Goal: Task Accomplishment & Management: Use online tool/utility

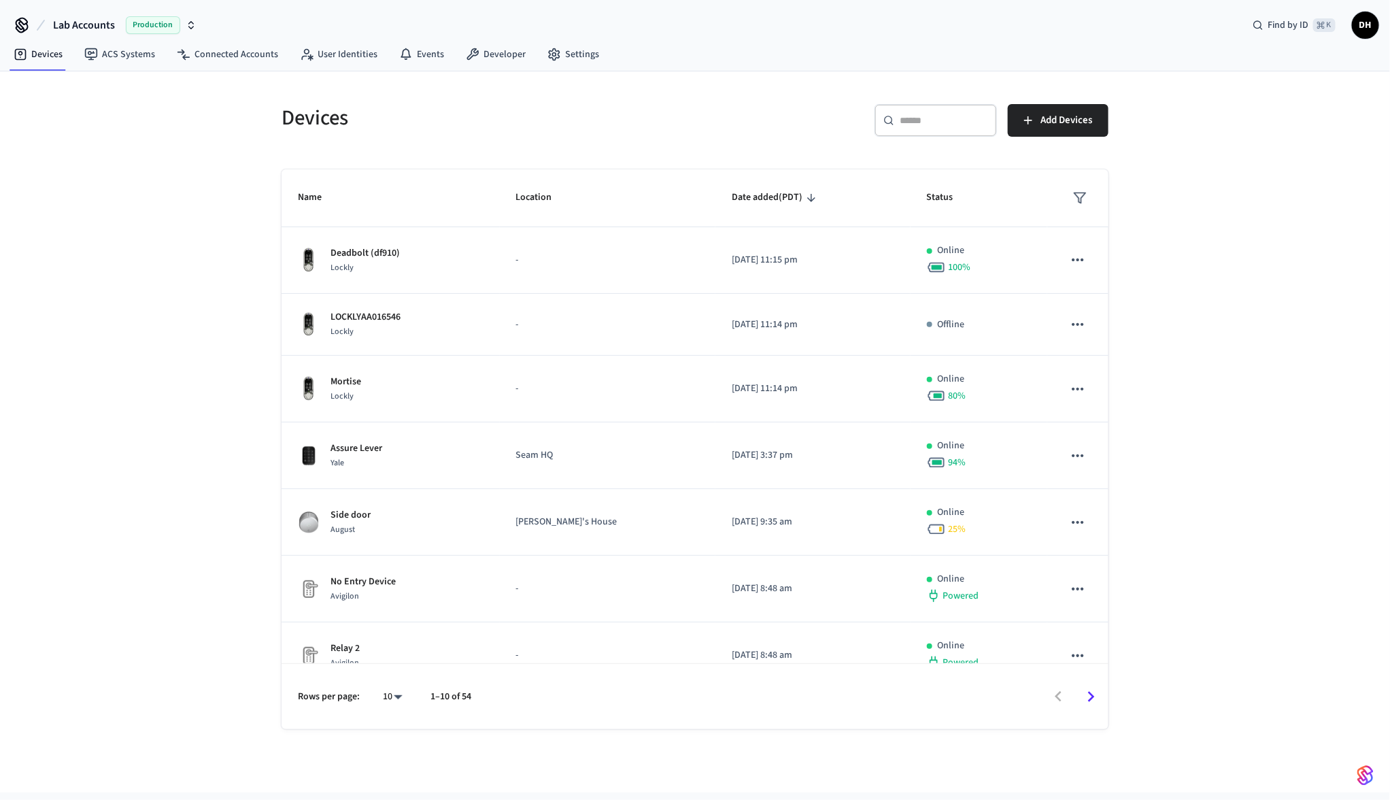
click at [1313, 145] on div "Devices ​ ​ Add Devices Name Location Date added (PDT) Status Deadbolt (df910) …" at bounding box center [695, 431] width 1390 height 721
click at [709, 44] on div "Devices ACS Systems Connected Accounts User Identities Events Developer Settings" at bounding box center [695, 55] width 1390 height 32
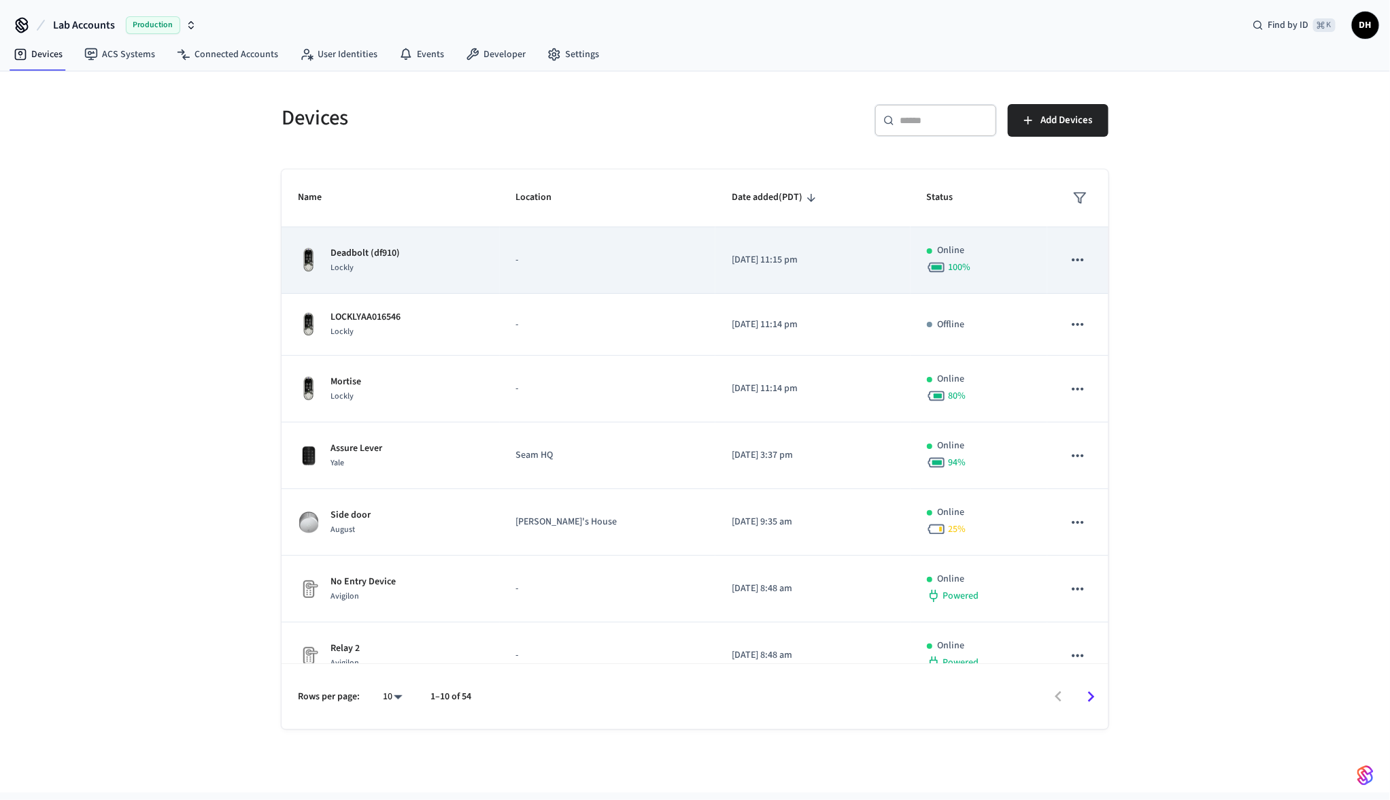
click at [448, 272] on div "Deadbolt (df910) Lockly" at bounding box center [391, 260] width 186 height 29
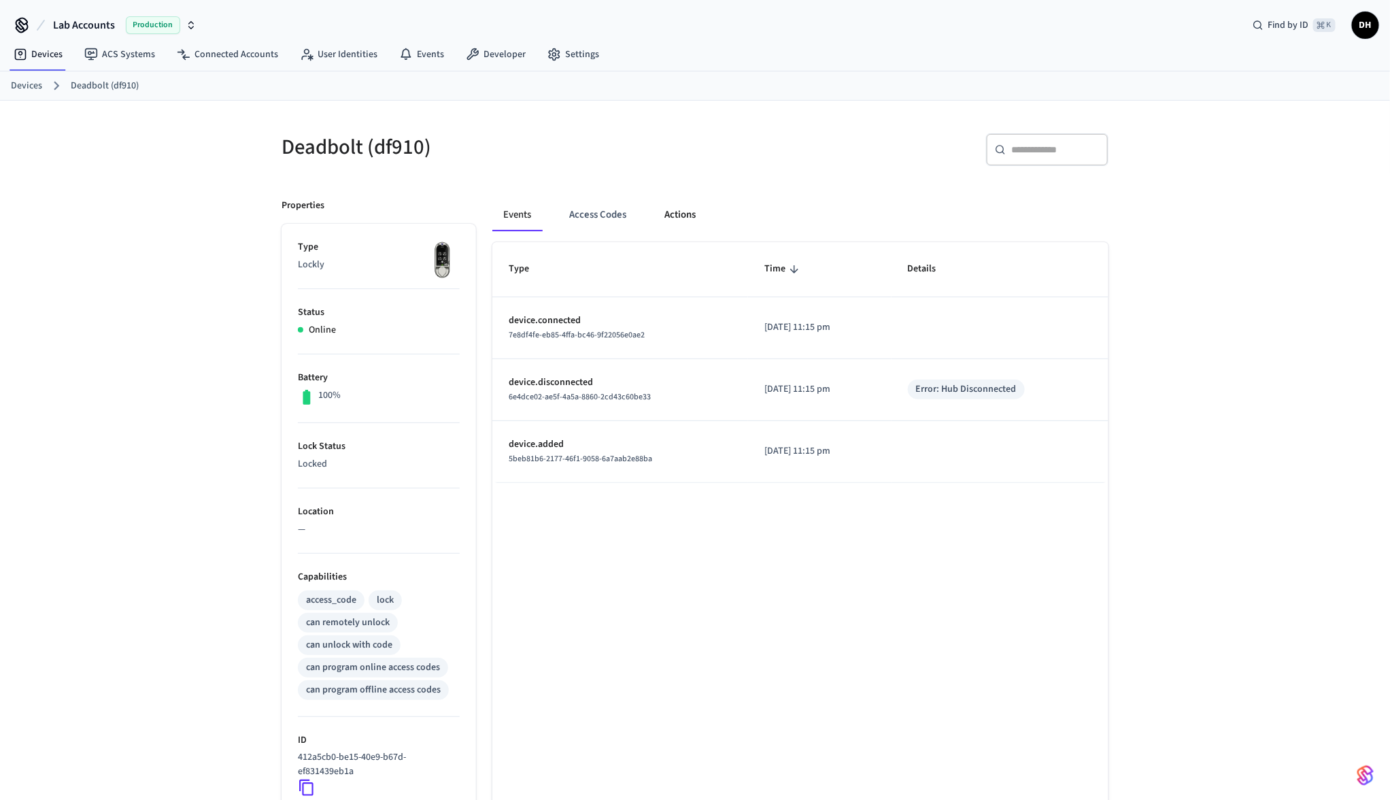
click at [679, 218] on button "Actions" at bounding box center [680, 215] width 53 height 33
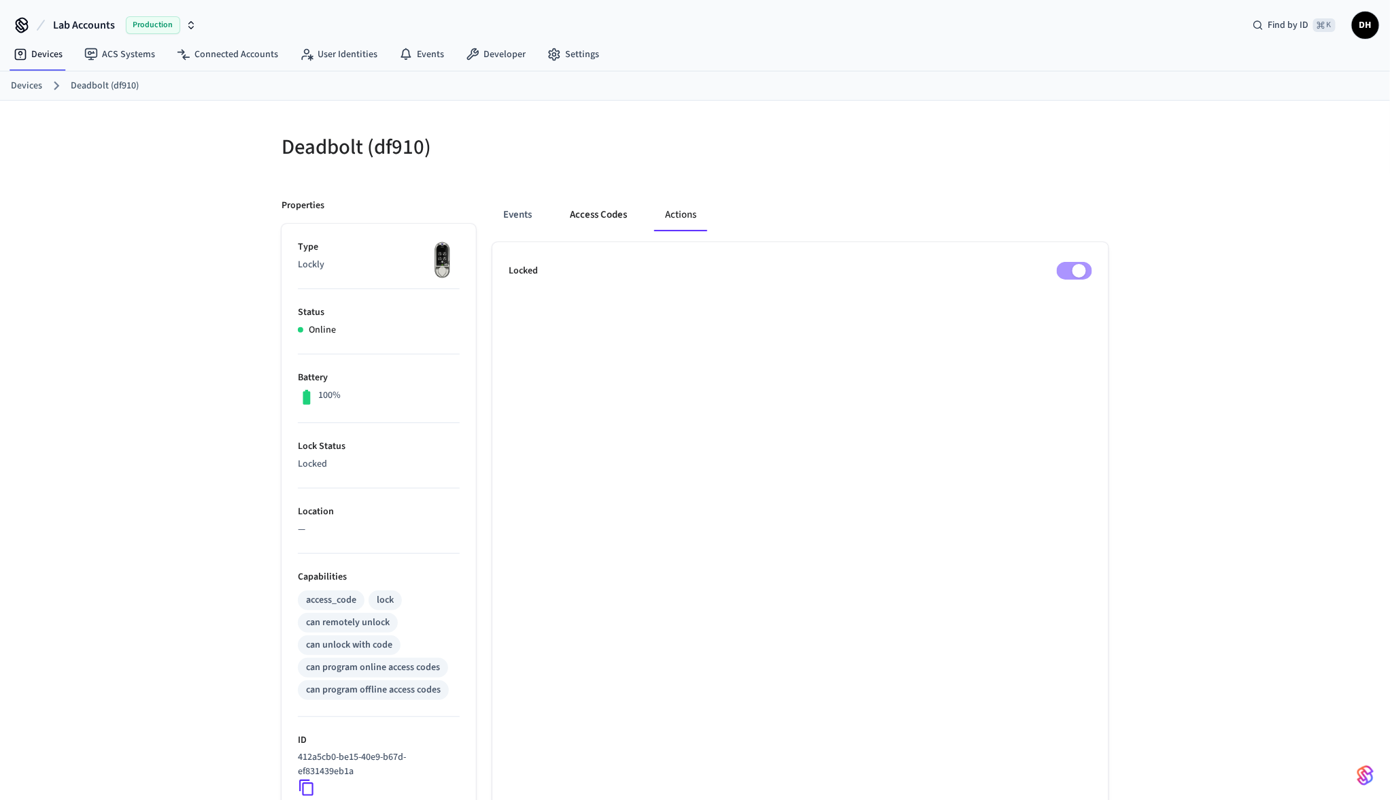
click at [615, 216] on button "Access Codes" at bounding box center [598, 215] width 79 height 33
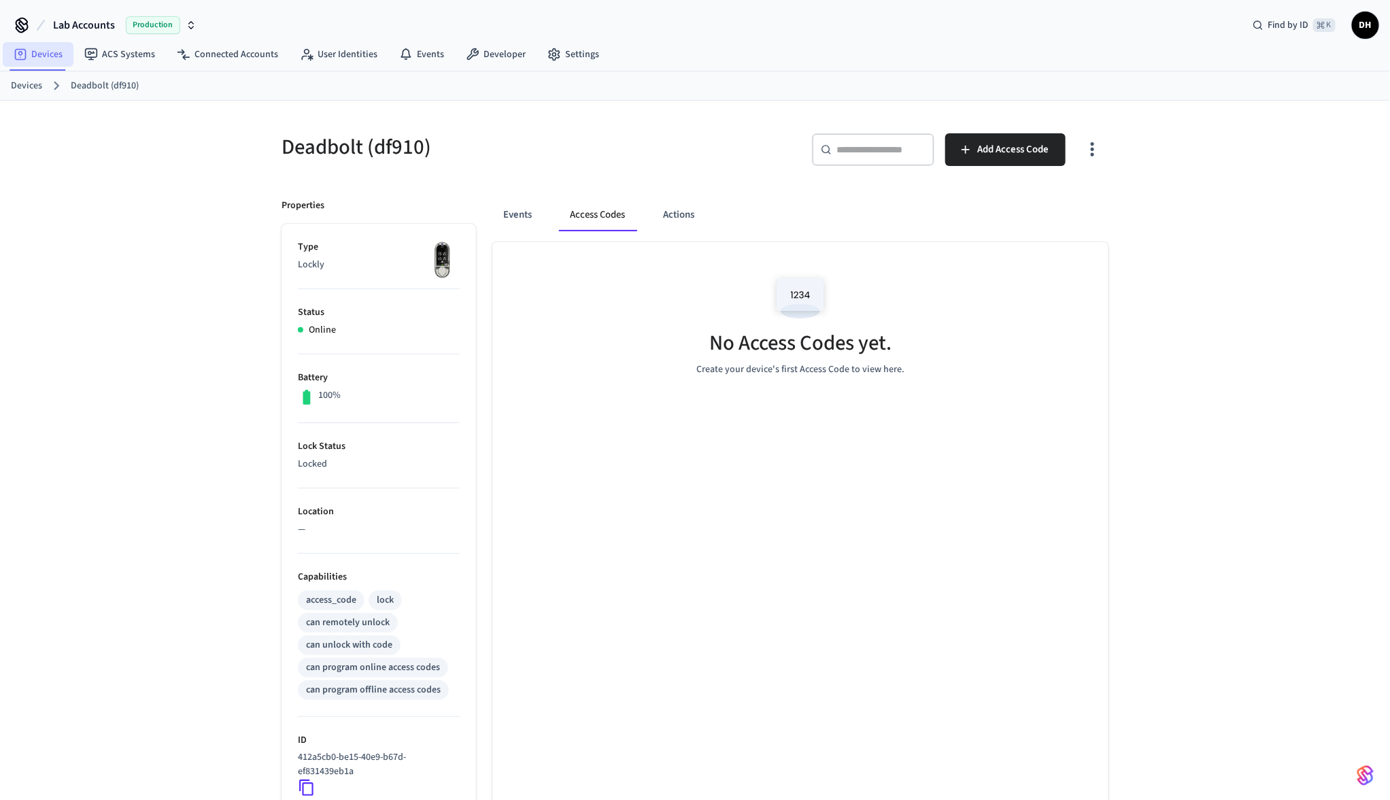
click at [35, 56] on link "Devices" at bounding box center [38, 54] width 71 height 24
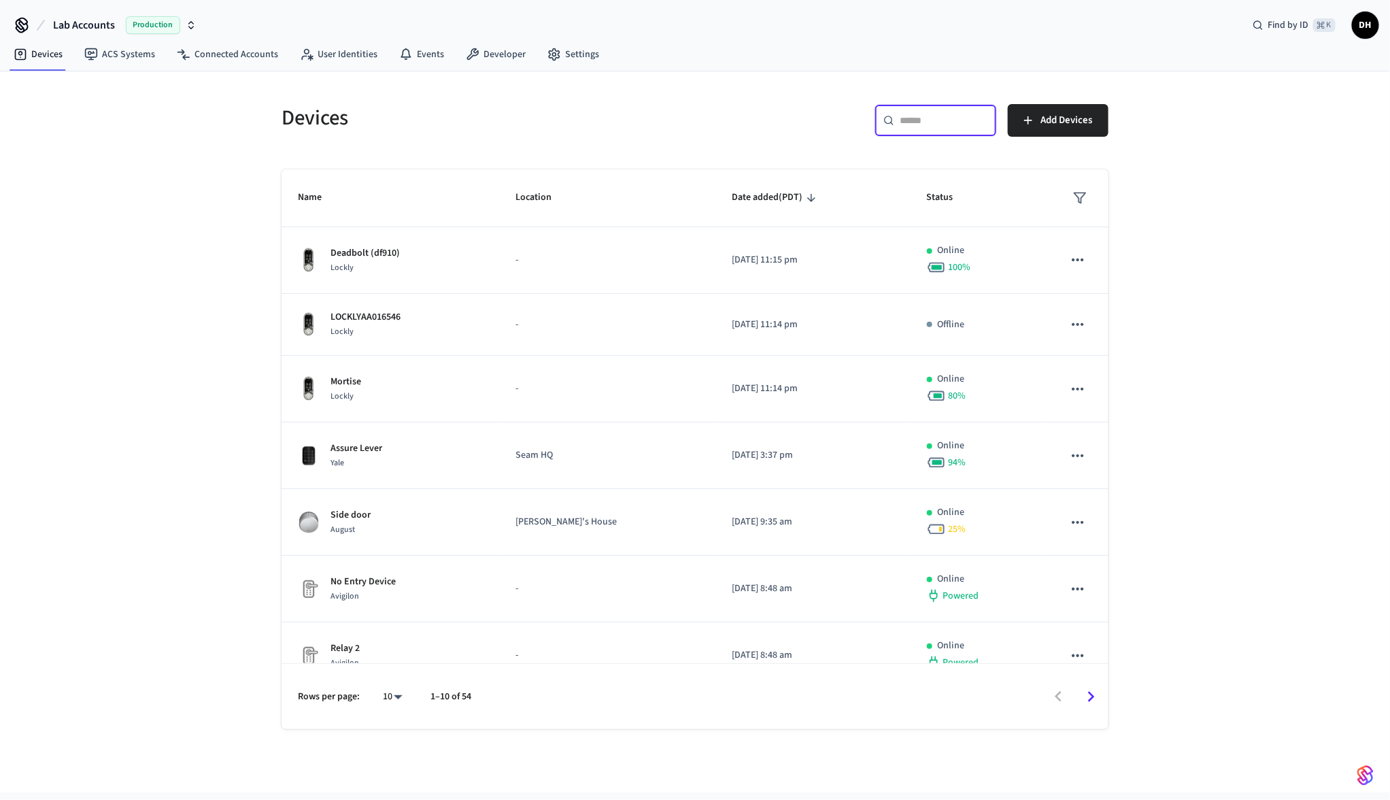
click at [952, 124] on input "text" at bounding box center [944, 121] width 88 height 14
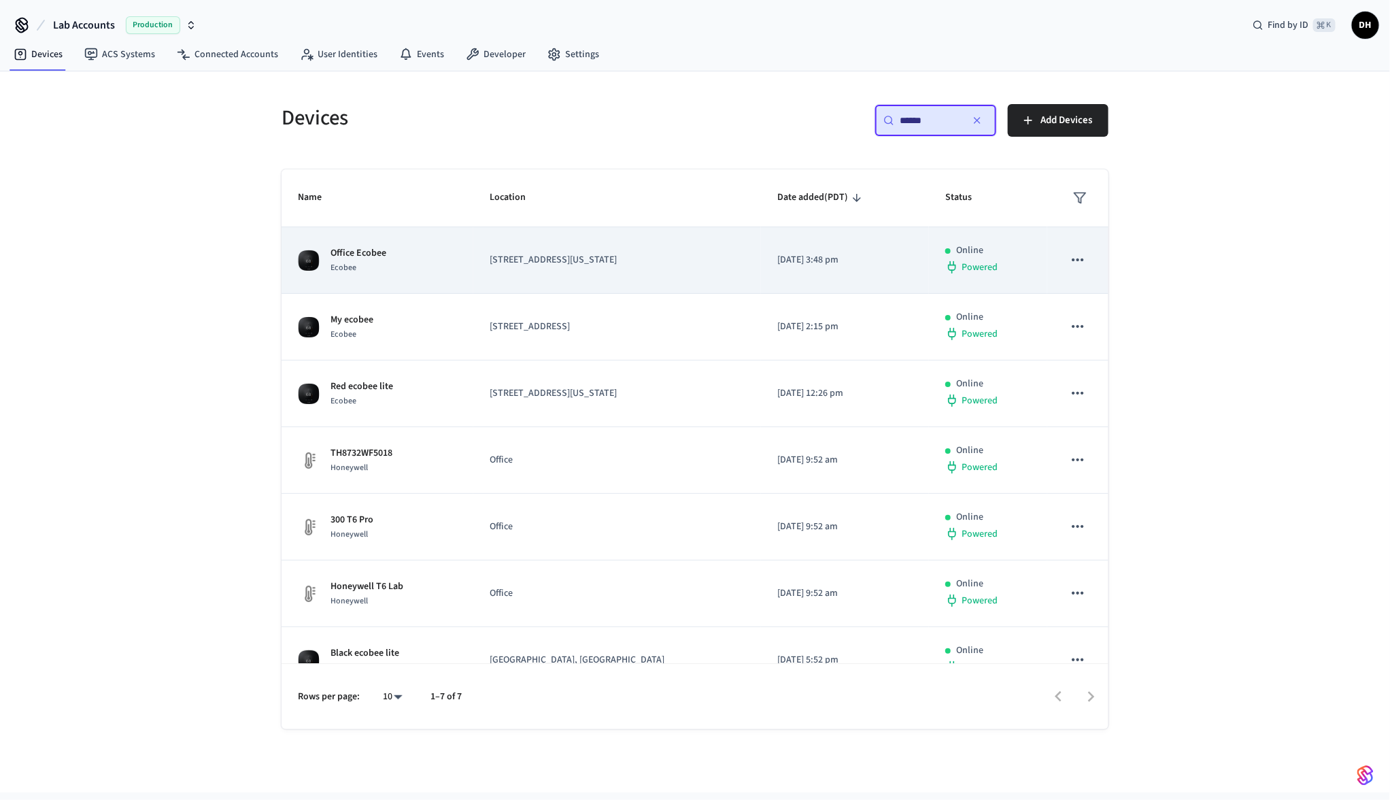
type input "******"
click at [363, 273] on div "Ecobee" at bounding box center [359, 268] width 56 height 14
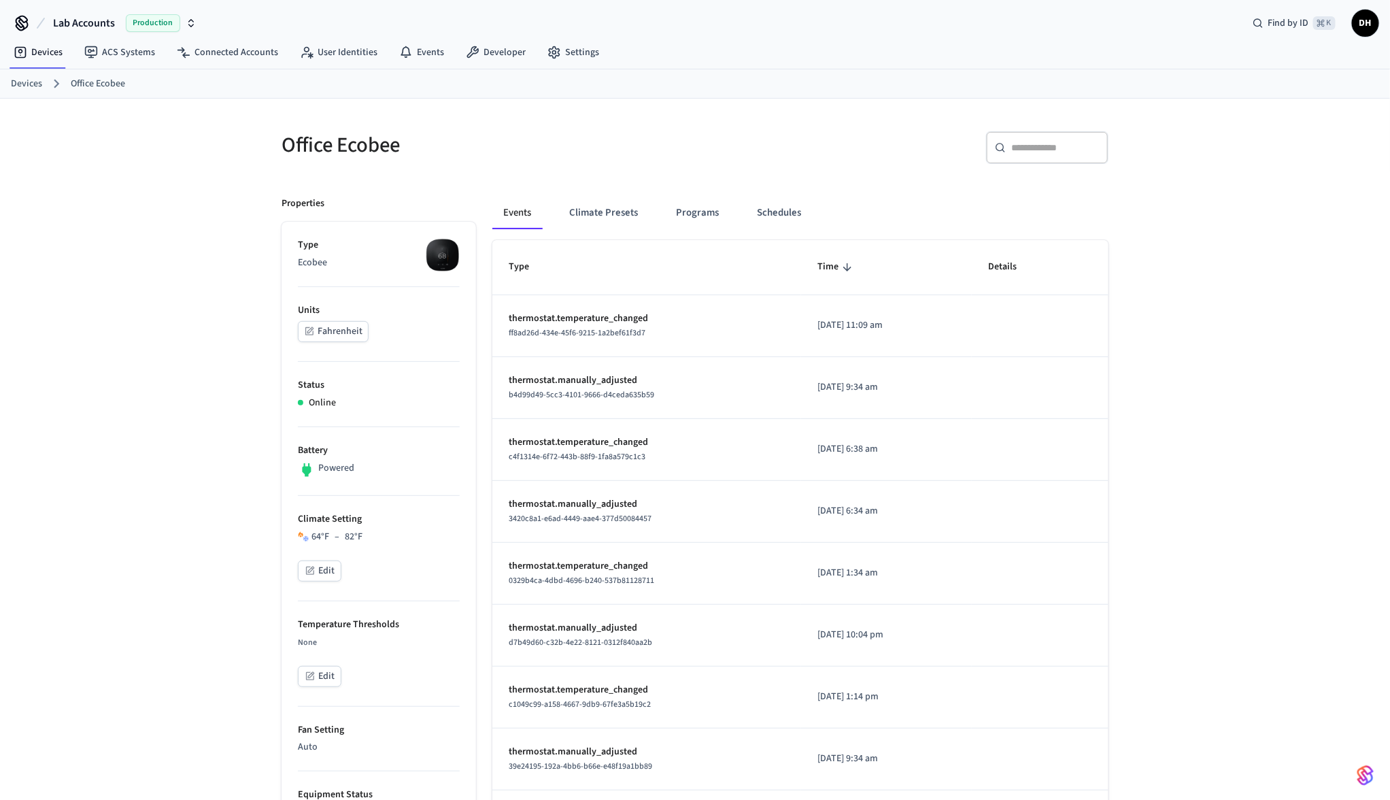
scroll to position [2, 0]
click at [327, 571] on button "Edit" at bounding box center [320, 570] width 44 height 21
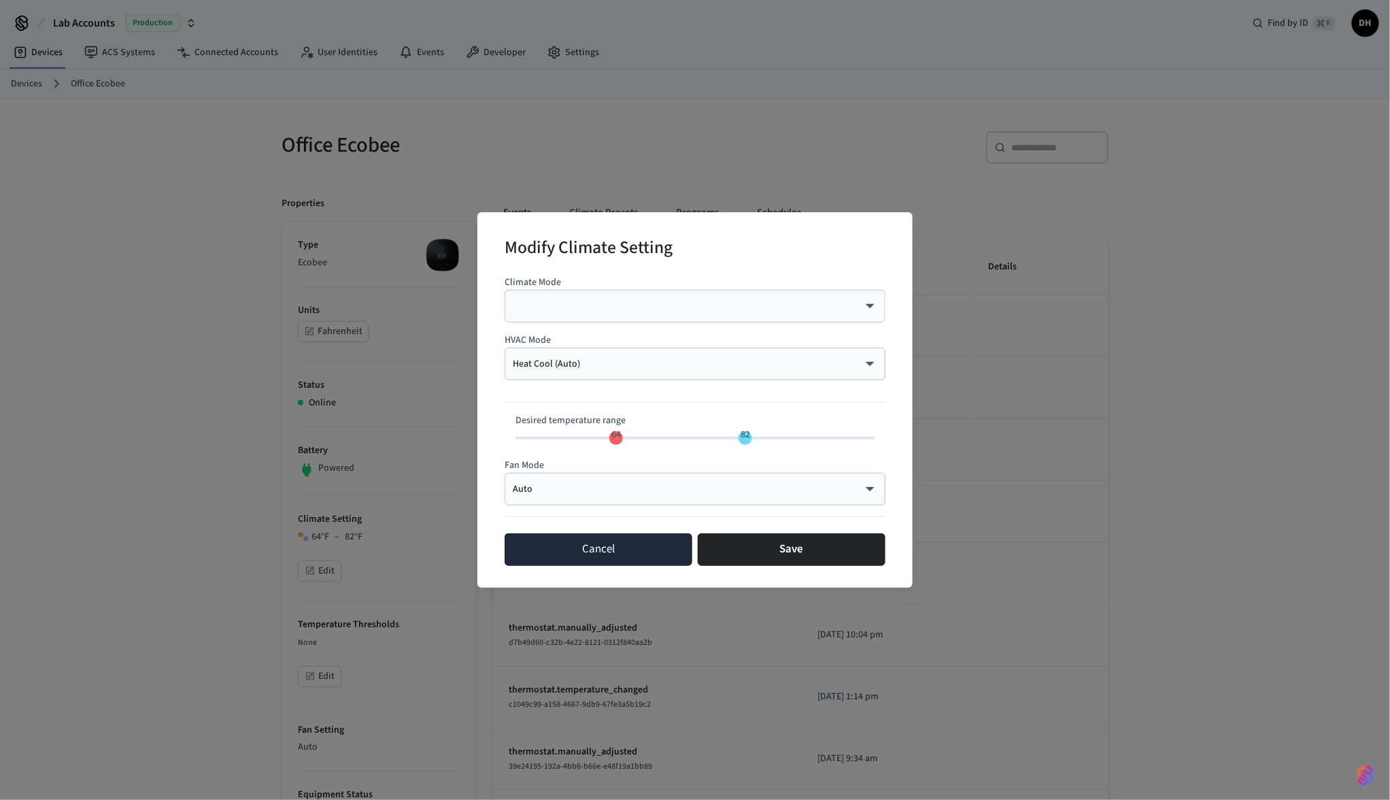
click at [656, 547] on button "Cancel" at bounding box center [599, 549] width 188 height 33
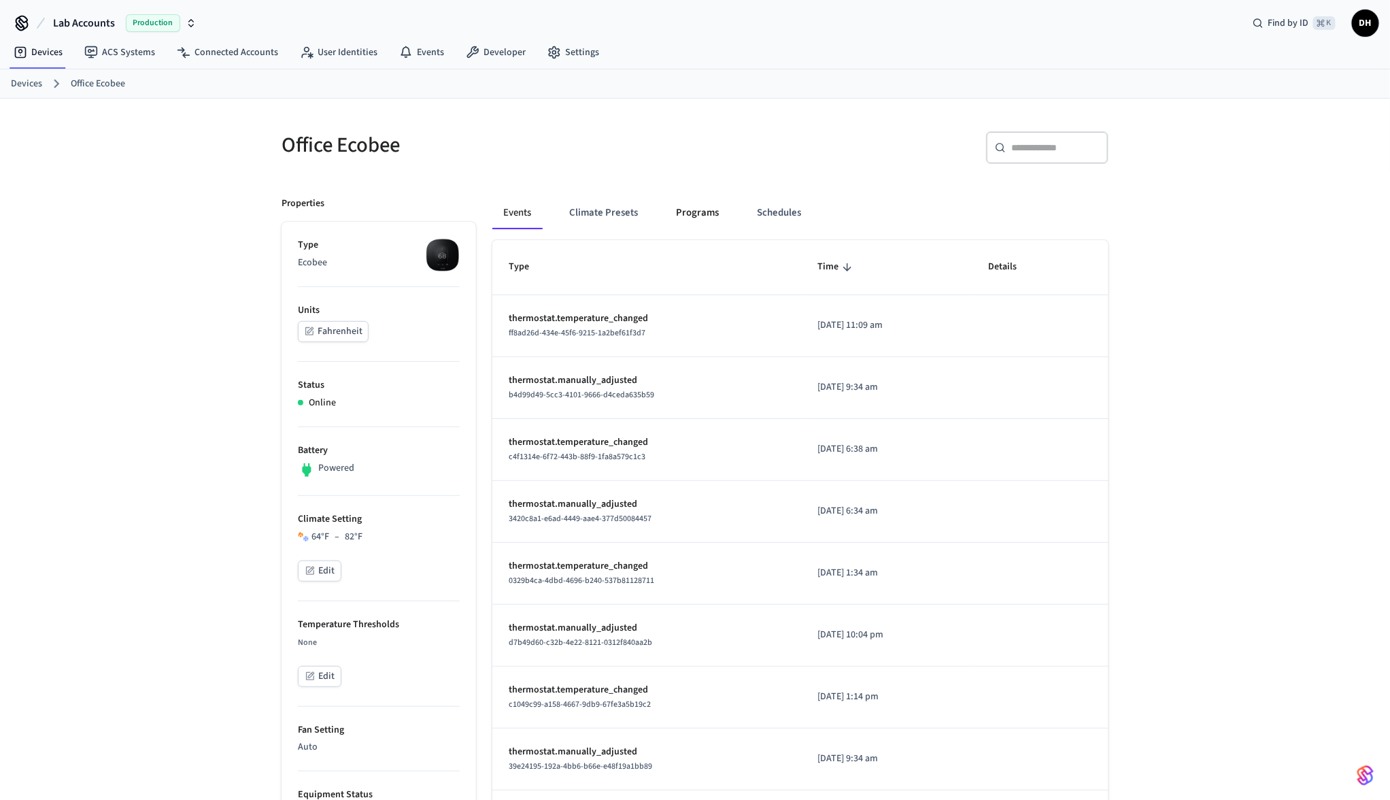
click at [701, 215] on button "Programs" at bounding box center [697, 213] width 65 height 33
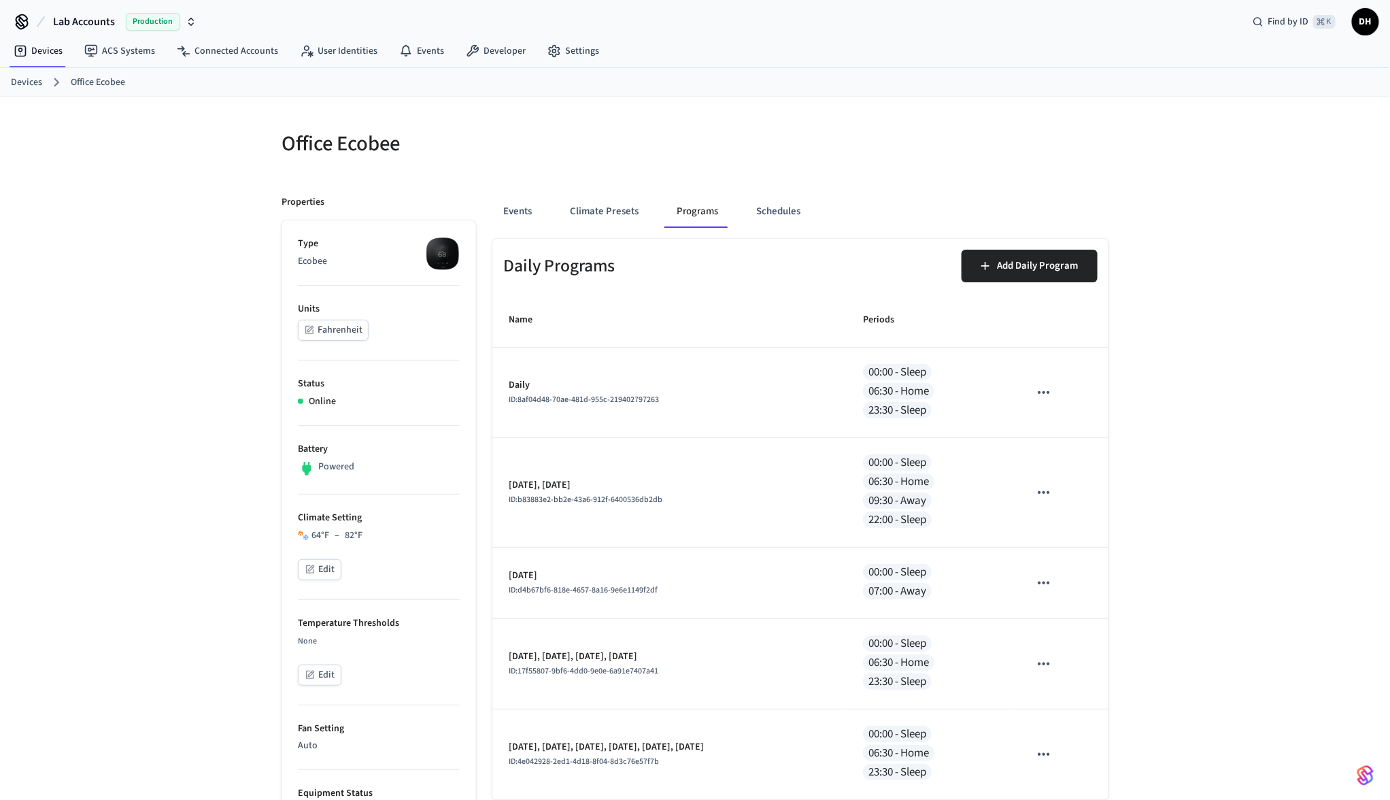
scroll to position [0, 0]
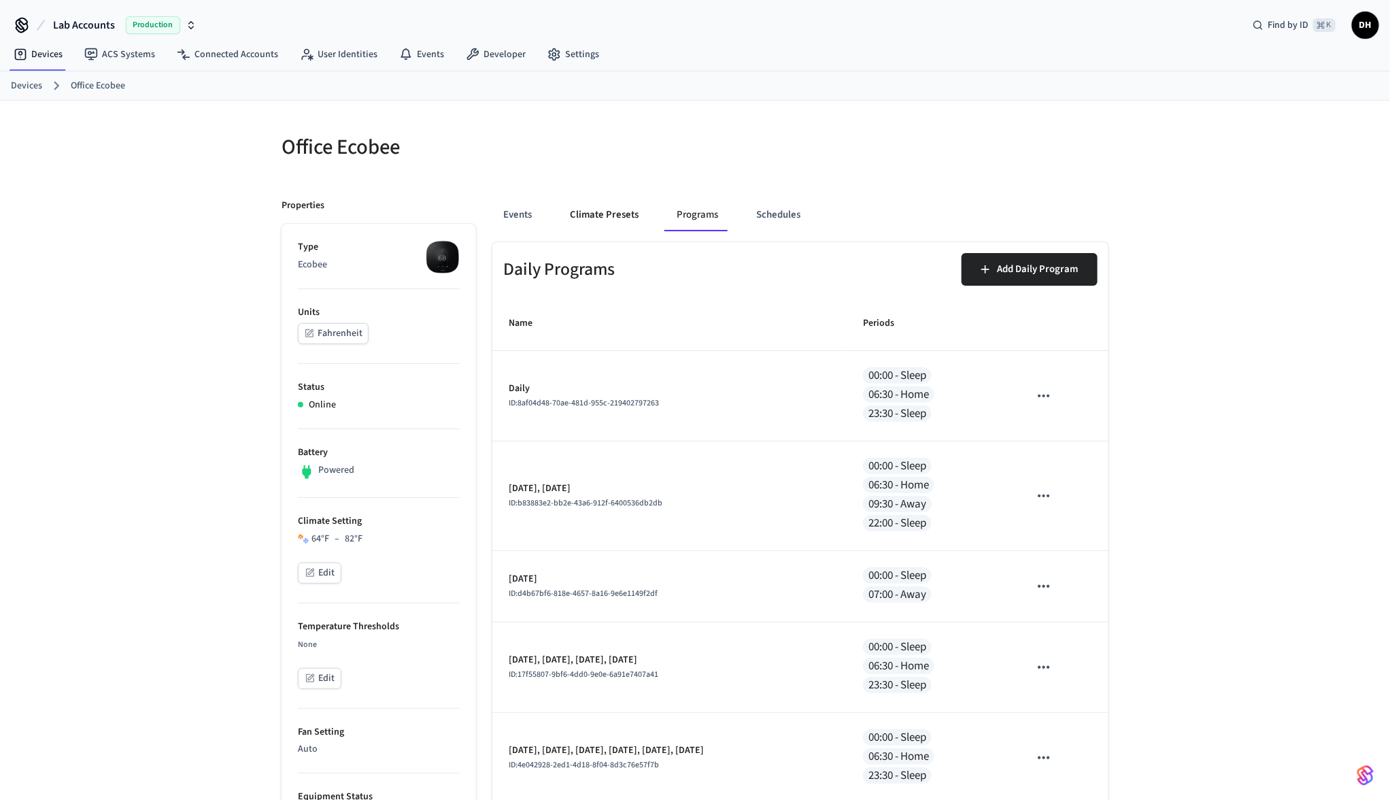
click at [601, 213] on button "Climate Presets" at bounding box center [604, 215] width 90 height 33
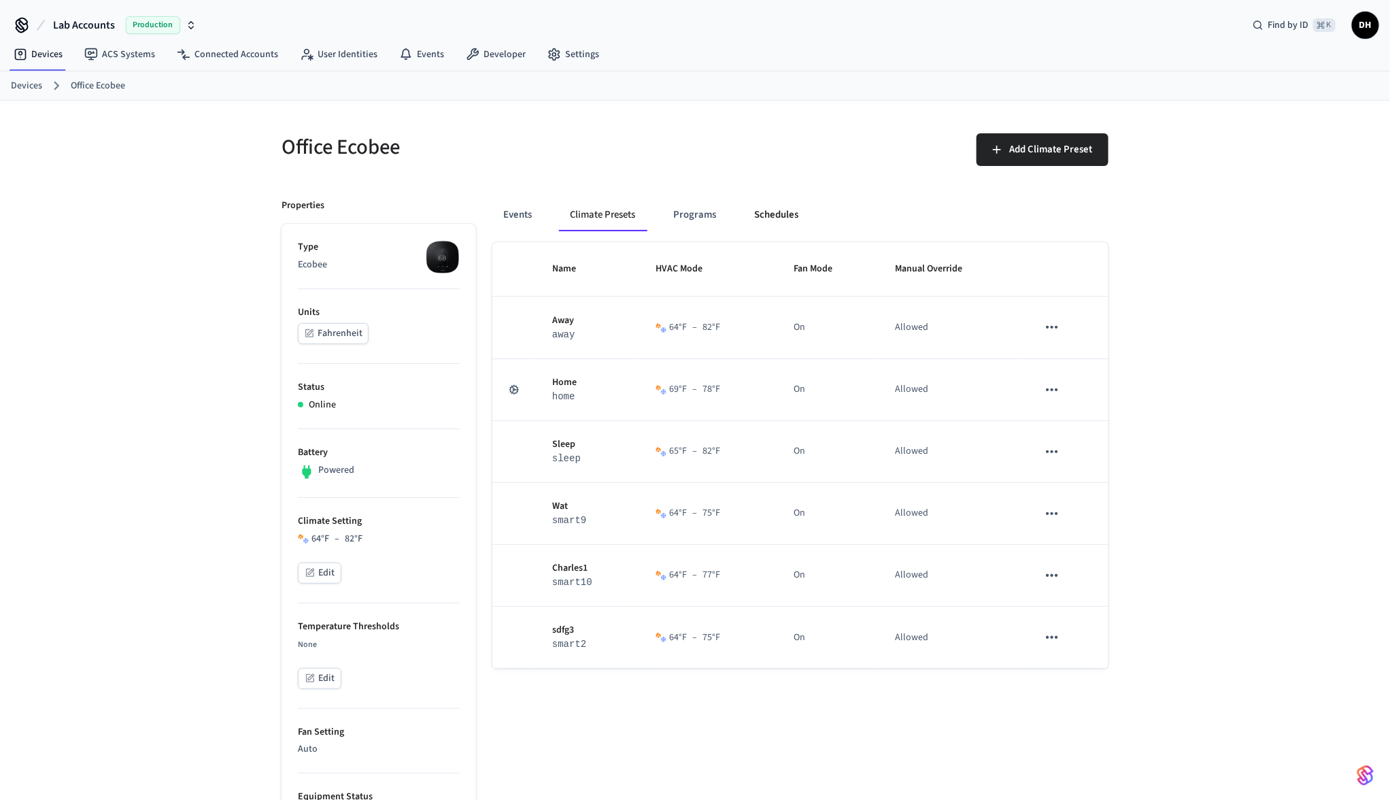
click at [777, 221] on button "Schedules" at bounding box center [776, 215] width 66 height 33
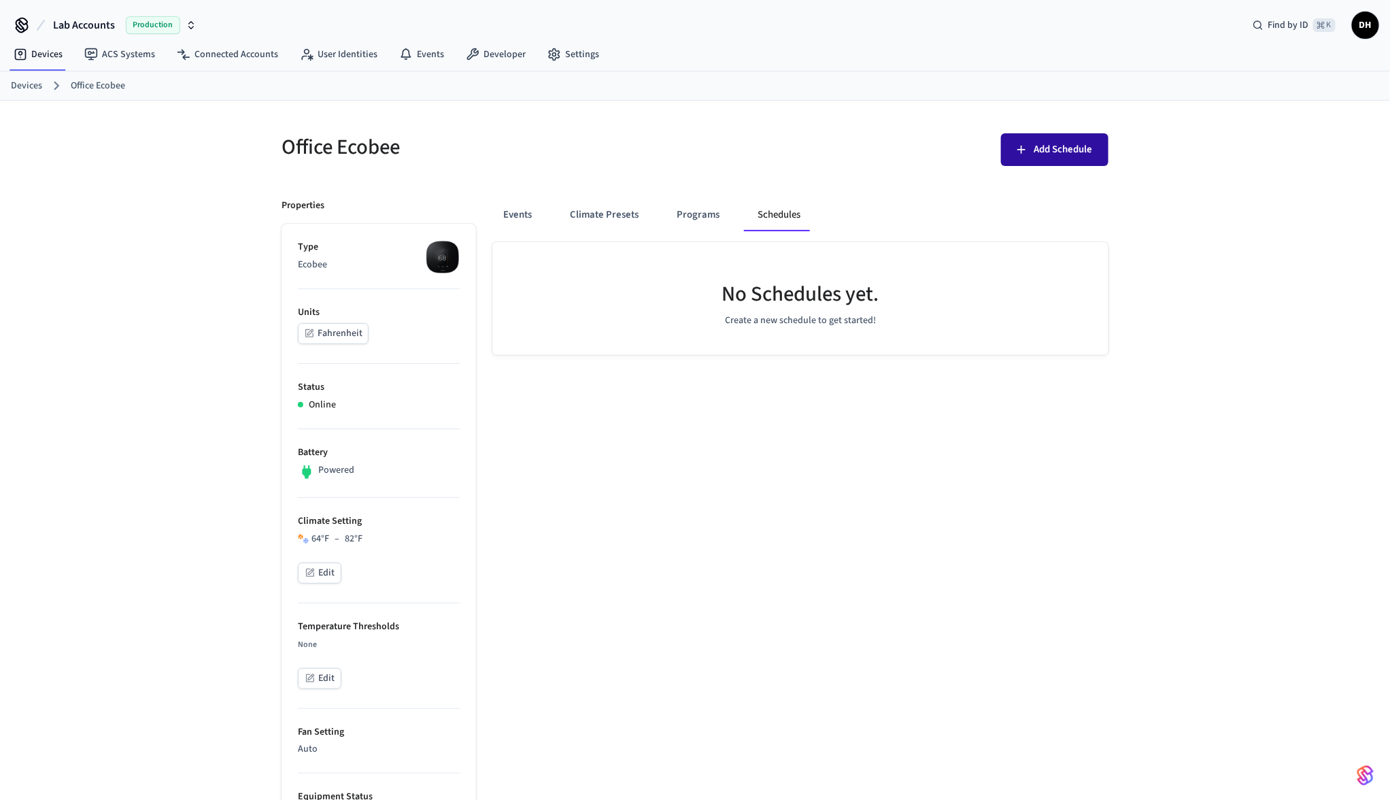
click at [1065, 153] on span "Add Schedule" at bounding box center [1063, 150] width 58 height 18
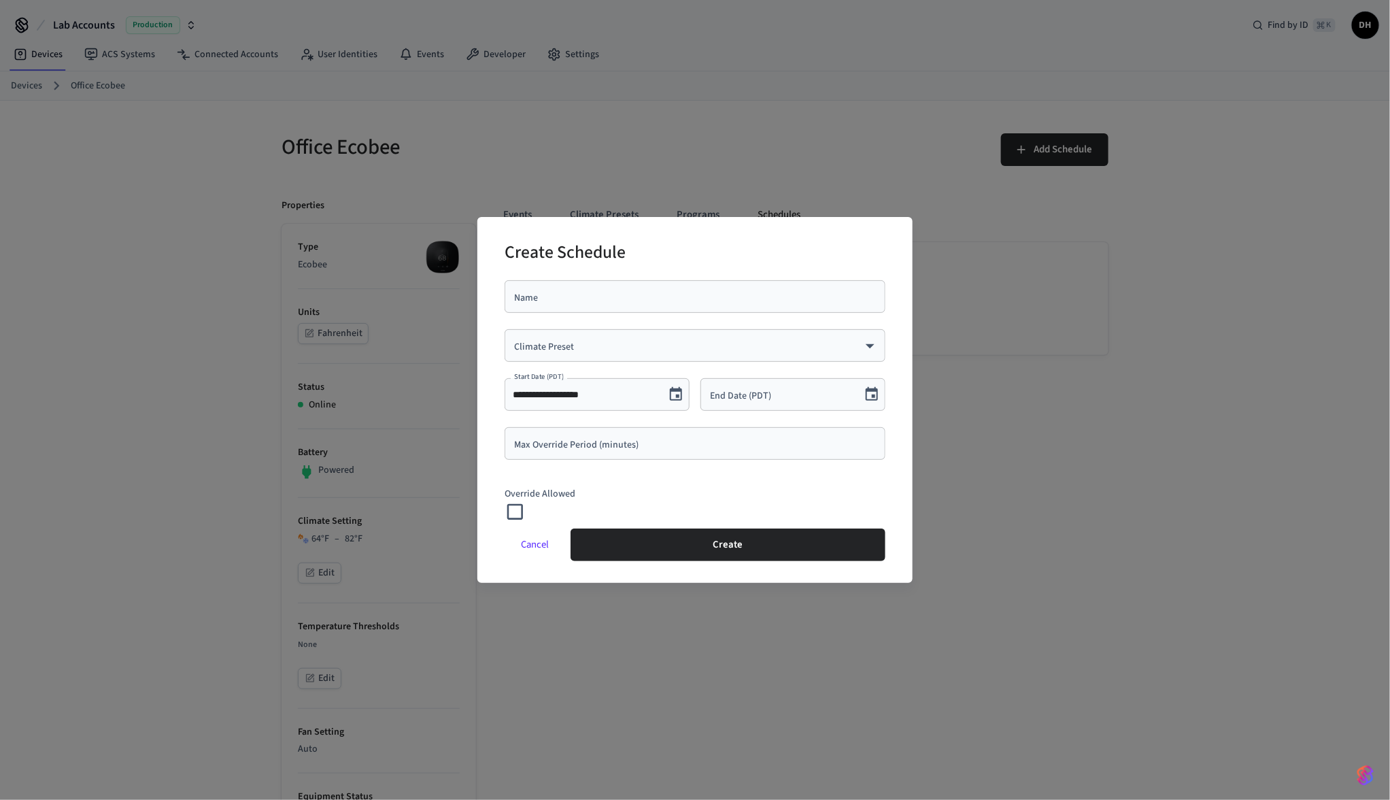
click at [595, 344] on body "Lab Accounts Production Find by ID ⌘ K DH Devices ACS Systems Connected Account…" at bounding box center [695, 693] width 1390 height 1386
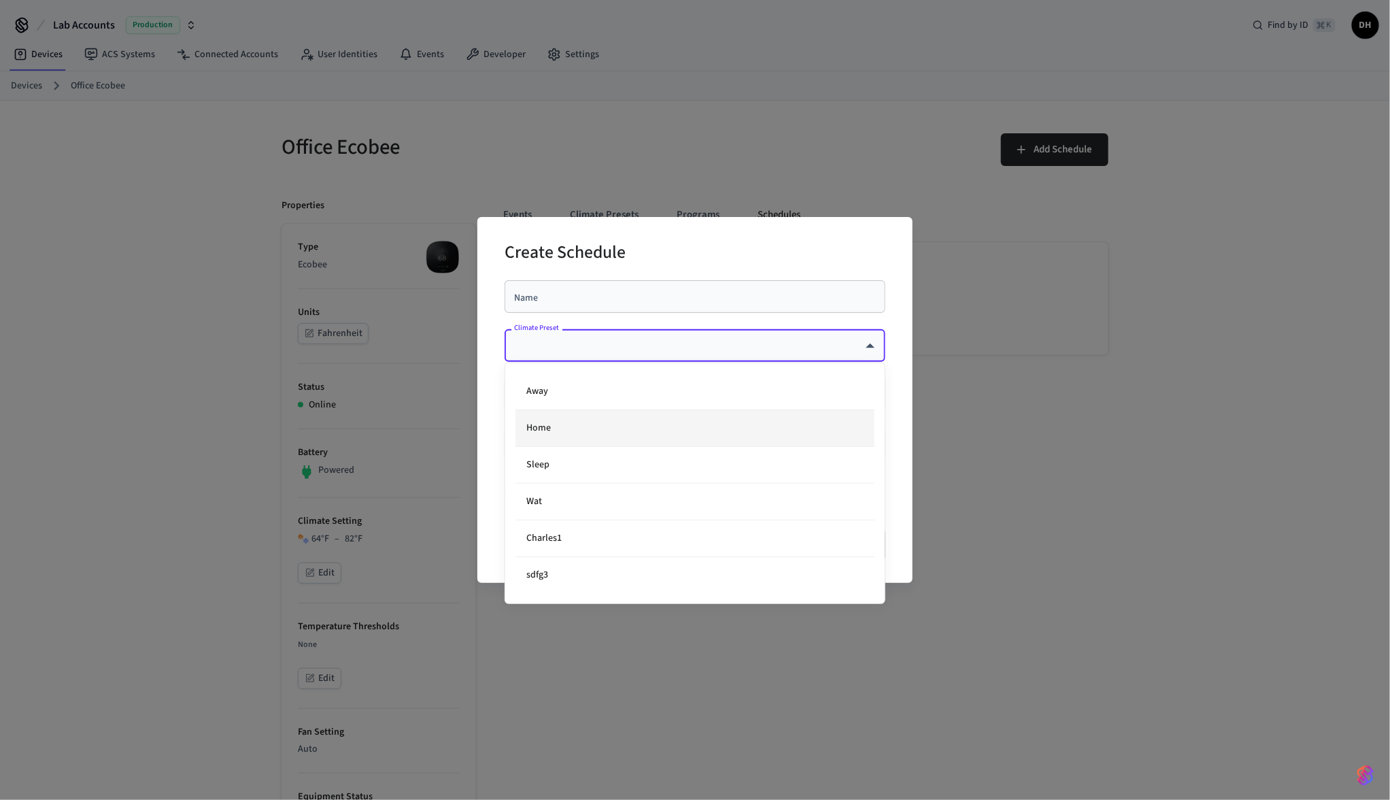
click at [564, 426] on li "Home" at bounding box center [695, 428] width 359 height 37
type input "****"
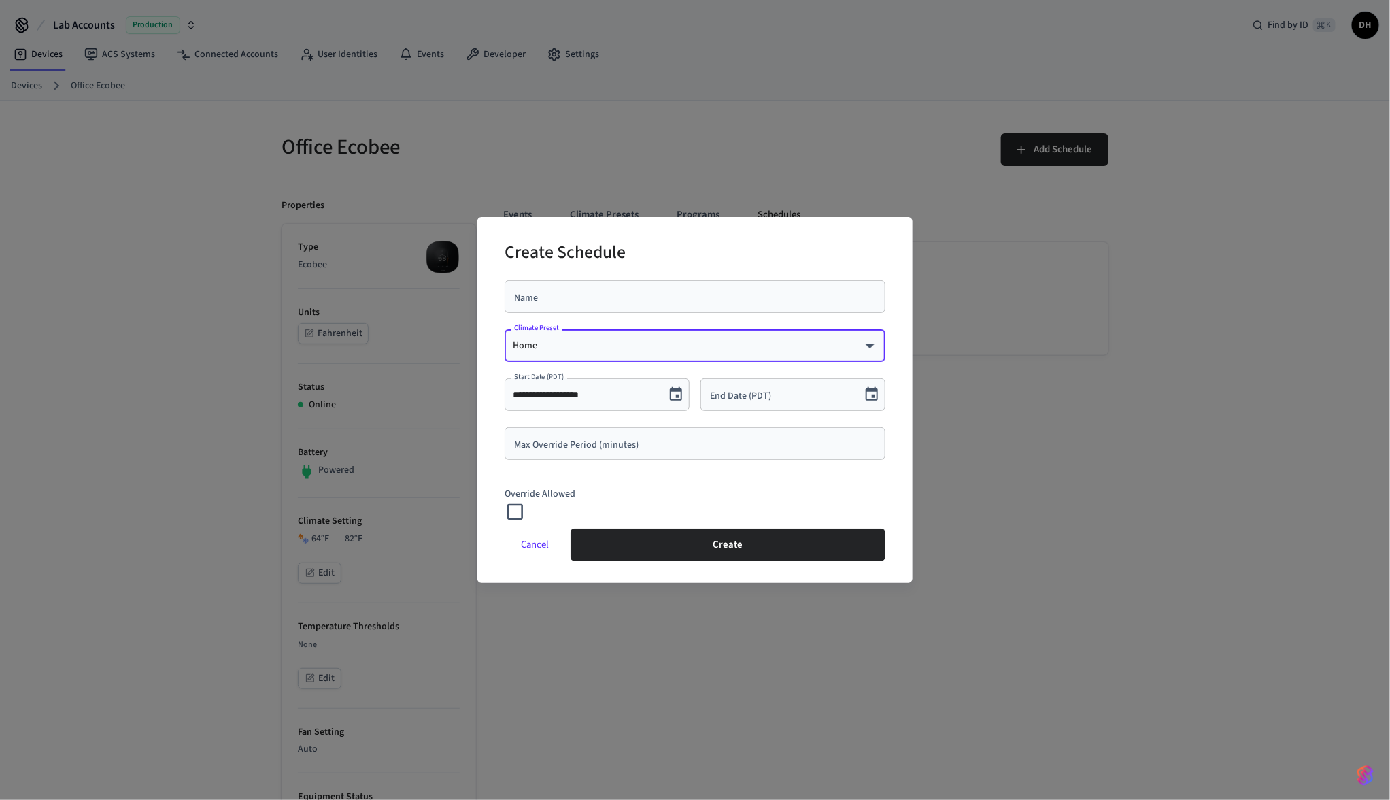
click at [598, 291] on input "Name" at bounding box center [695, 297] width 365 height 14
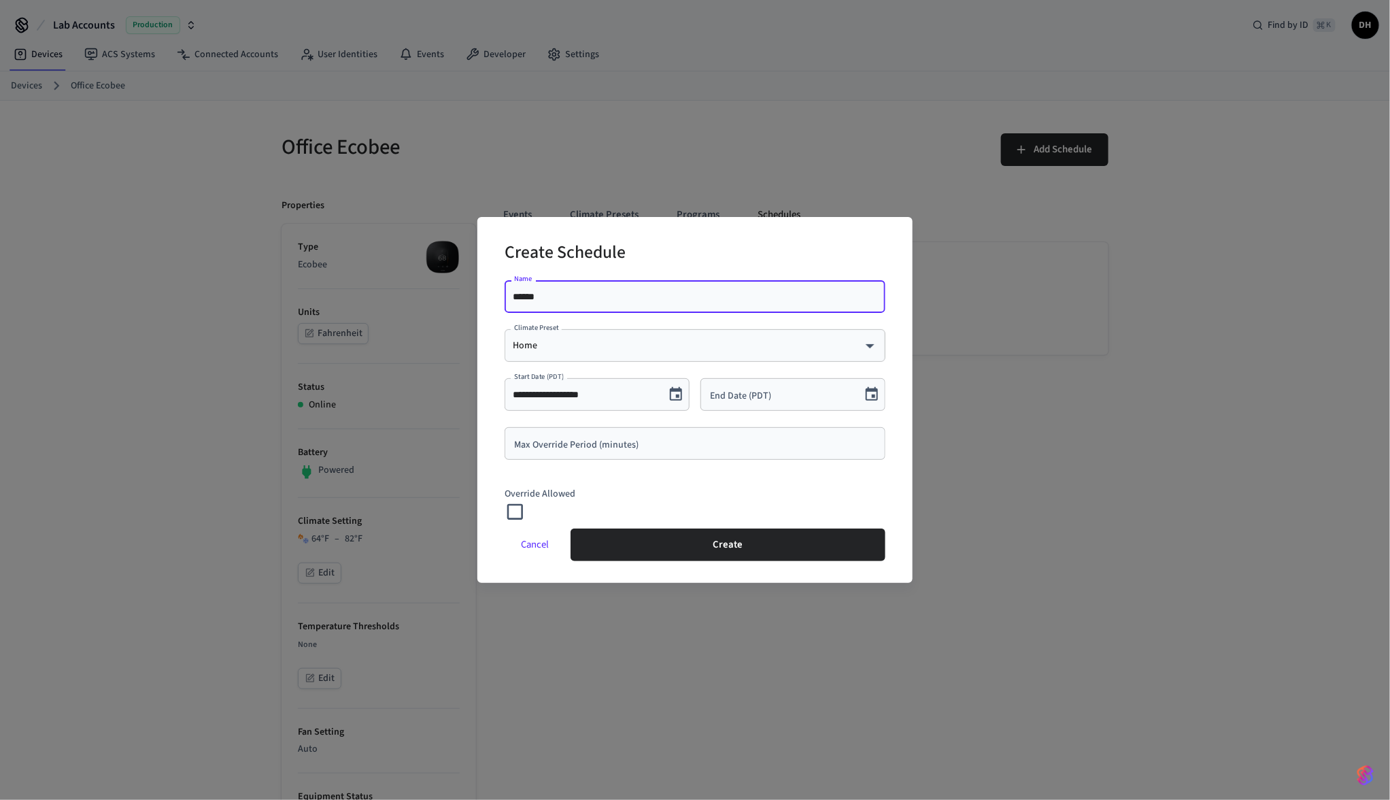
type input "******"
type input "**********"
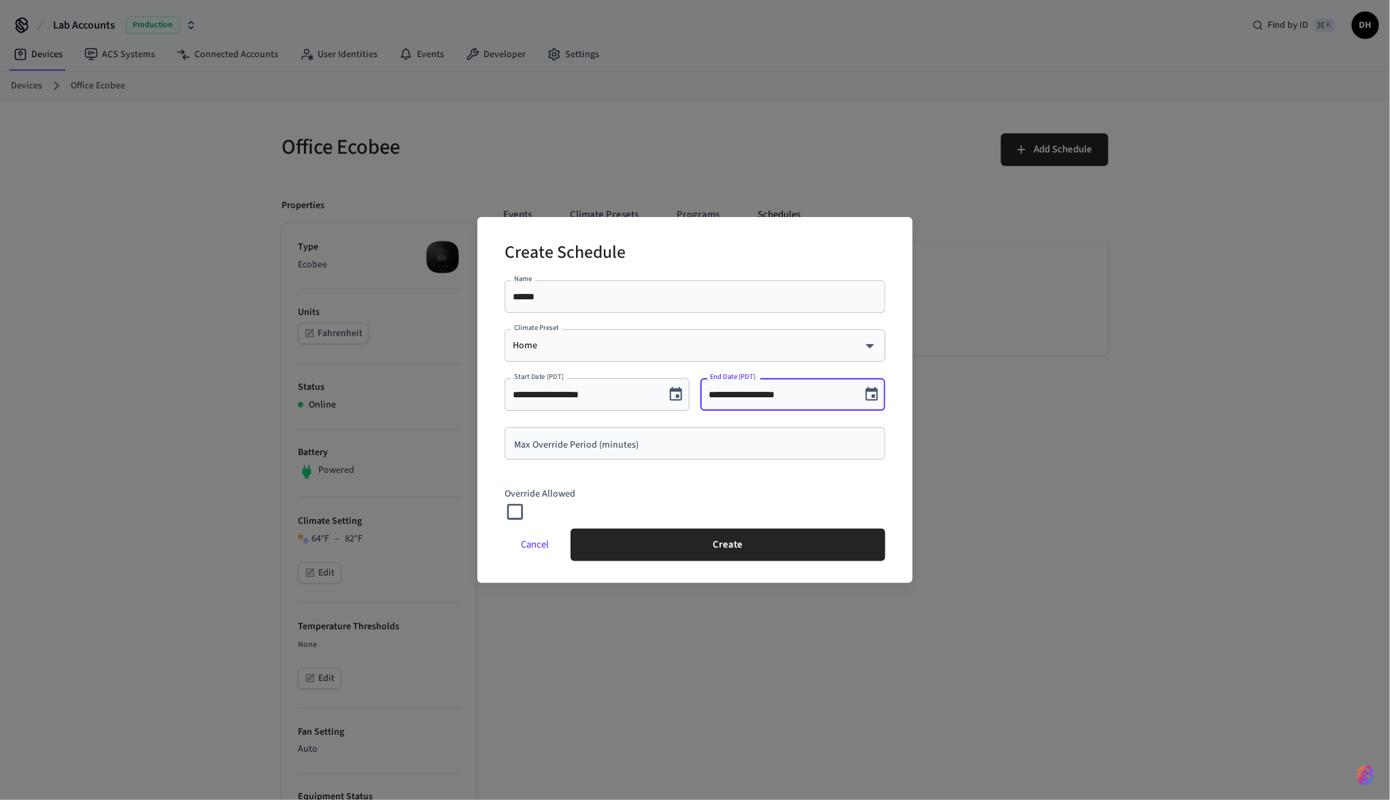
click at [789, 401] on input "**********" at bounding box center [781, 395] width 144 height 14
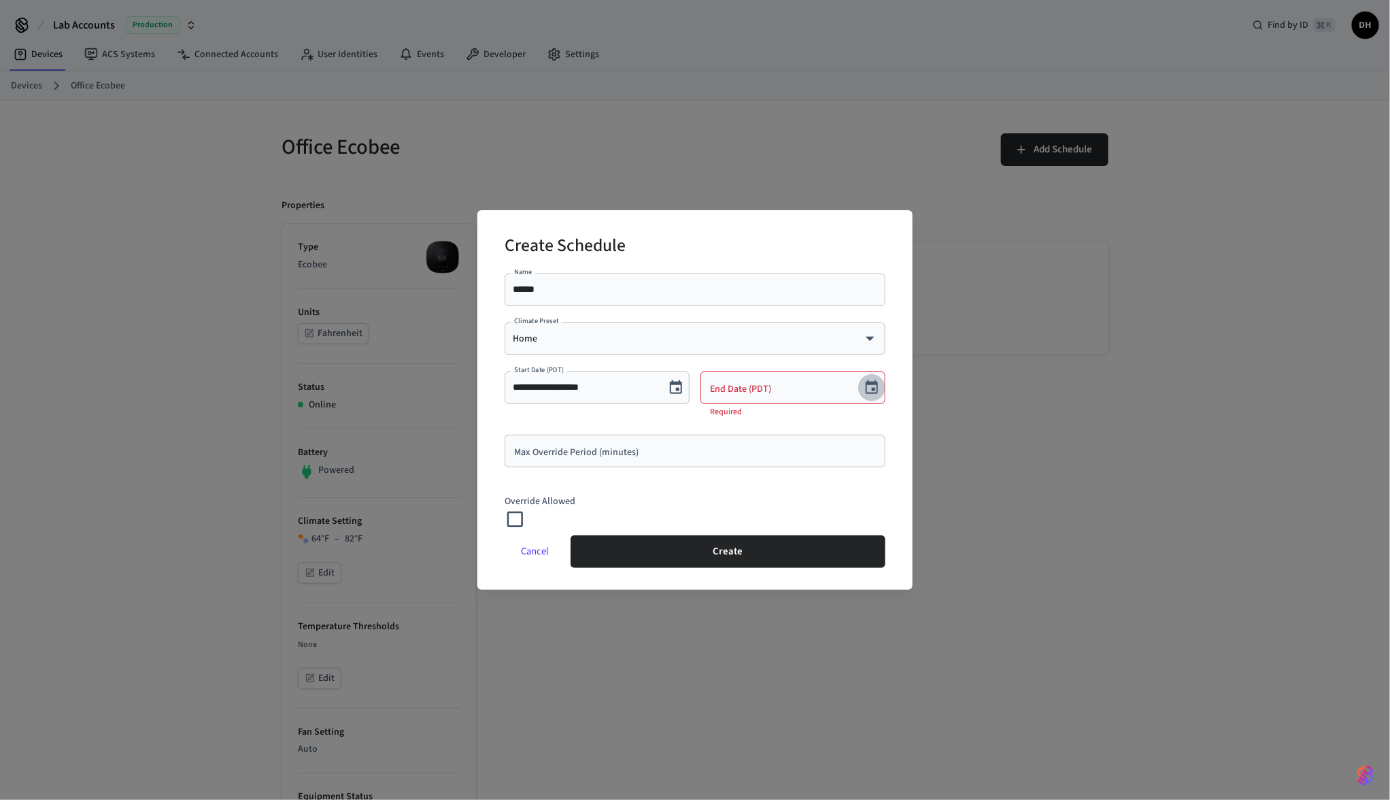
click at [874, 393] on icon "Choose date" at bounding box center [872, 388] width 16 height 16
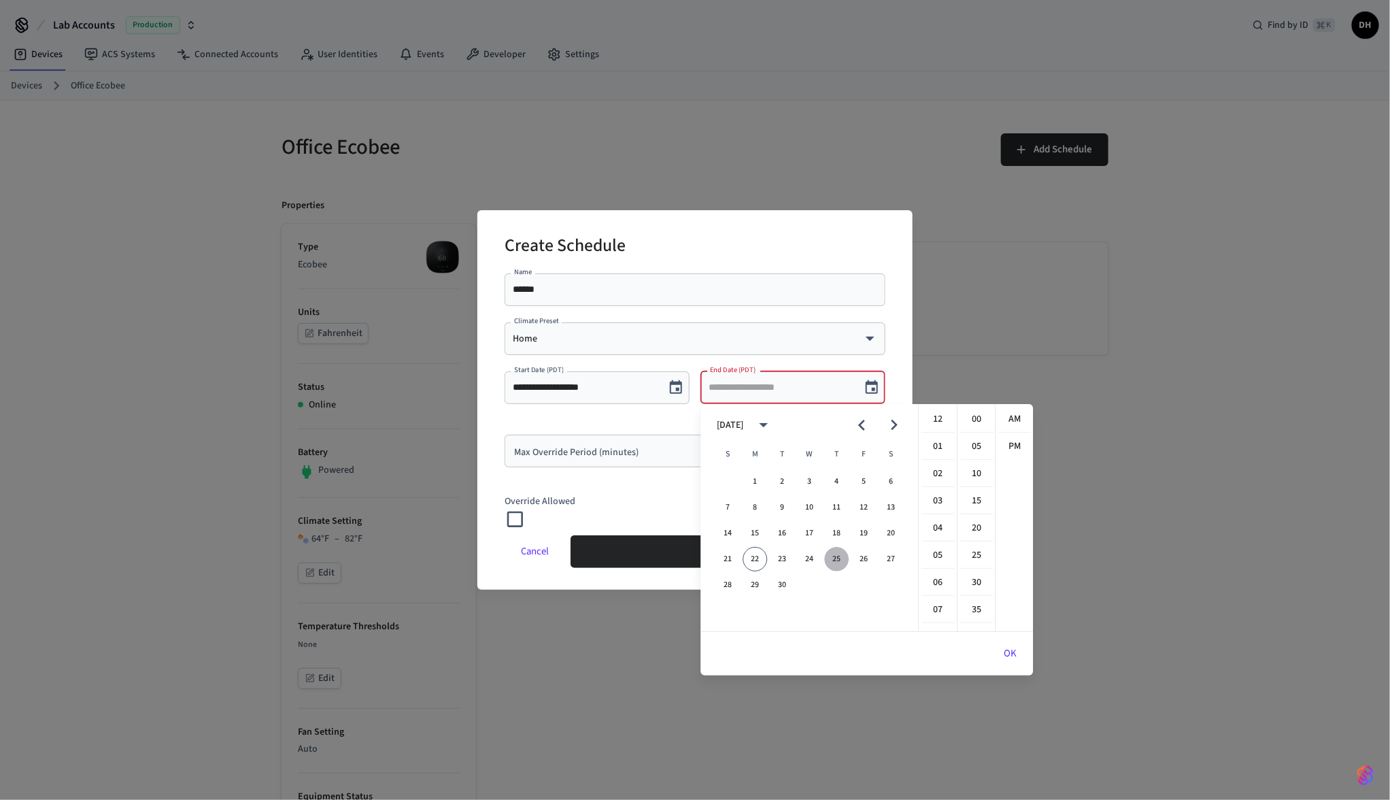
click at [832, 554] on button "25" at bounding box center [836, 559] width 24 height 24
type input "**********"
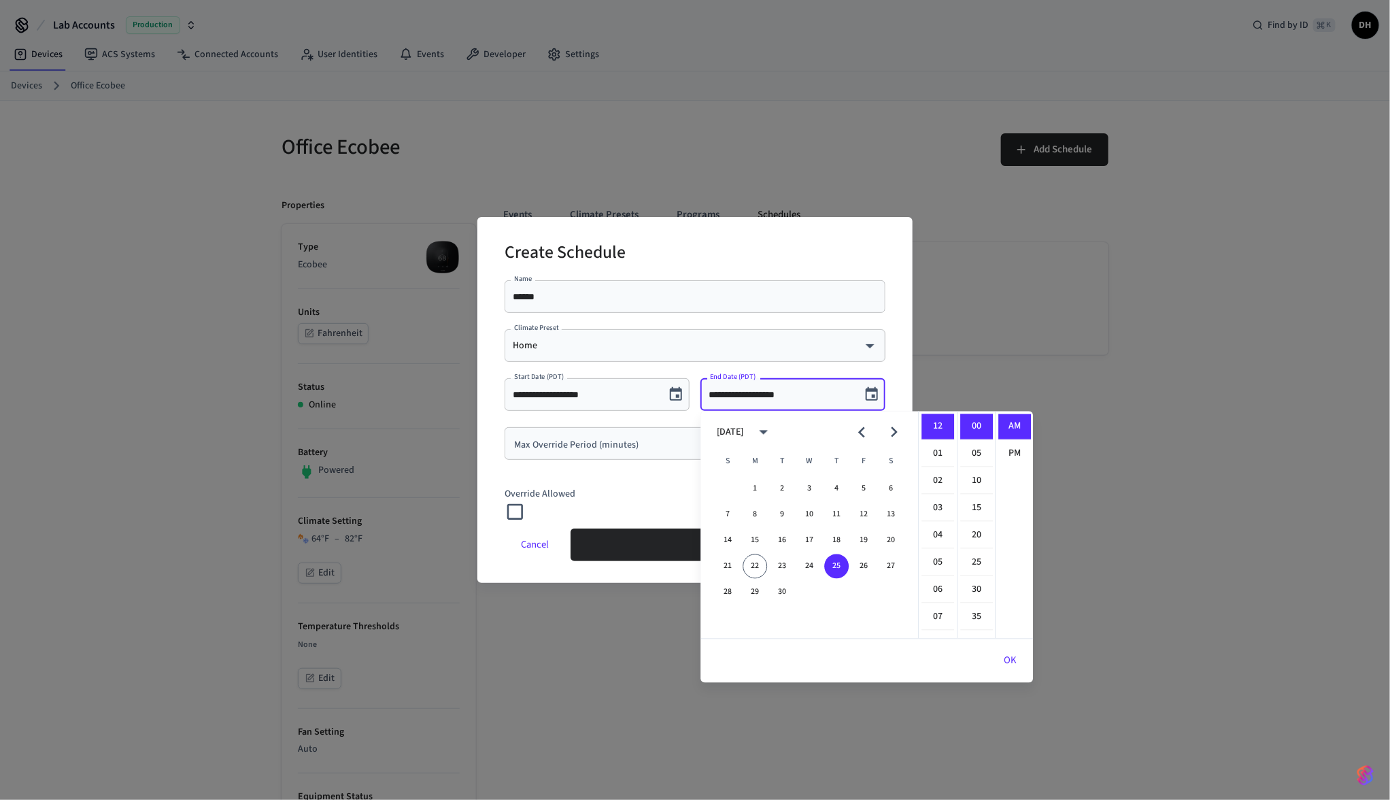
click at [629, 482] on div "Override Allowed" at bounding box center [695, 499] width 381 height 46
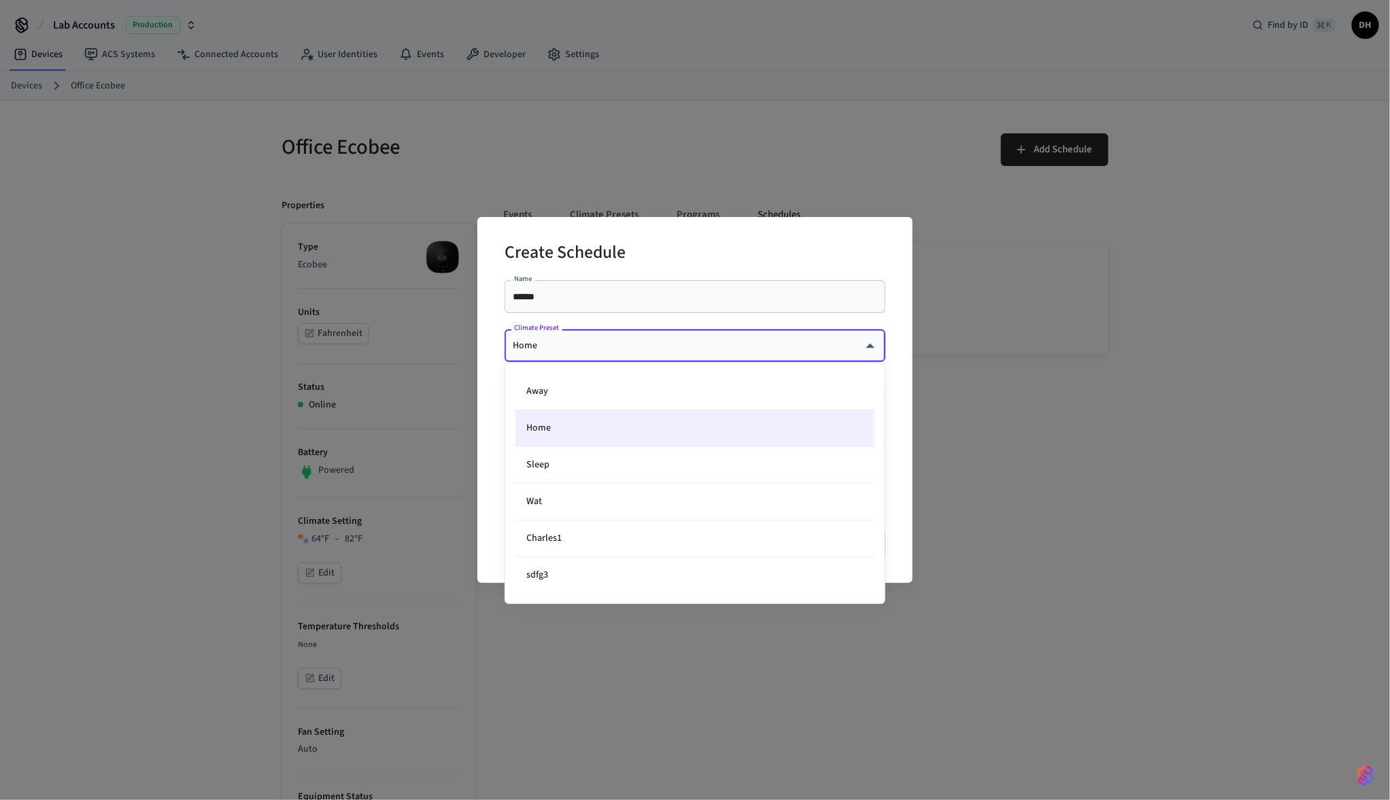
click at [565, 348] on body "Lab Accounts Production Find by ID ⌘ K DH Devices ACS Systems Connected Account…" at bounding box center [695, 693] width 1390 height 1386
click at [564, 425] on li "Home" at bounding box center [695, 428] width 359 height 37
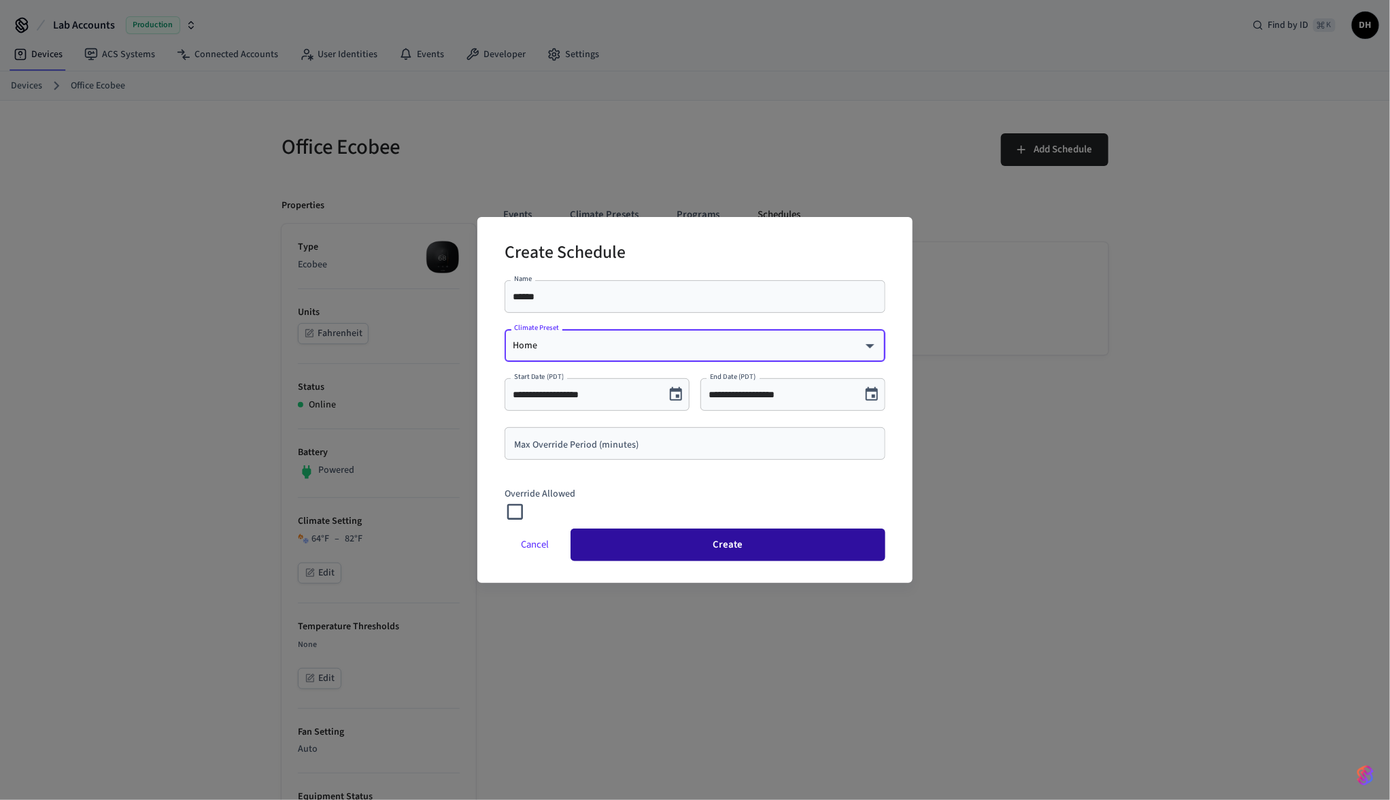
click at [679, 546] on button "Create" at bounding box center [728, 544] width 315 height 33
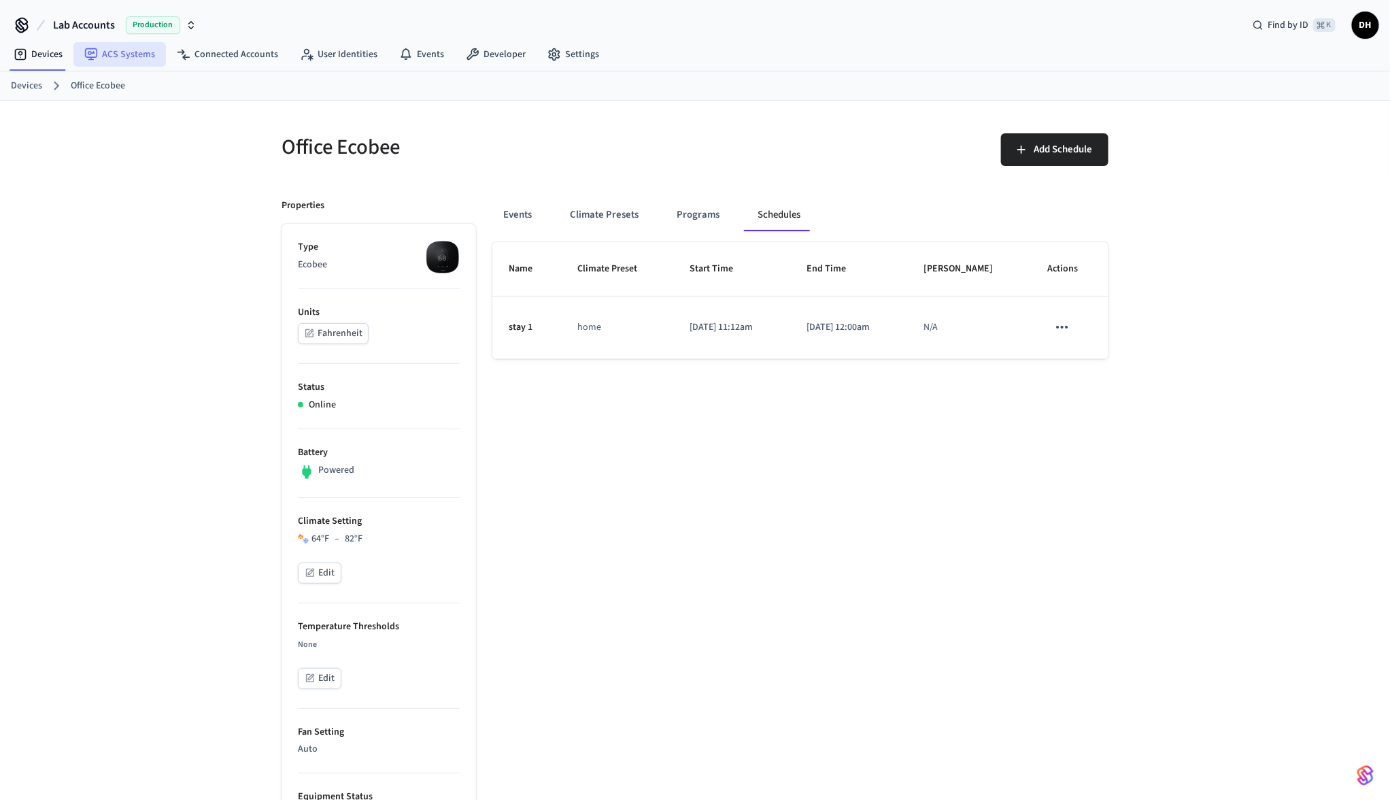
click at [147, 53] on link "ACS Systems" at bounding box center [119, 54] width 93 height 24
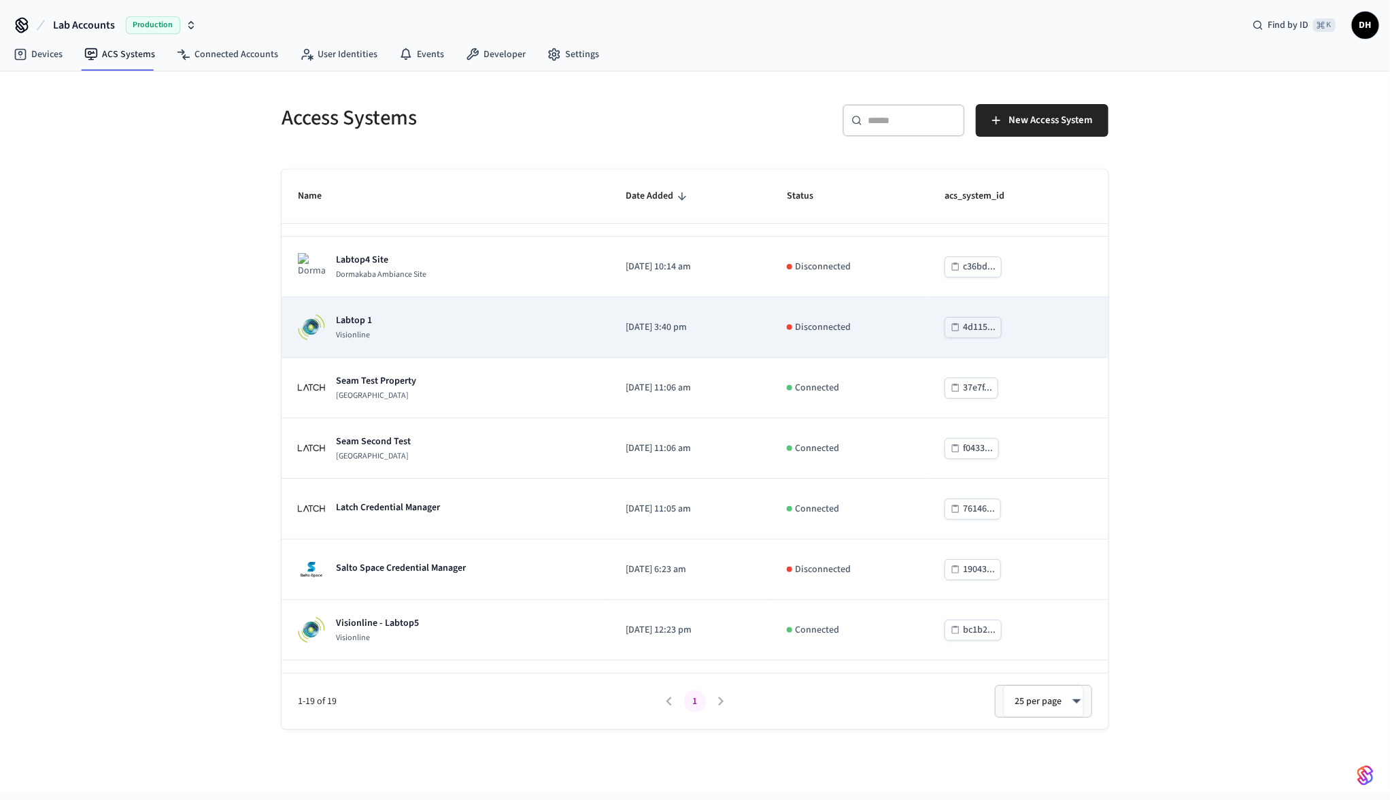
scroll to position [552, 0]
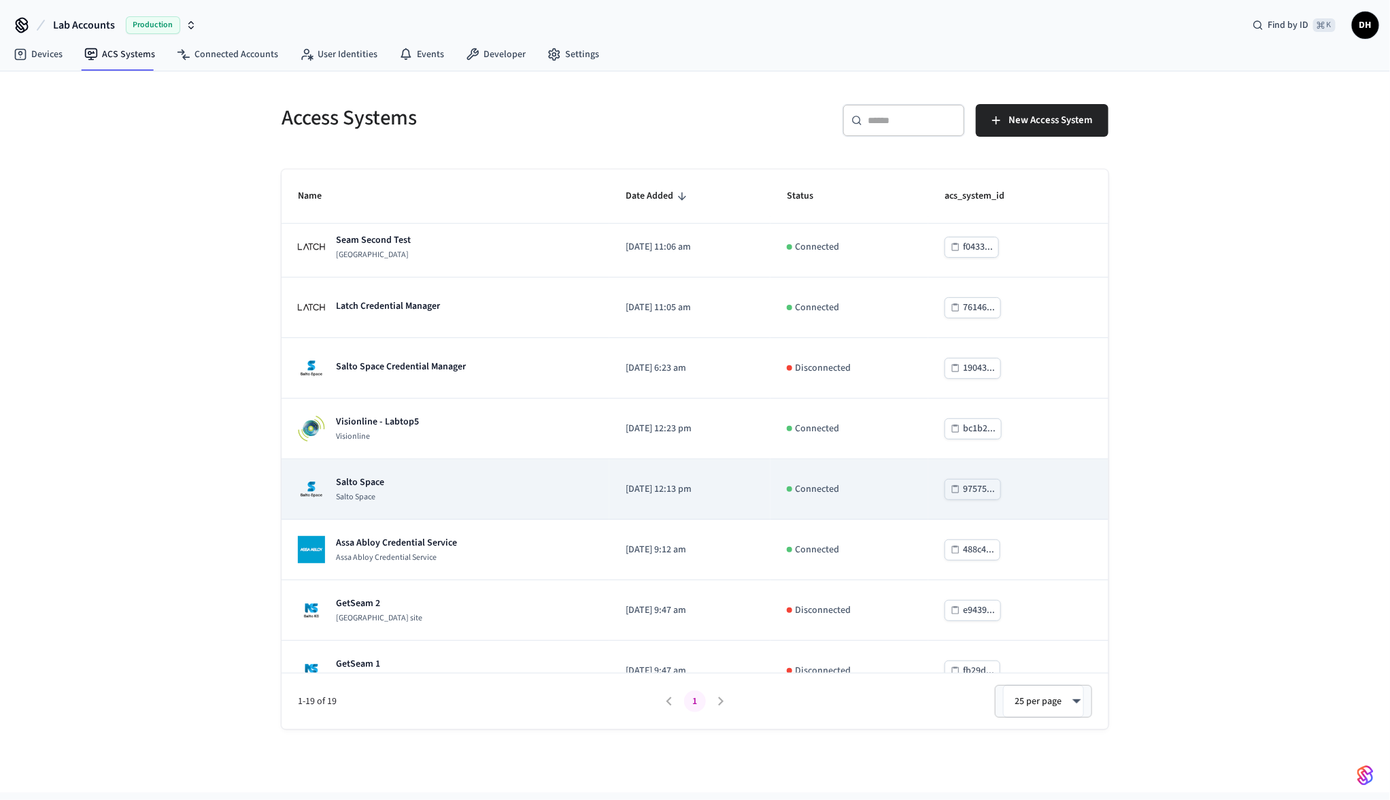
click at [426, 486] on div "Salto Space Salto Space" at bounding box center [445, 488] width 295 height 27
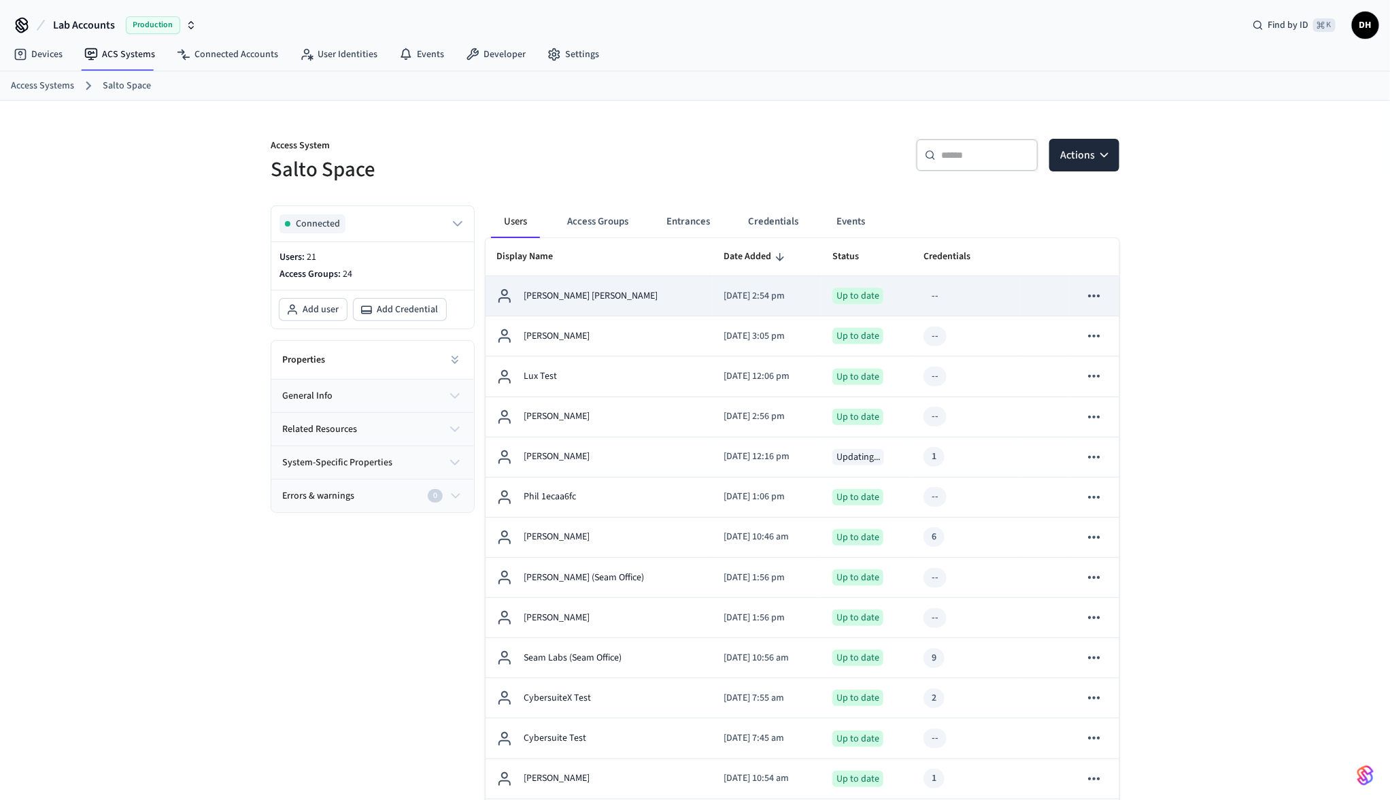
click at [569, 308] on td "Dawn Dawn" at bounding box center [599, 296] width 227 height 40
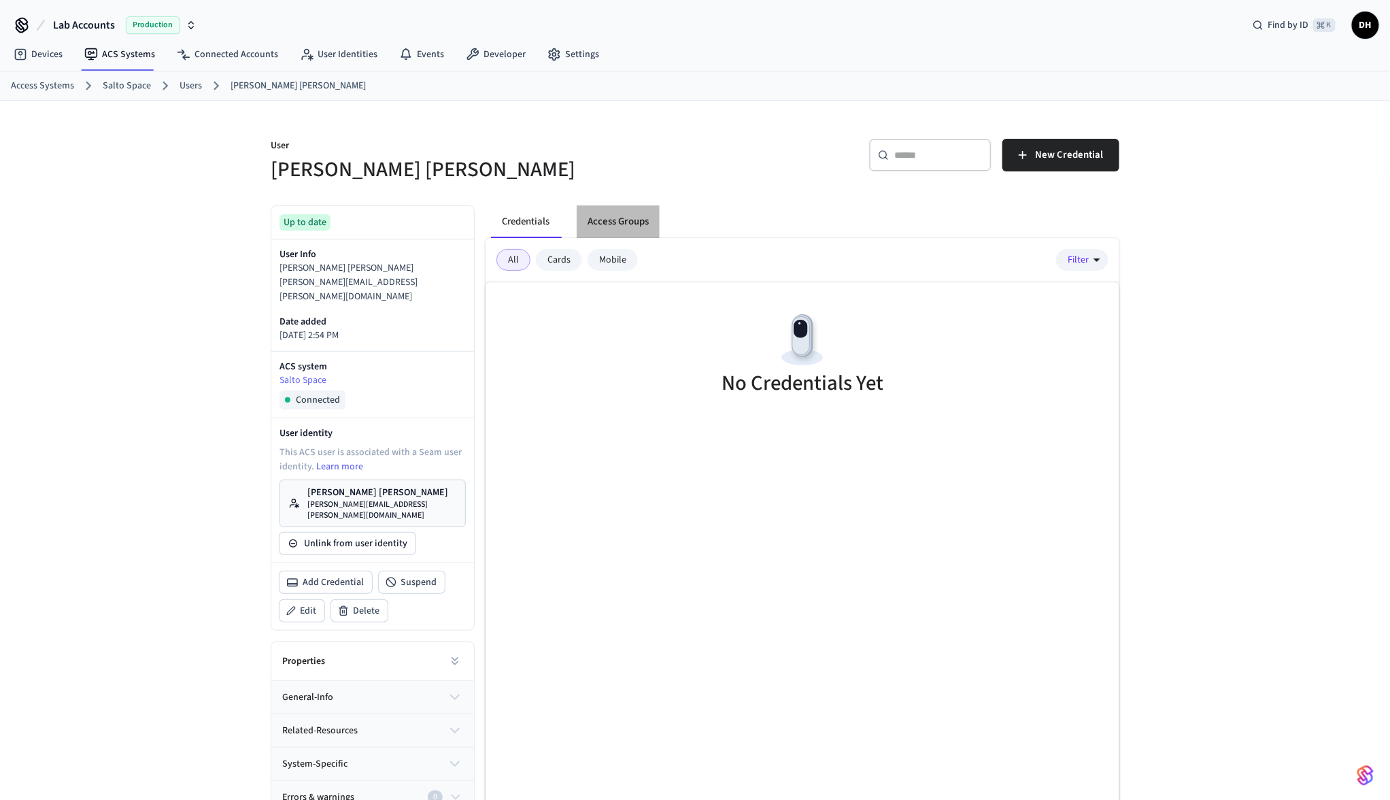
click at [630, 220] on button "Access Groups" at bounding box center [618, 221] width 83 height 33
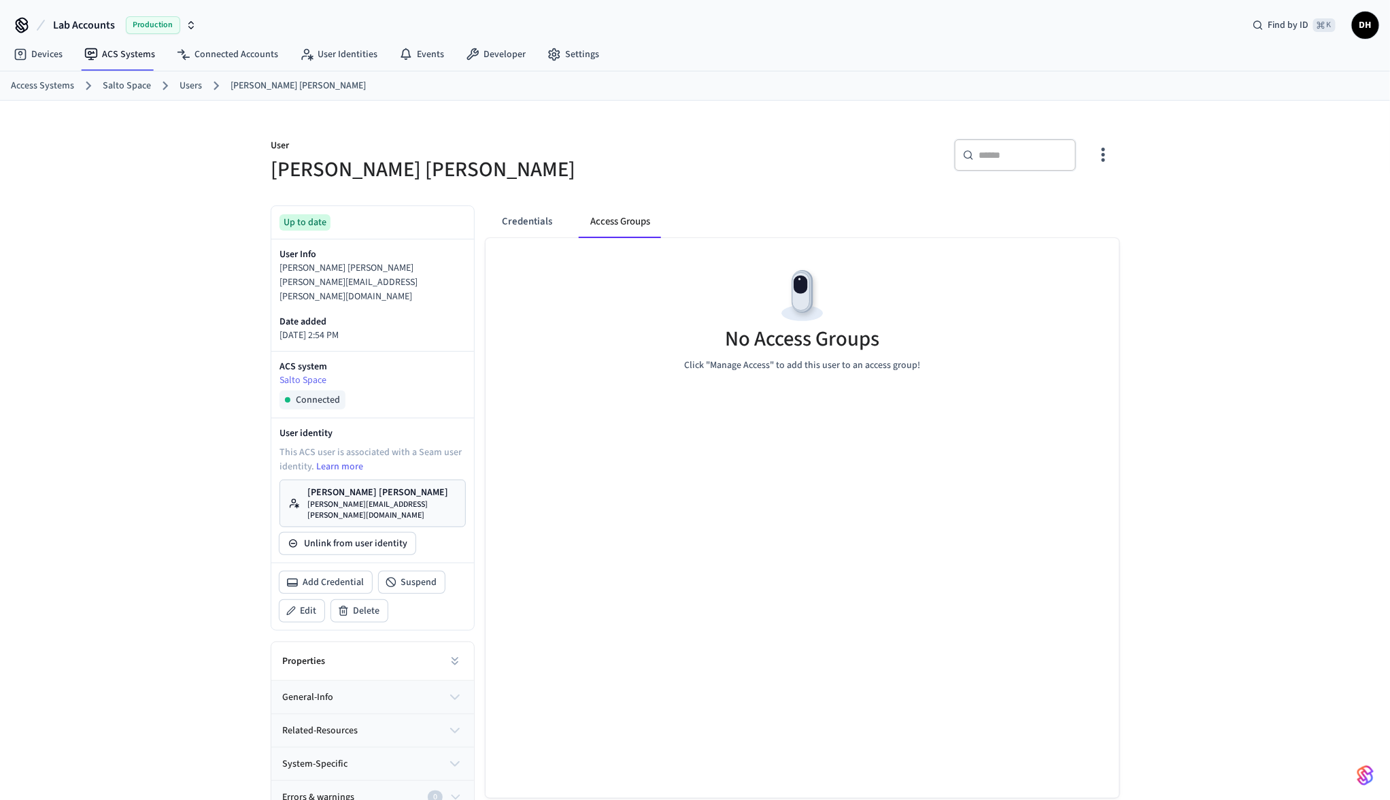
click at [1102, 161] on icon "button" at bounding box center [1103, 154] width 21 height 21
click at [1098, 215] on li "Manage Access" at bounding box center [1068, 211] width 82 height 36
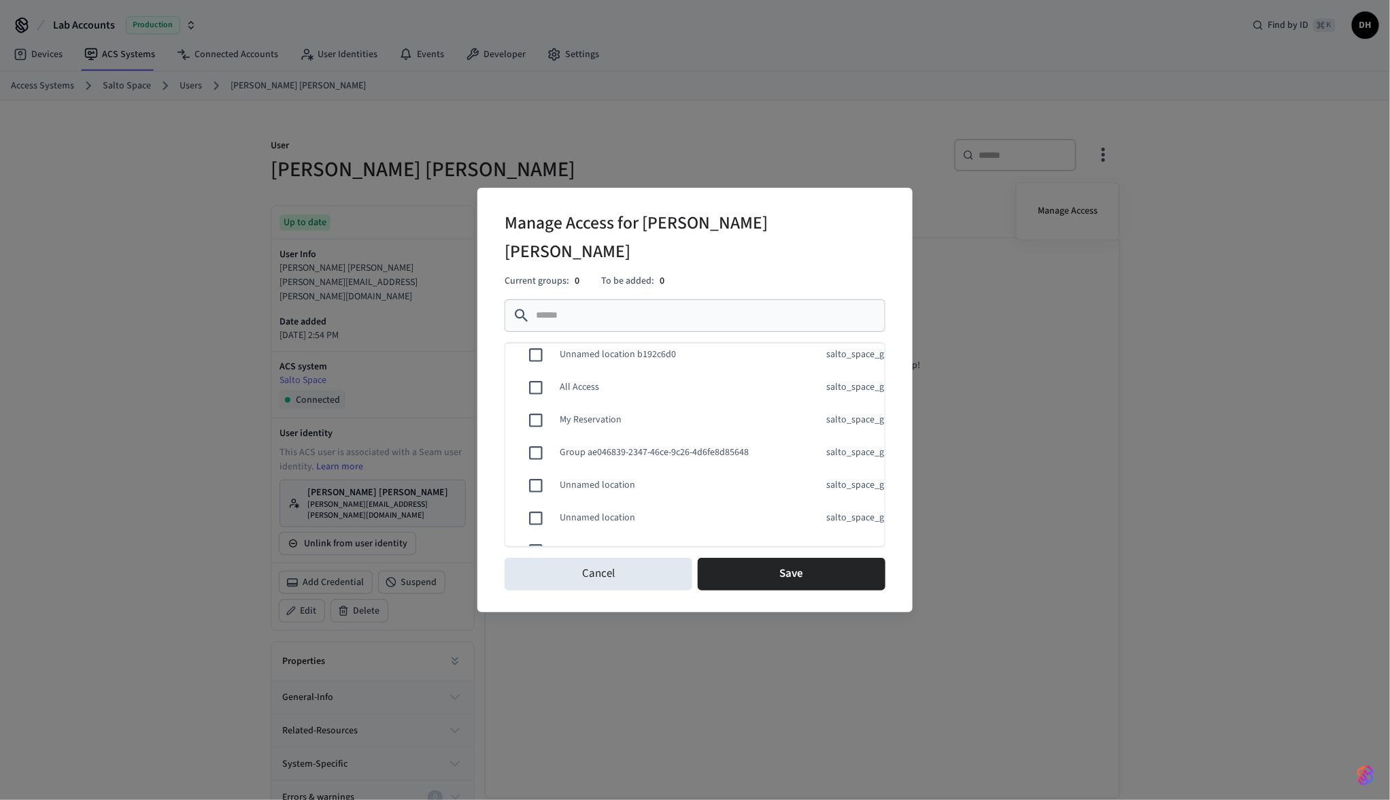
scroll to position [11, 0]
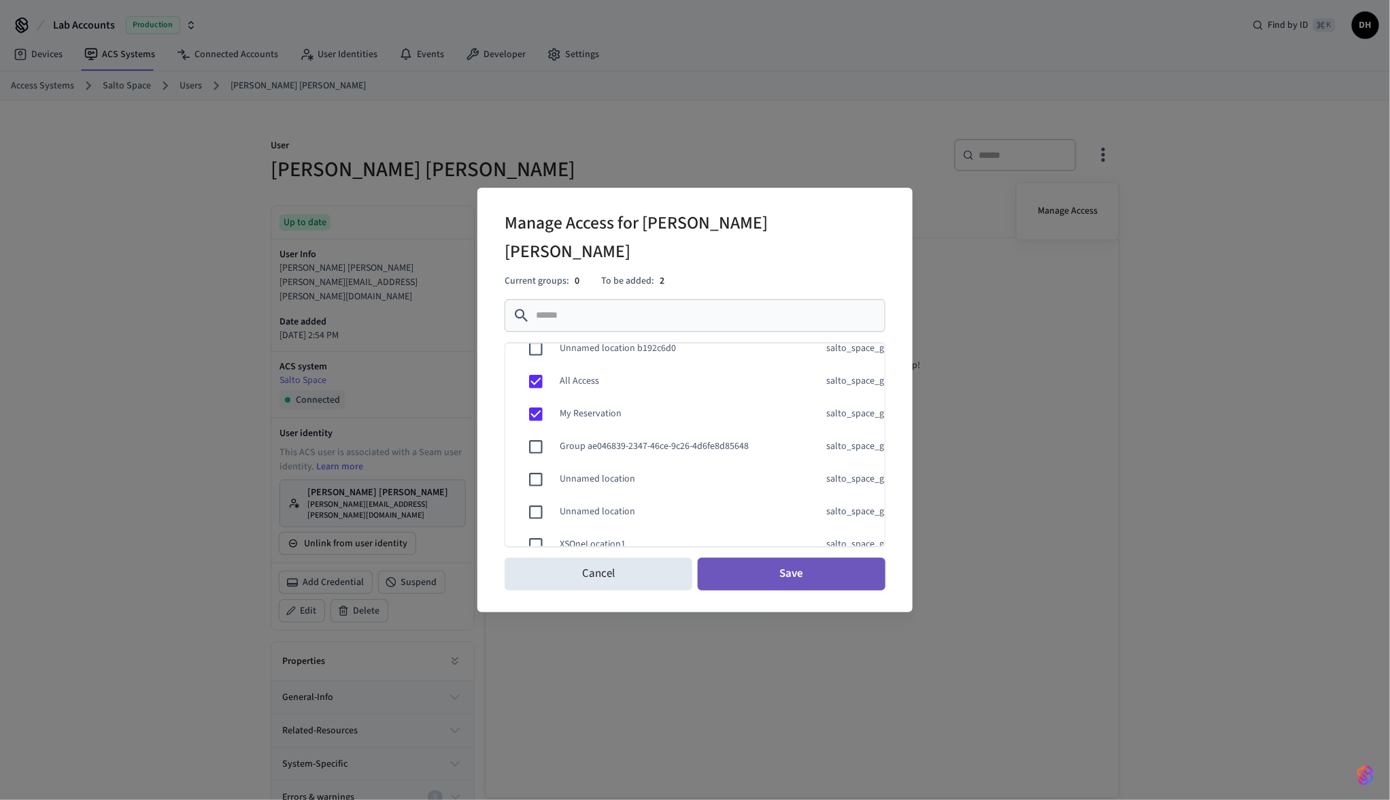
click at [756, 571] on button "Save" at bounding box center [792, 574] width 188 height 33
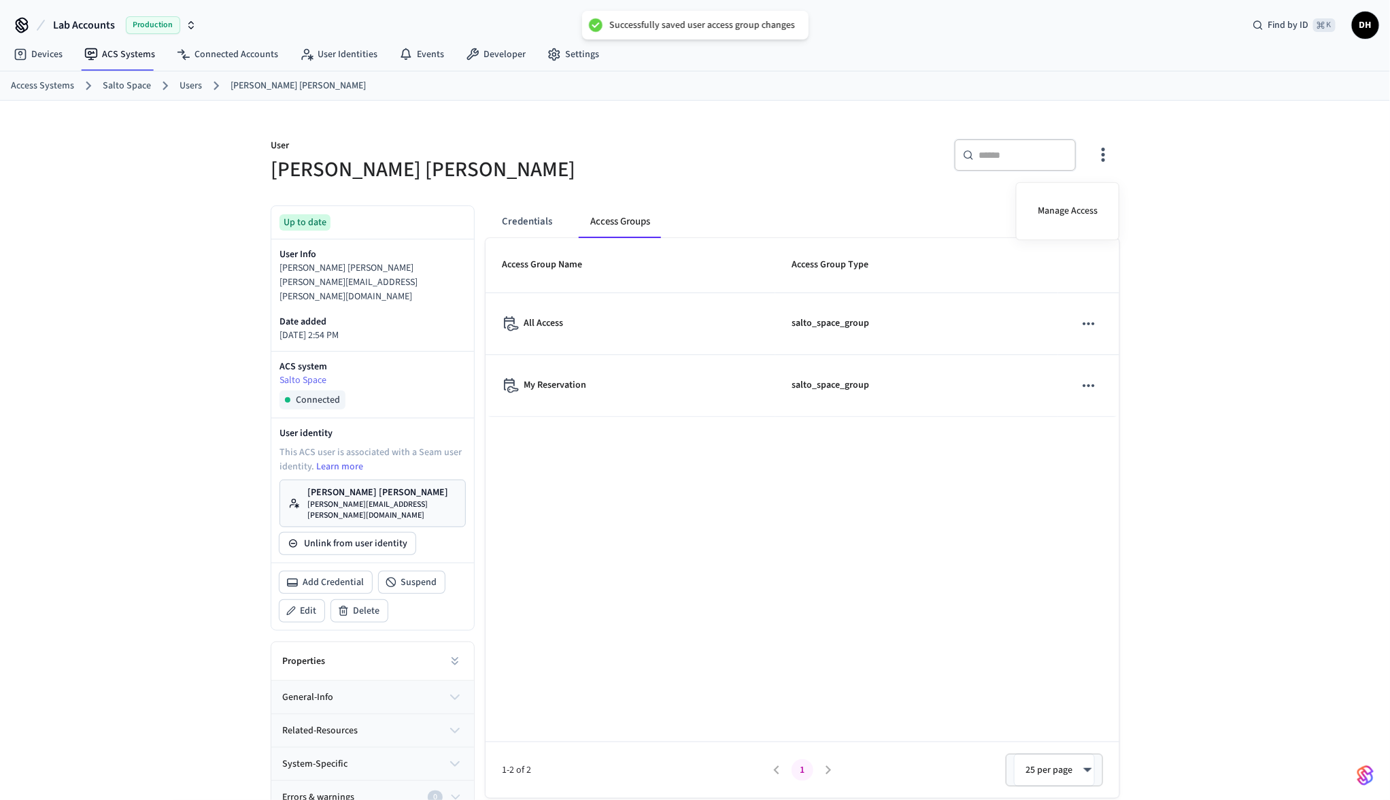
click at [539, 214] on div at bounding box center [695, 400] width 1390 height 800
click at [537, 224] on button "Credentials" at bounding box center [527, 221] width 72 height 33
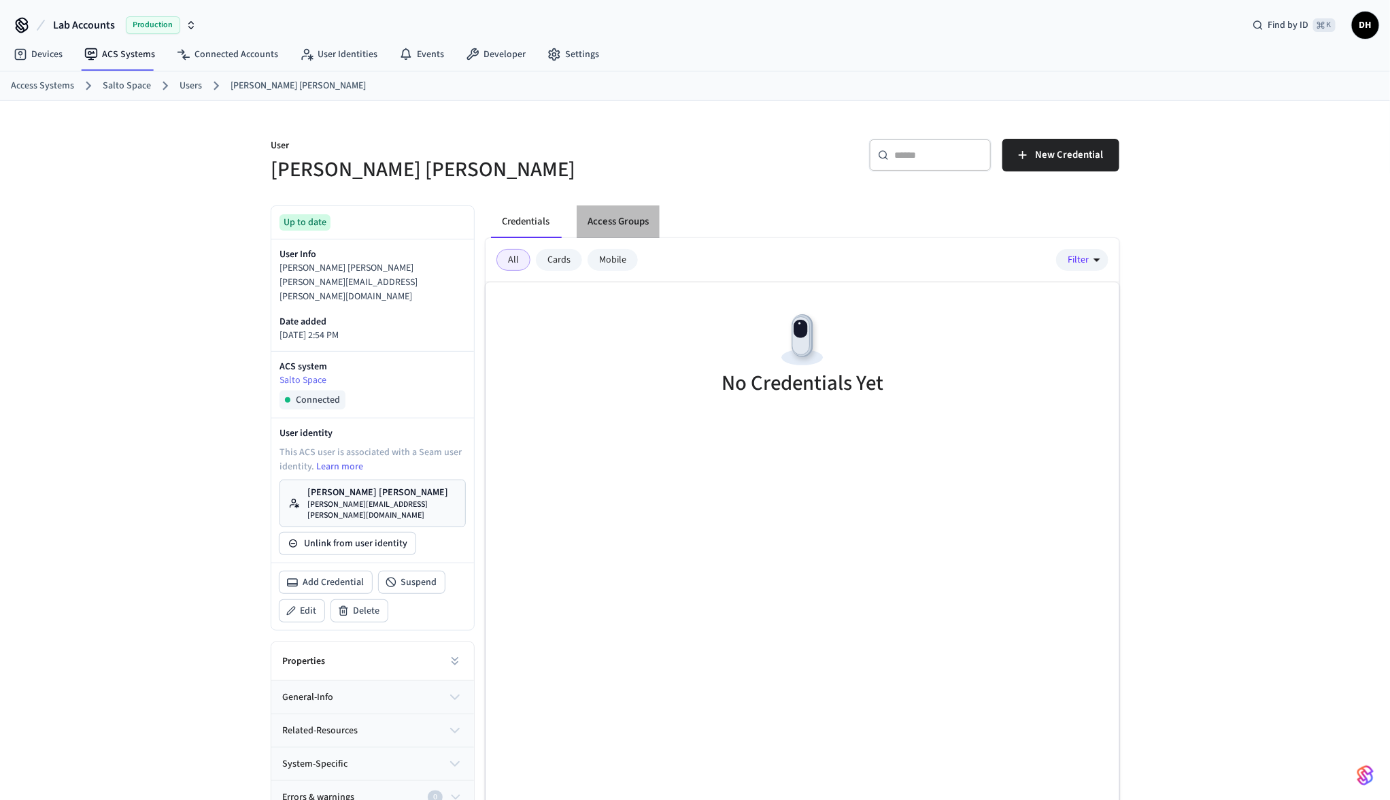
click at [614, 225] on button "Access Groups" at bounding box center [618, 221] width 83 height 33
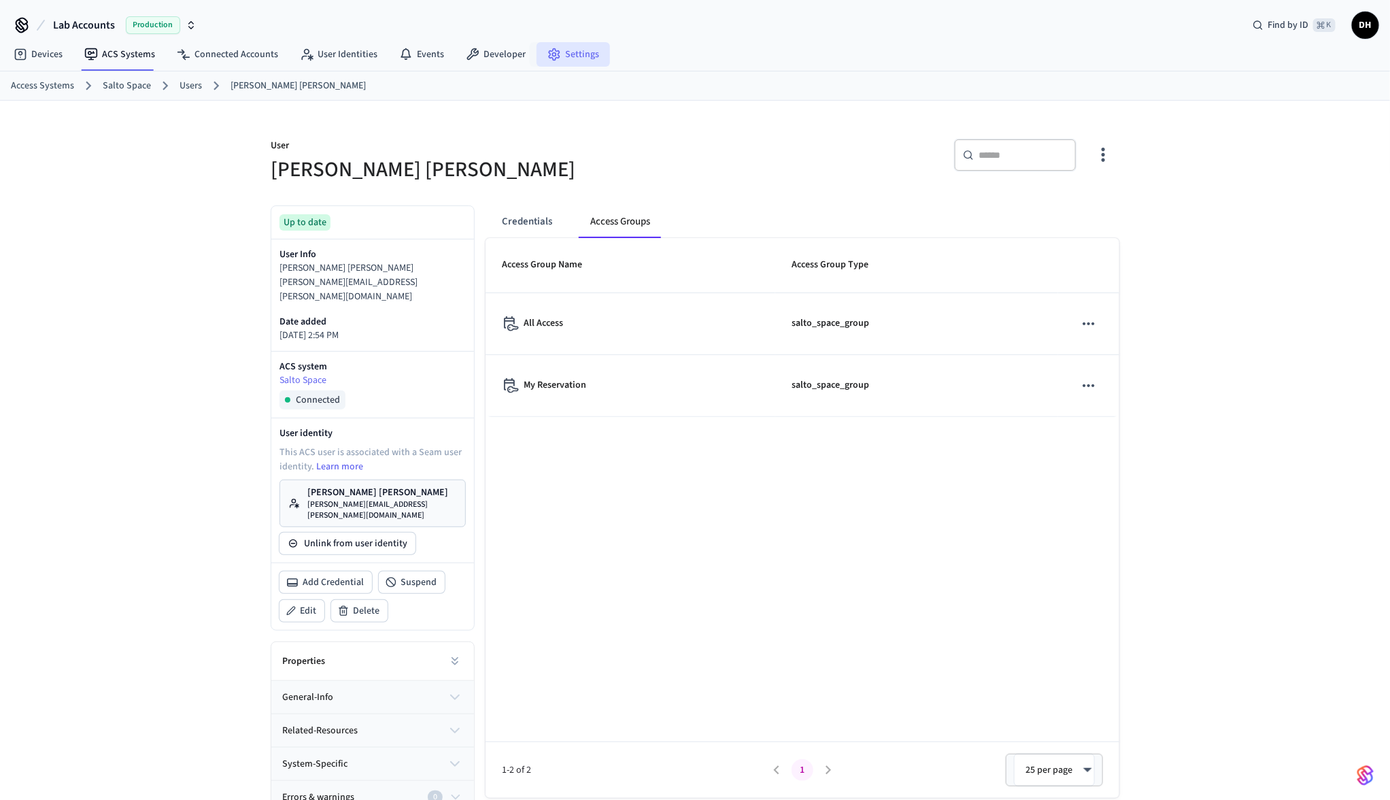
click at [581, 54] on link "Settings" at bounding box center [573, 54] width 73 height 24
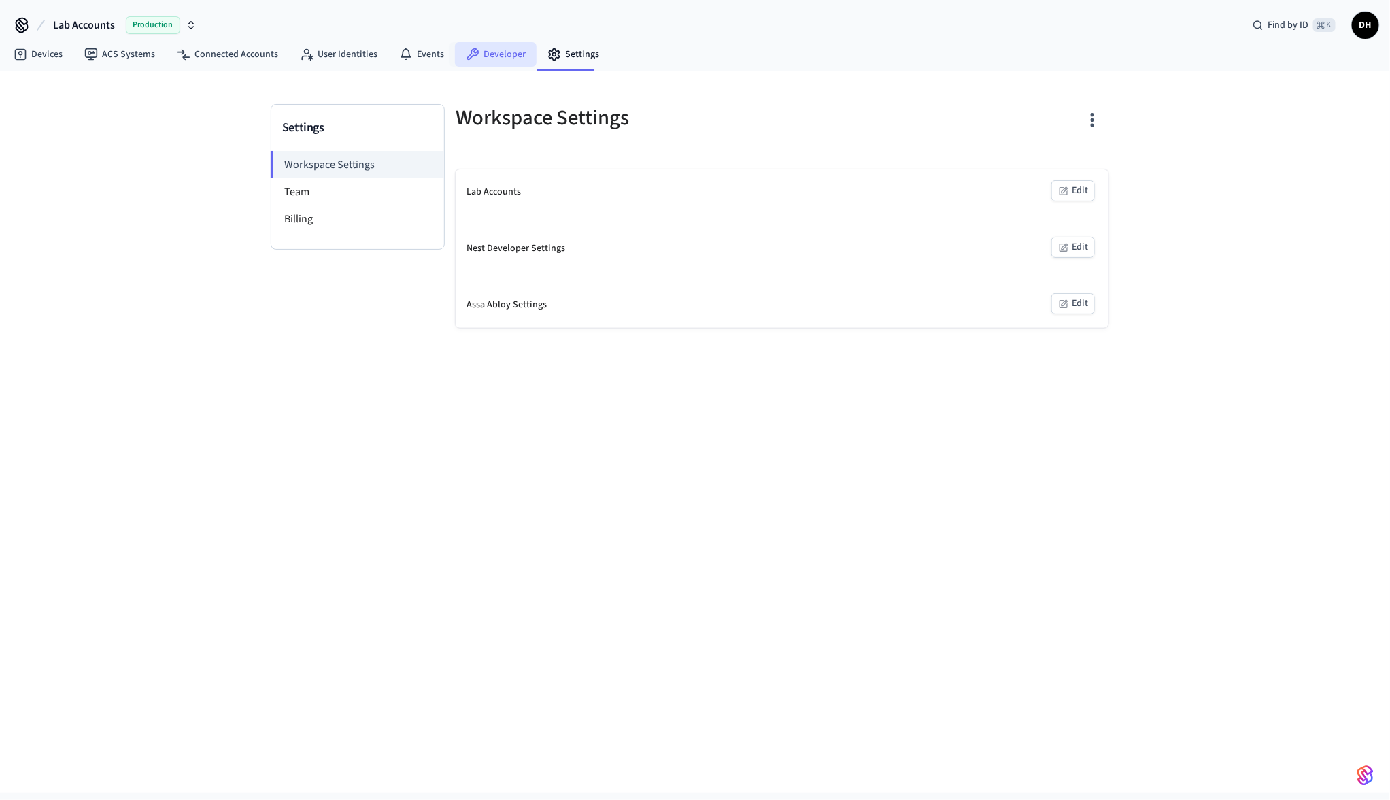
click at [495, 47] on link "Developer" at bounding box center [496, 54] width 82 height 24
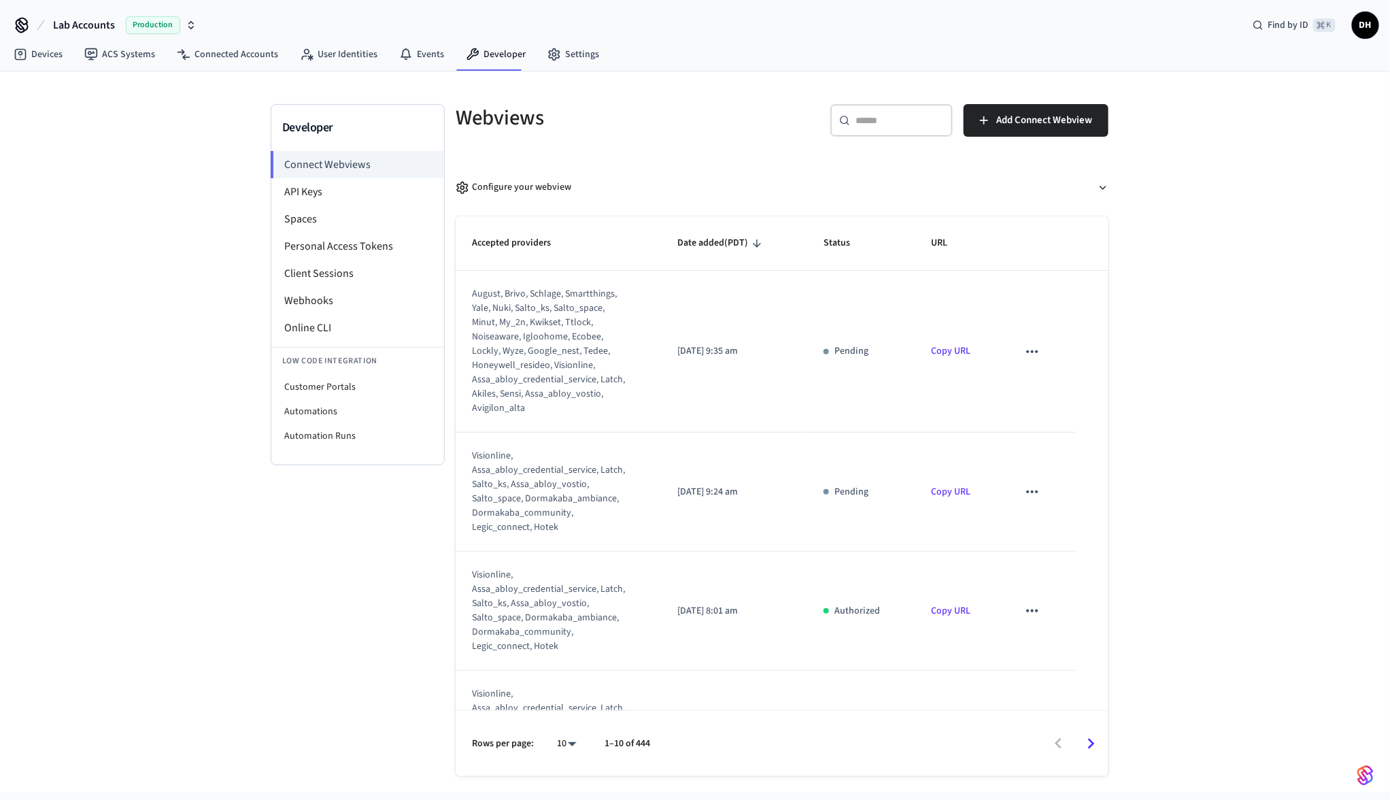
click at [156, 153] on div "Developer Connect Webviews API Keys Spaces Personal Access Tokens Client Sessio…" at bounding box center [695, 431] width 1390 height 721
click at [1371, 26] on span "DH" at bounding box center [1366, 25] width 24 height 24
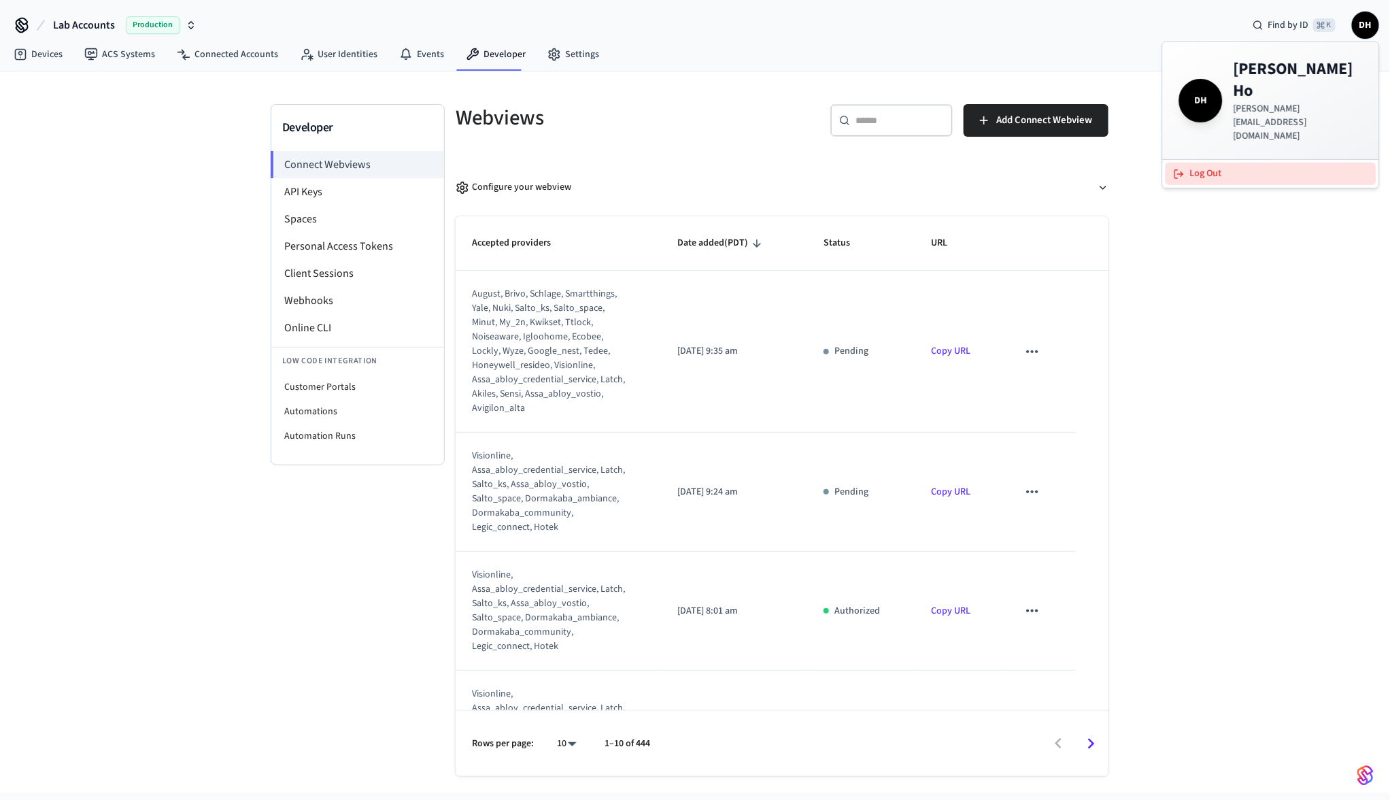
click at [1242, 163] on button "Log Out" at bounding box center [1271, 174] width 211 height 22
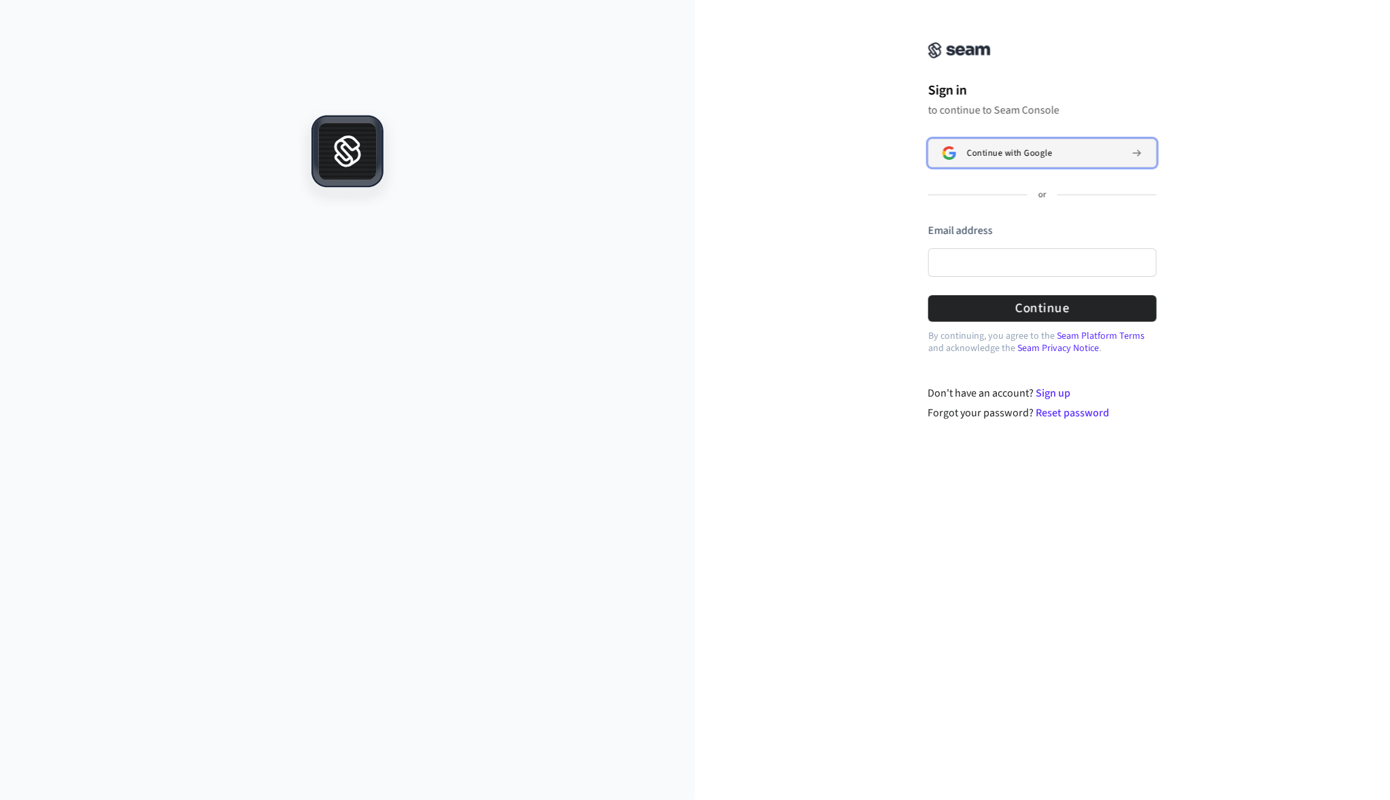
click at [970, 152] on span "Continue with Google" at bounding box center [1009, 153] width 85 height 11
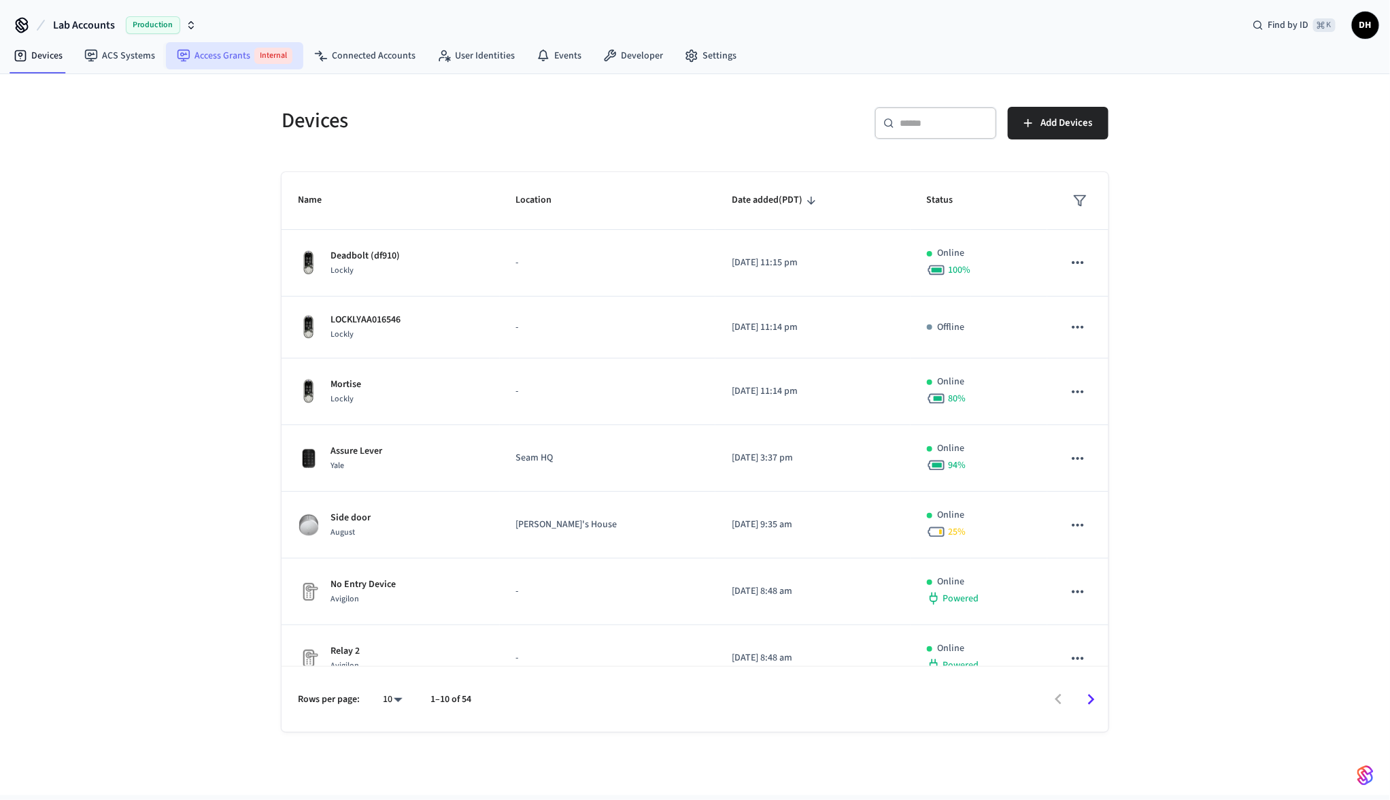
click at [210, 58] on link "Access Grants Internal" at bounding box center [234, 55] width 137 height 27
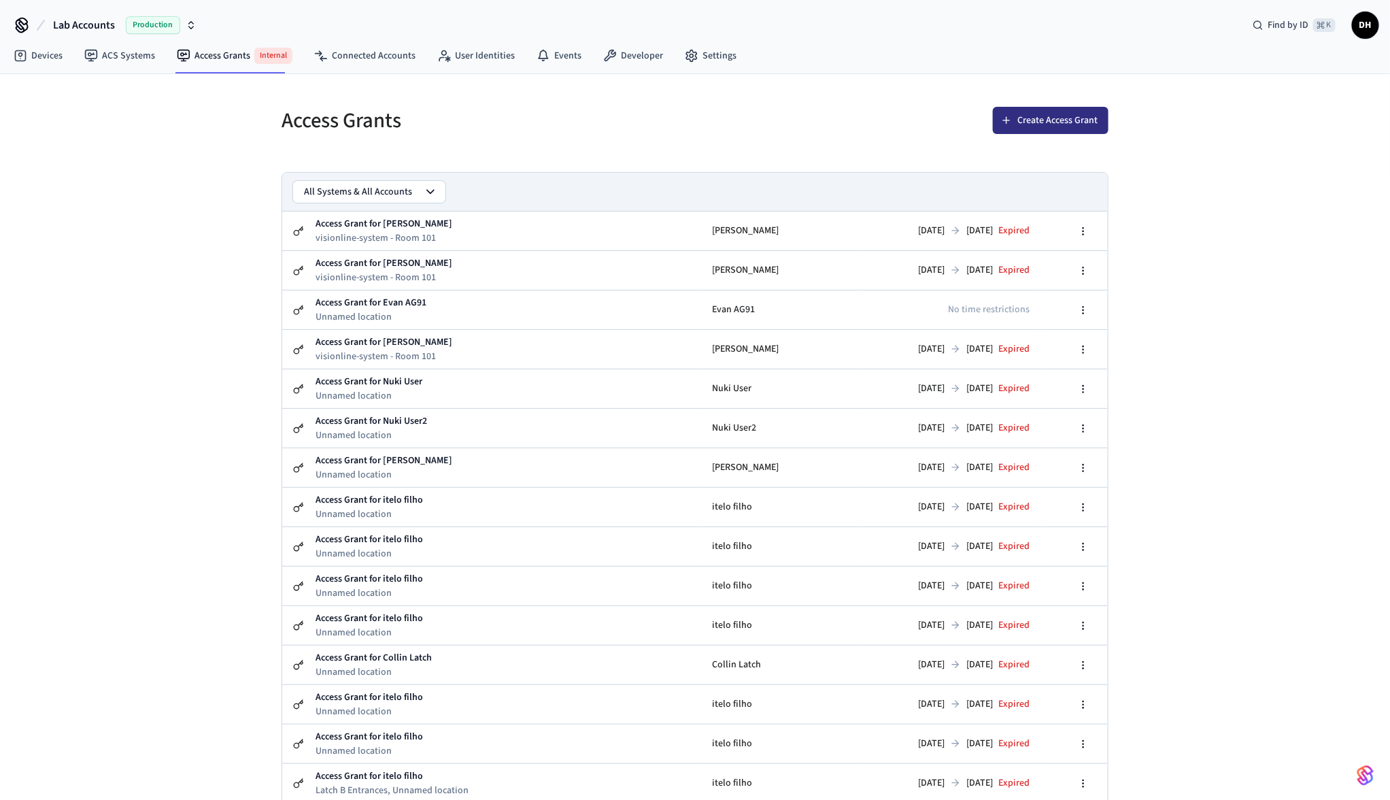
click at [1030, 124] on button "Create Access Grant" at bounding box center [1051, 120] width 116 height 27
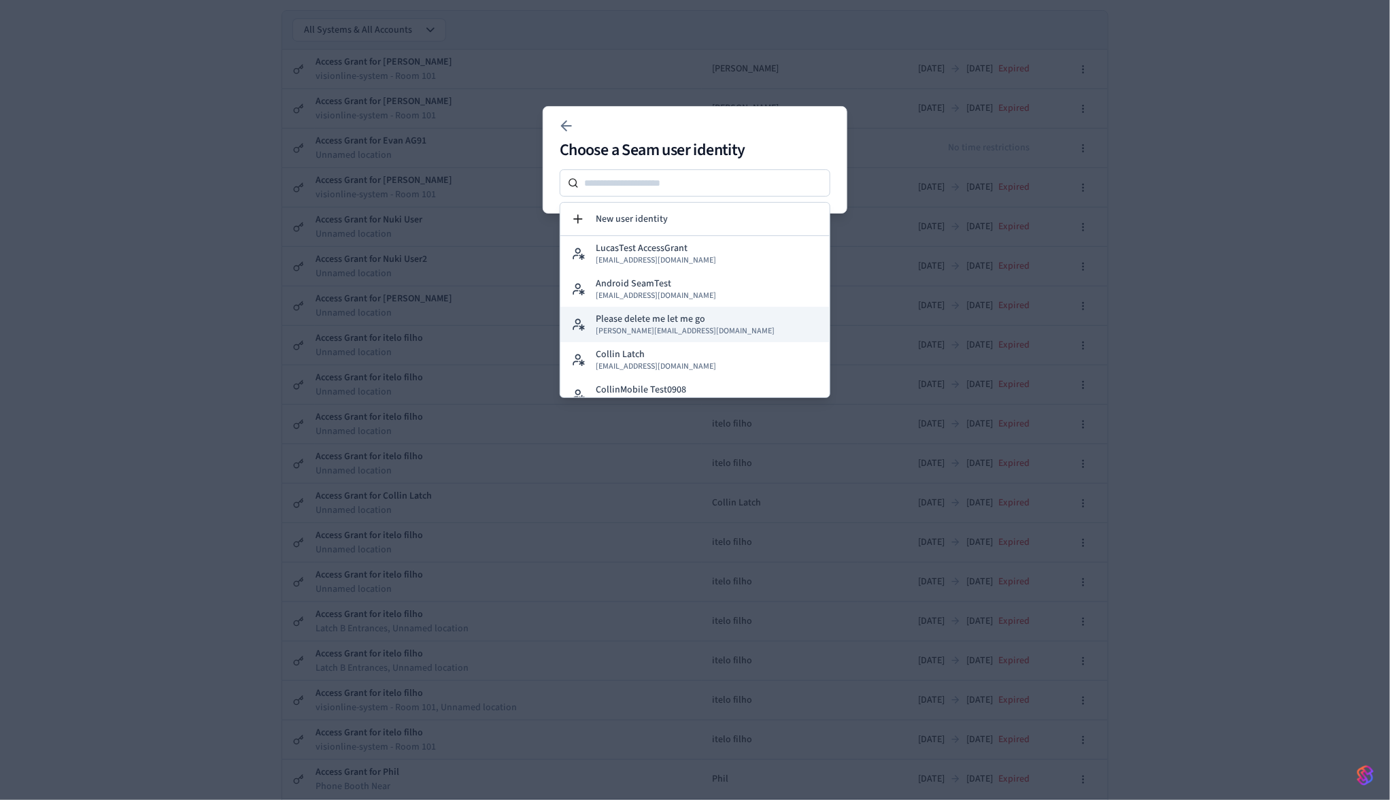
scroll to position [209, 0]
click at [633, 180] on input at bounding box center [705, 183] width 252 height 16
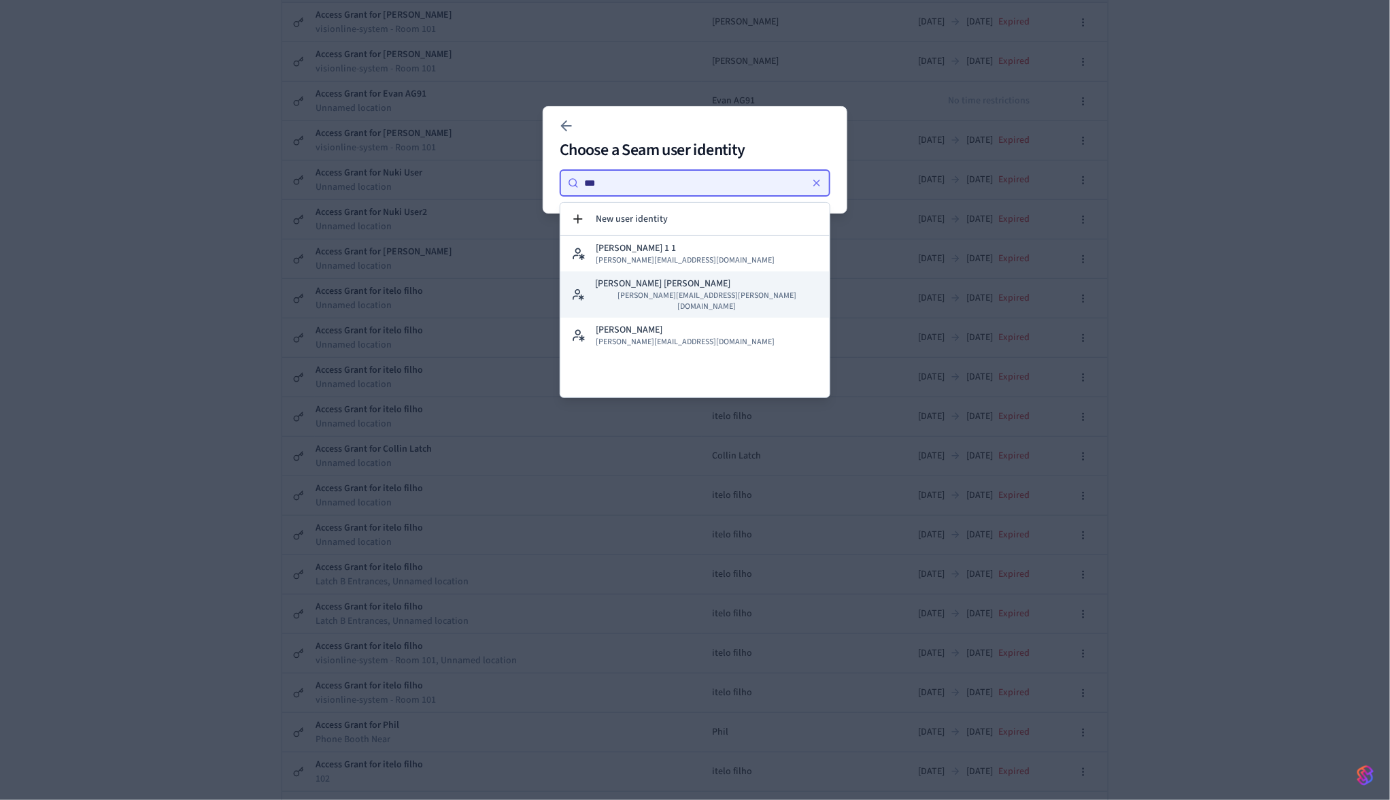
type input "***"
click at [631, 285] on p "Dawn Dawn" at bounding box center [662, 284] width 135 height 14
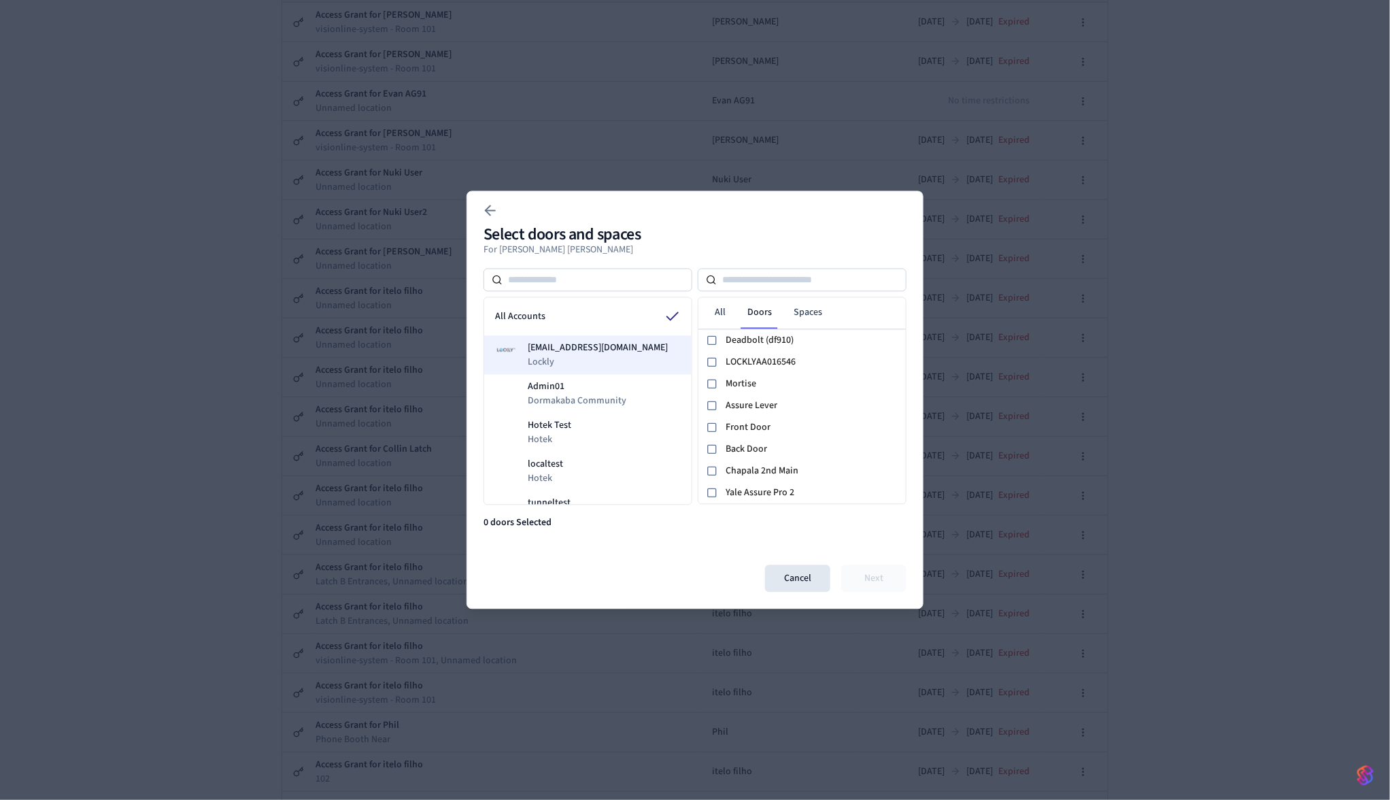
click at [571, 354] on span "devops+lockly@getseam.com" at bounding box center [598, 348] width 140 height 14
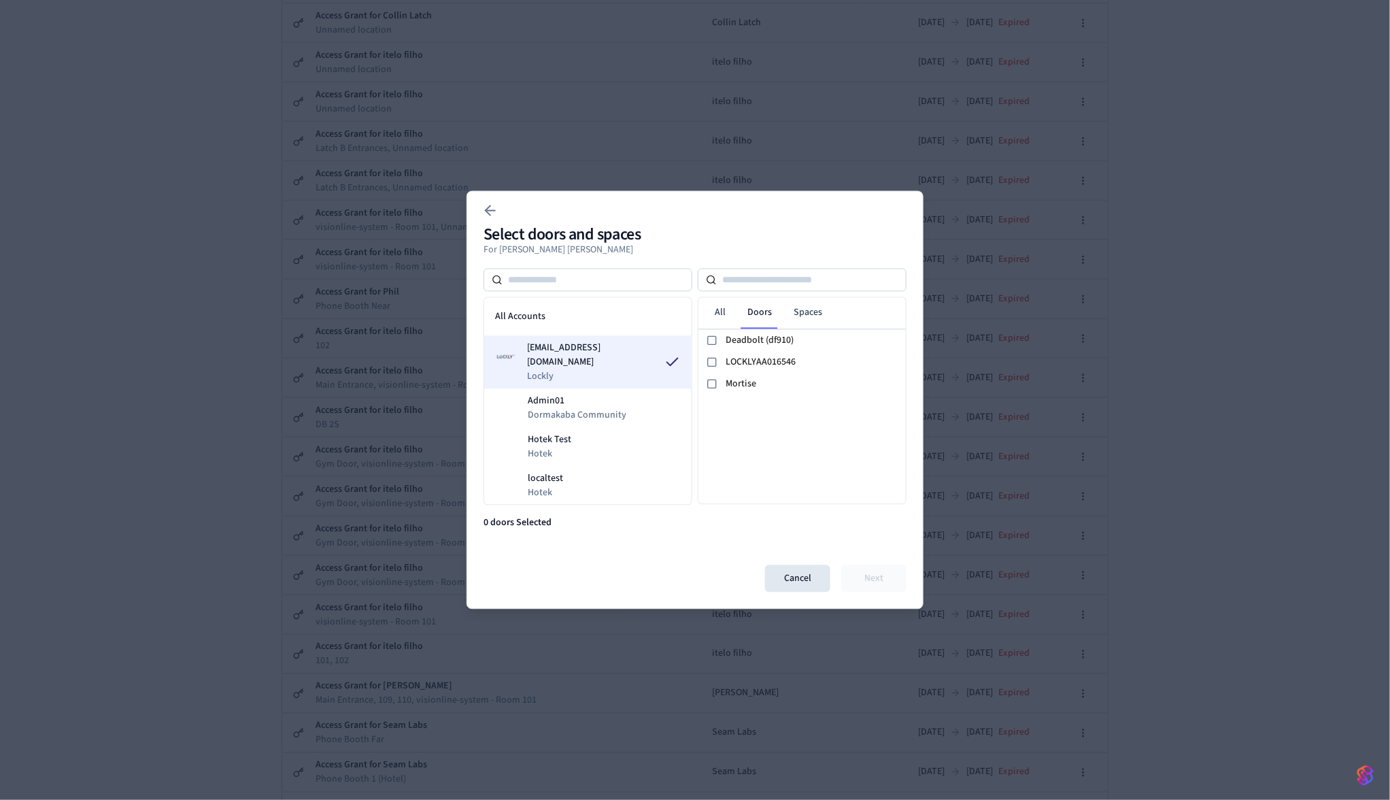
scroll to position [643, 0]
click at [714, 343] on icon at bounding box center [712, 340] width 11 height 11
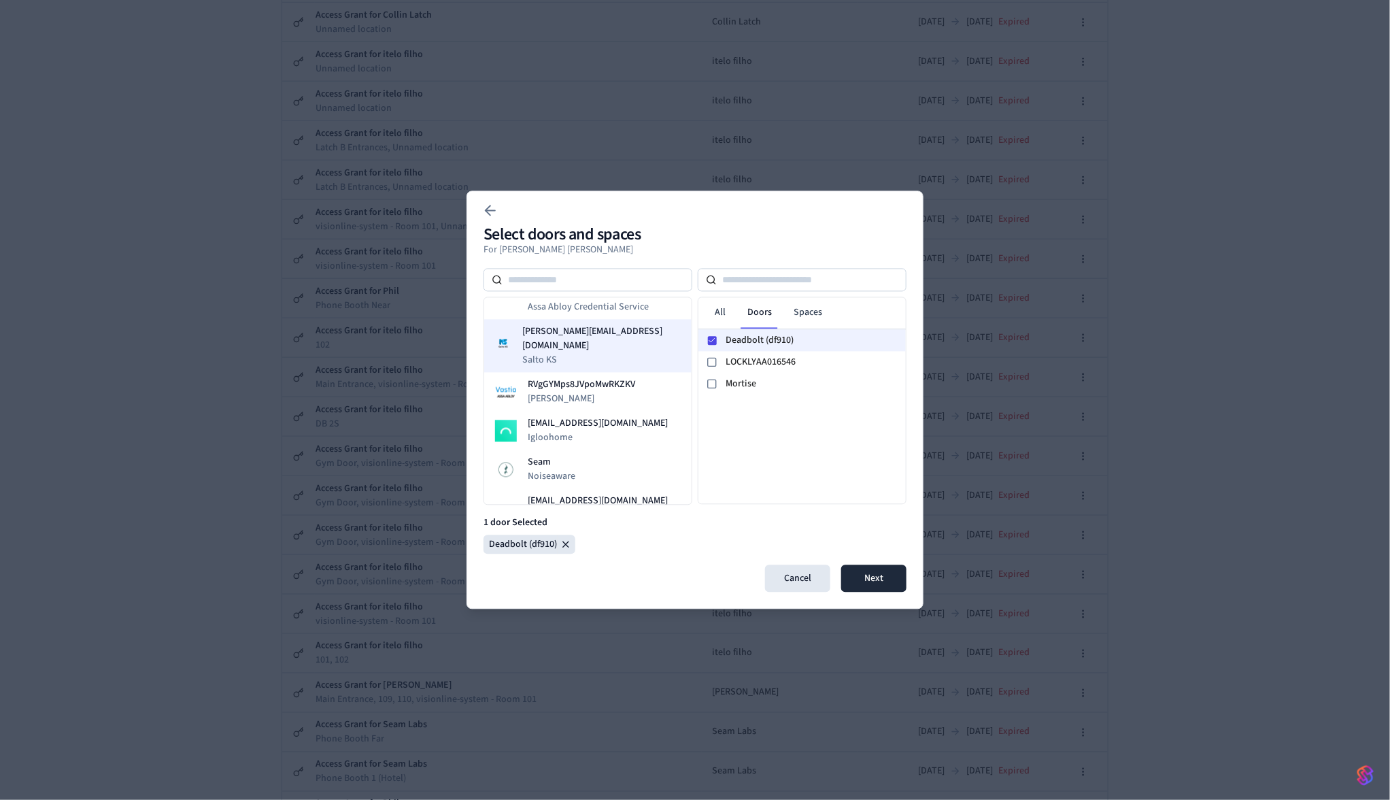
scroll to position [642, 0]
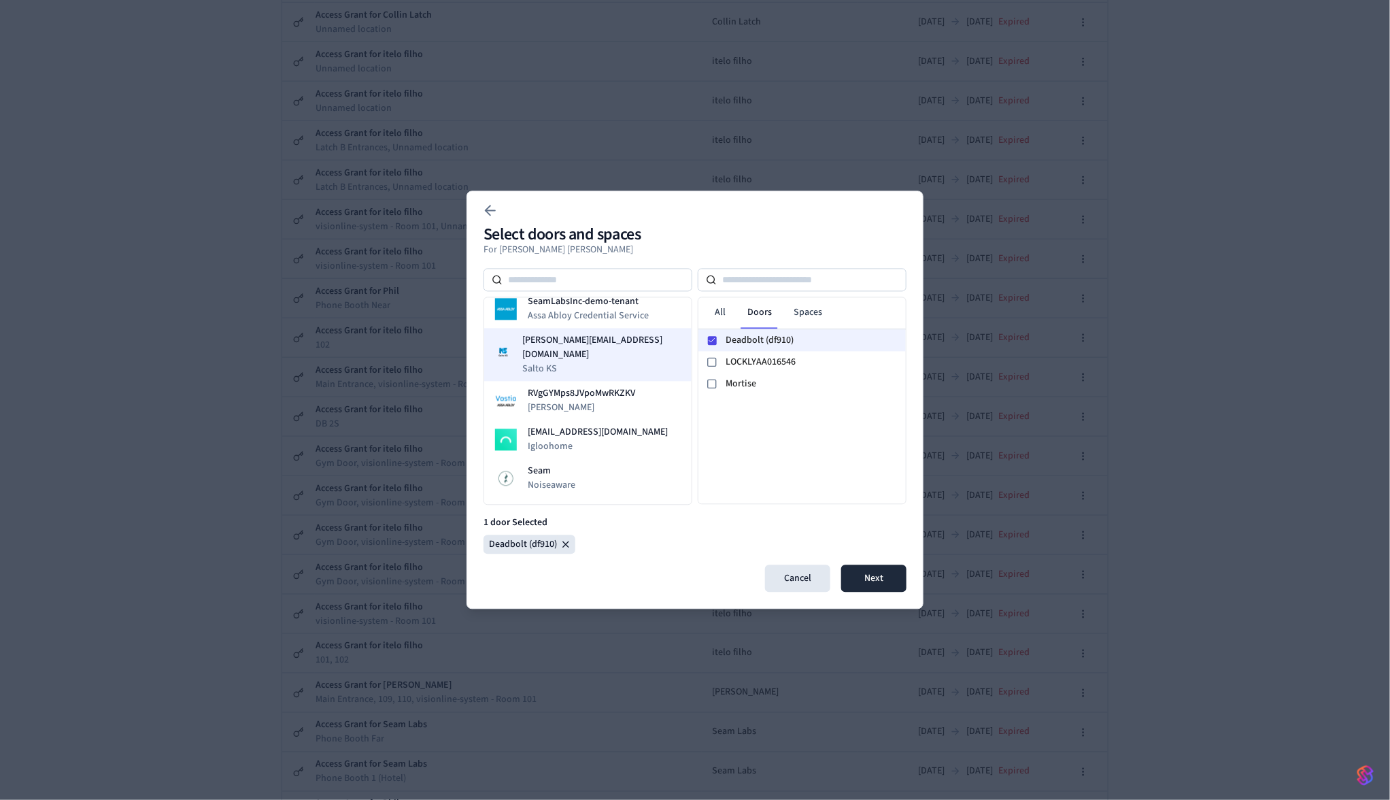
click at [557, 363] on span "Salto KS" at bounding box center [601, 370] width 158 height 14
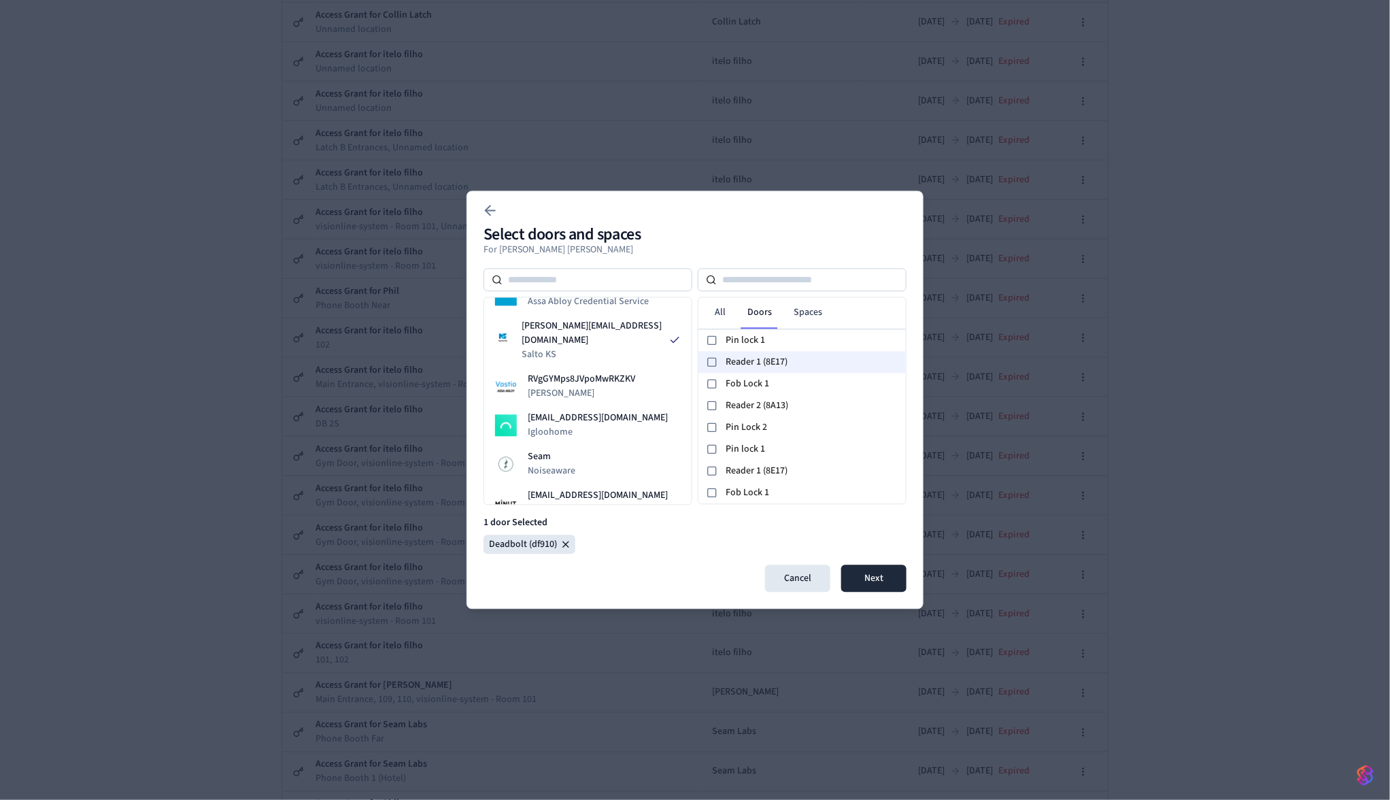
click at [712, 365] on icon at bounding box center [712, 362] width 11 height 11
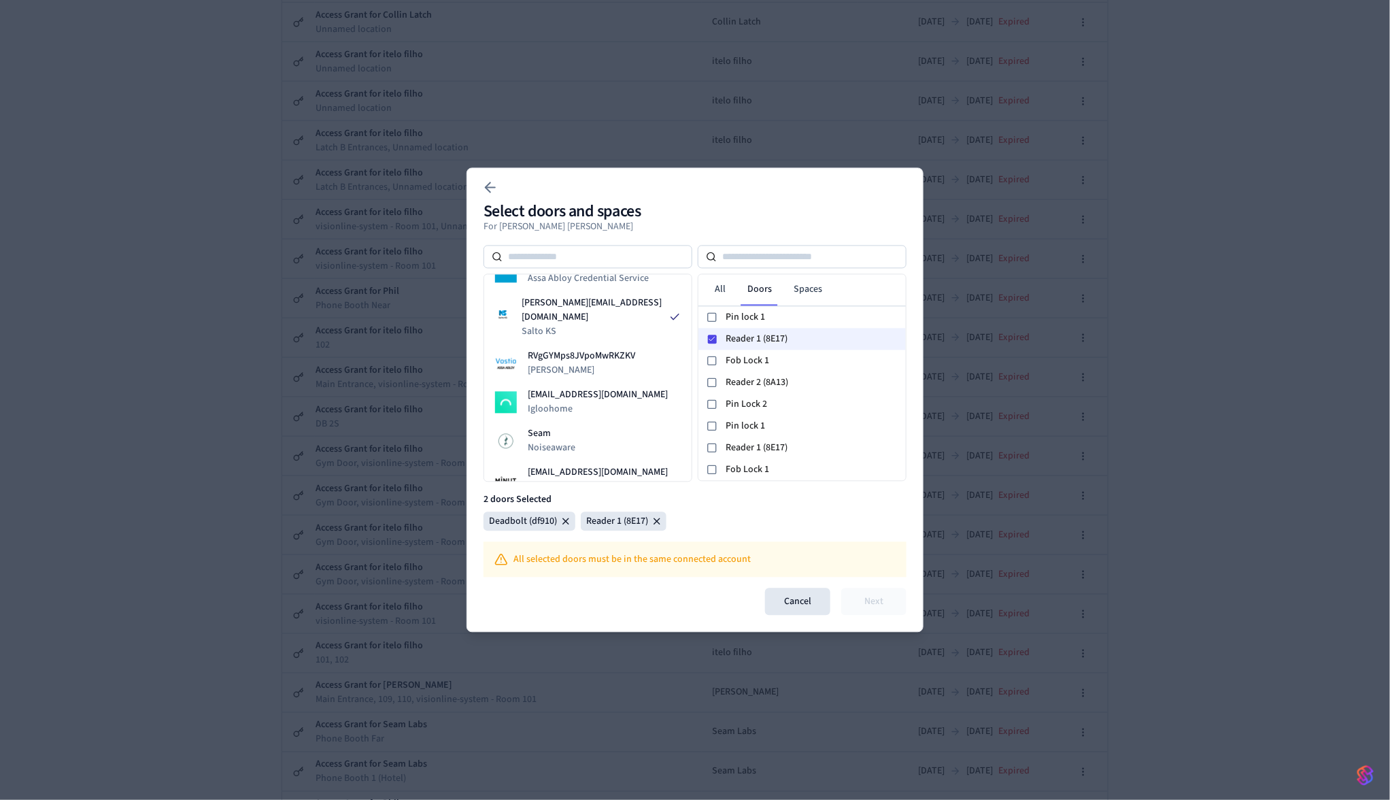
click at [709, 339] on icon at bounding box center [712, 339] width 8 height 8
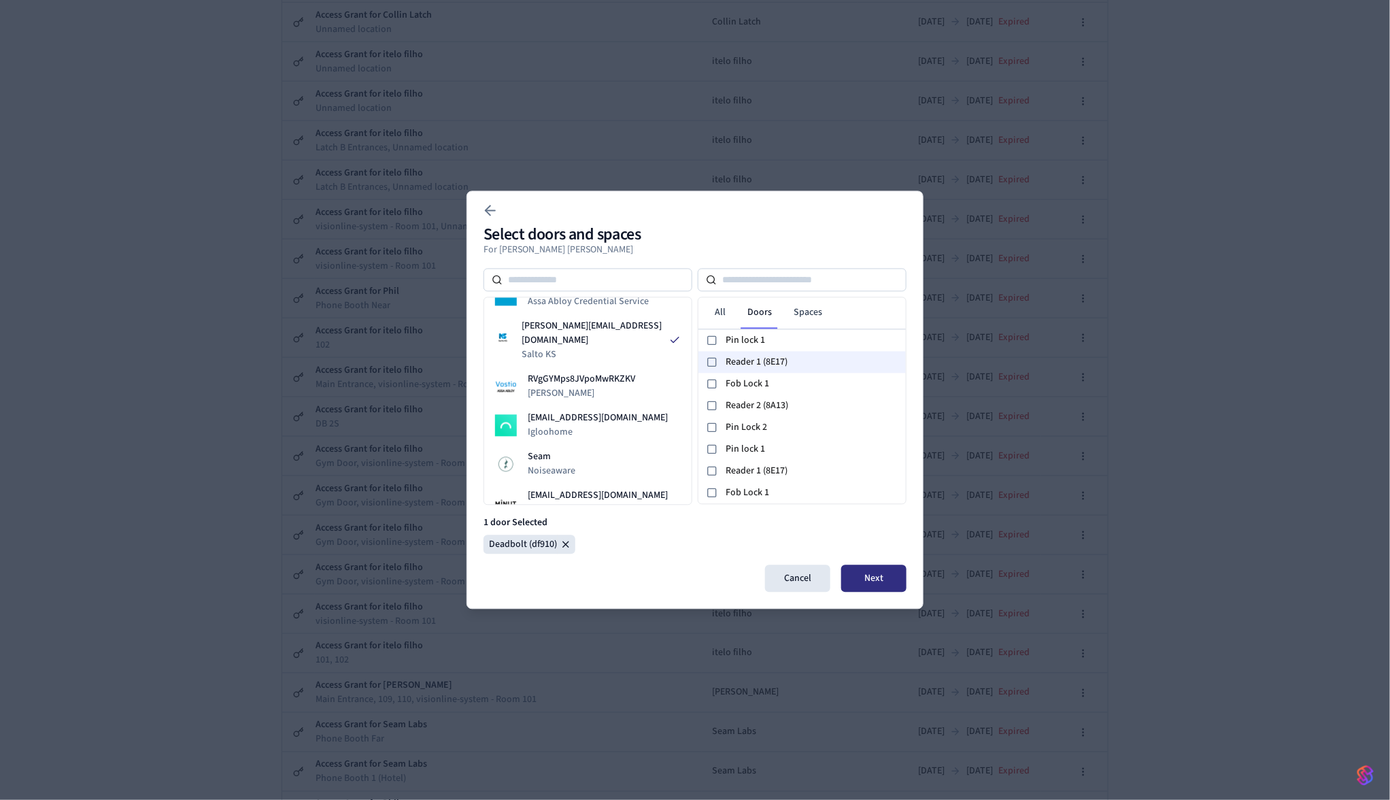
click at [875, 577] on button "Next" at bounding box center [873, 578] width 65 height 27
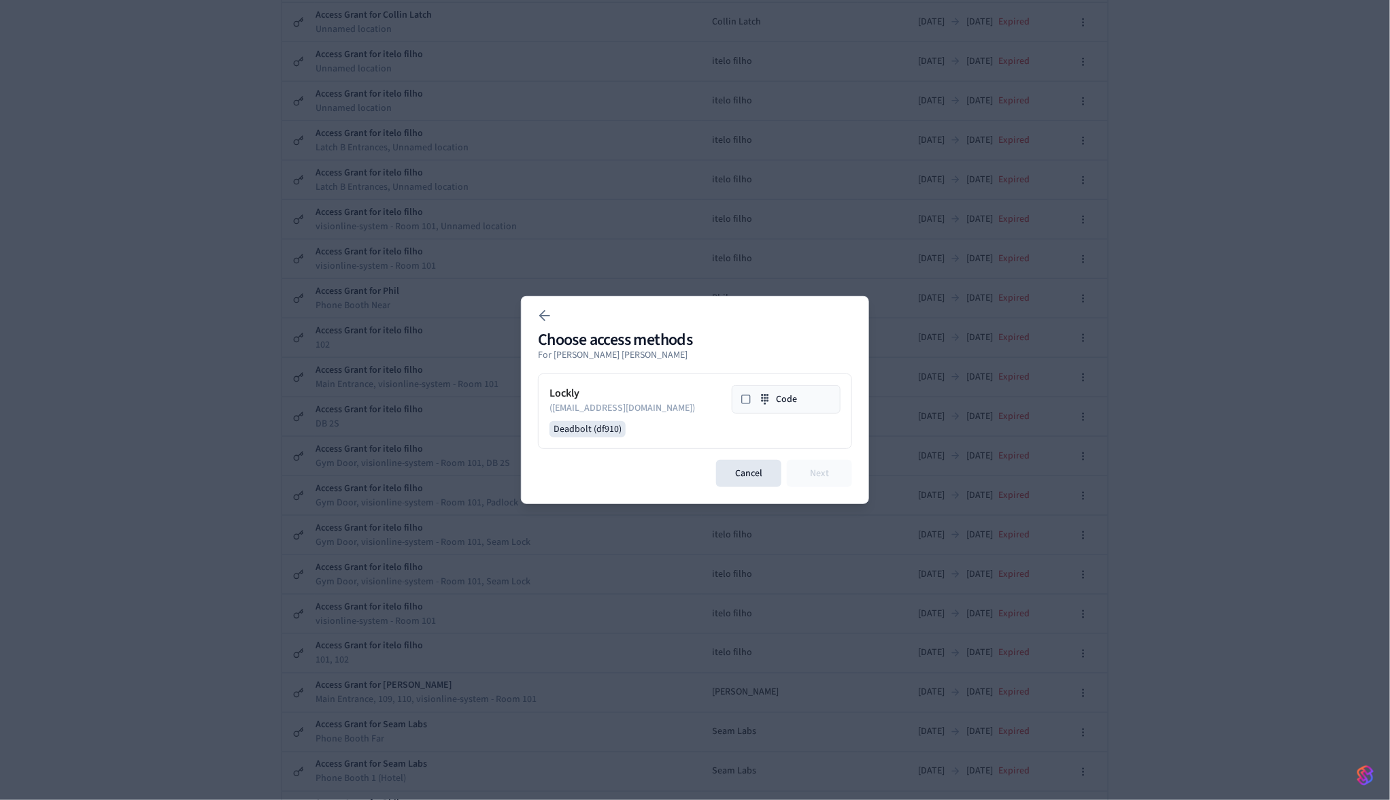
click at [745, 402] on icon at bounding box center [746, 399] width 11 height 11
click at [818, 481] on button "Next" at bounding box center [819, 473] width 65 height 27
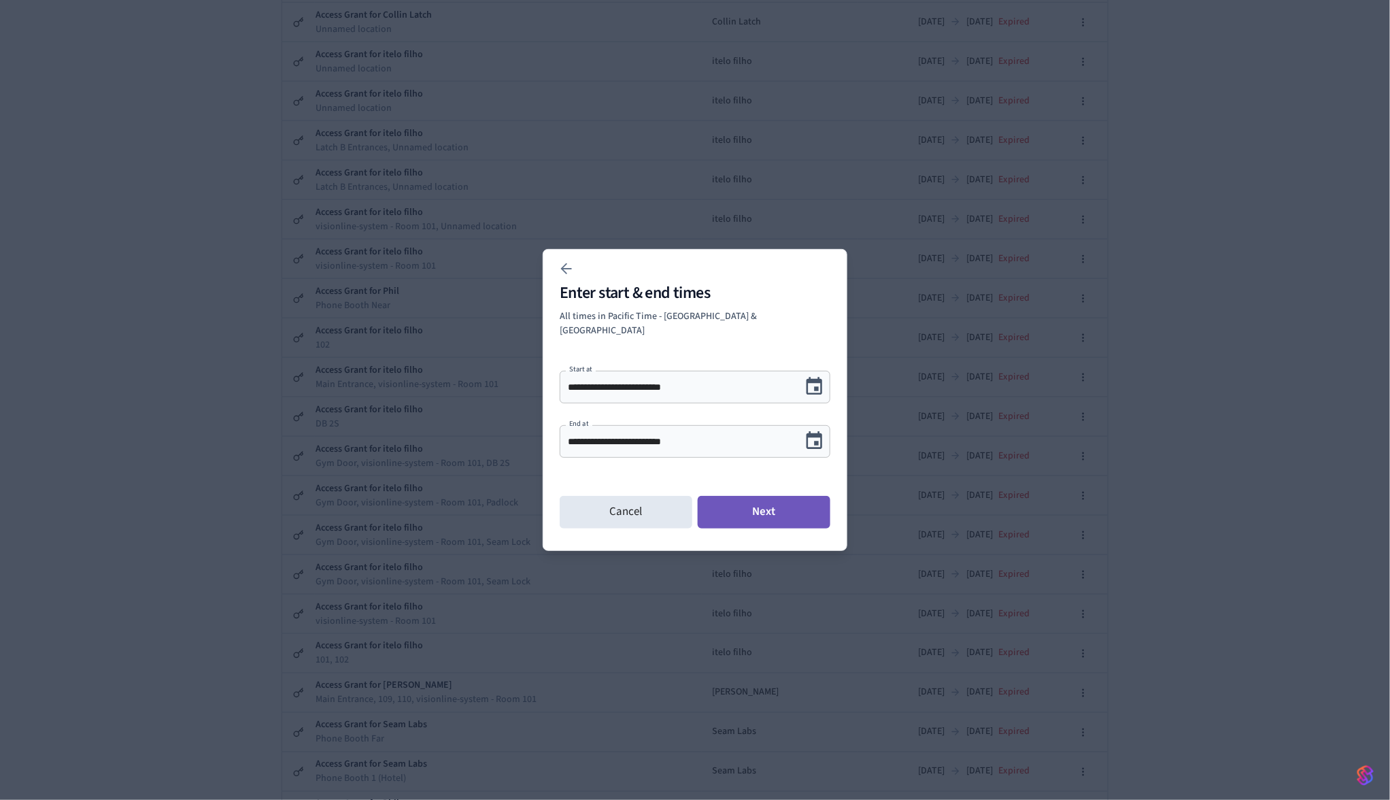
click at [762, 513] on button "Next" at bounding box center [764, 512] width 133 height 33
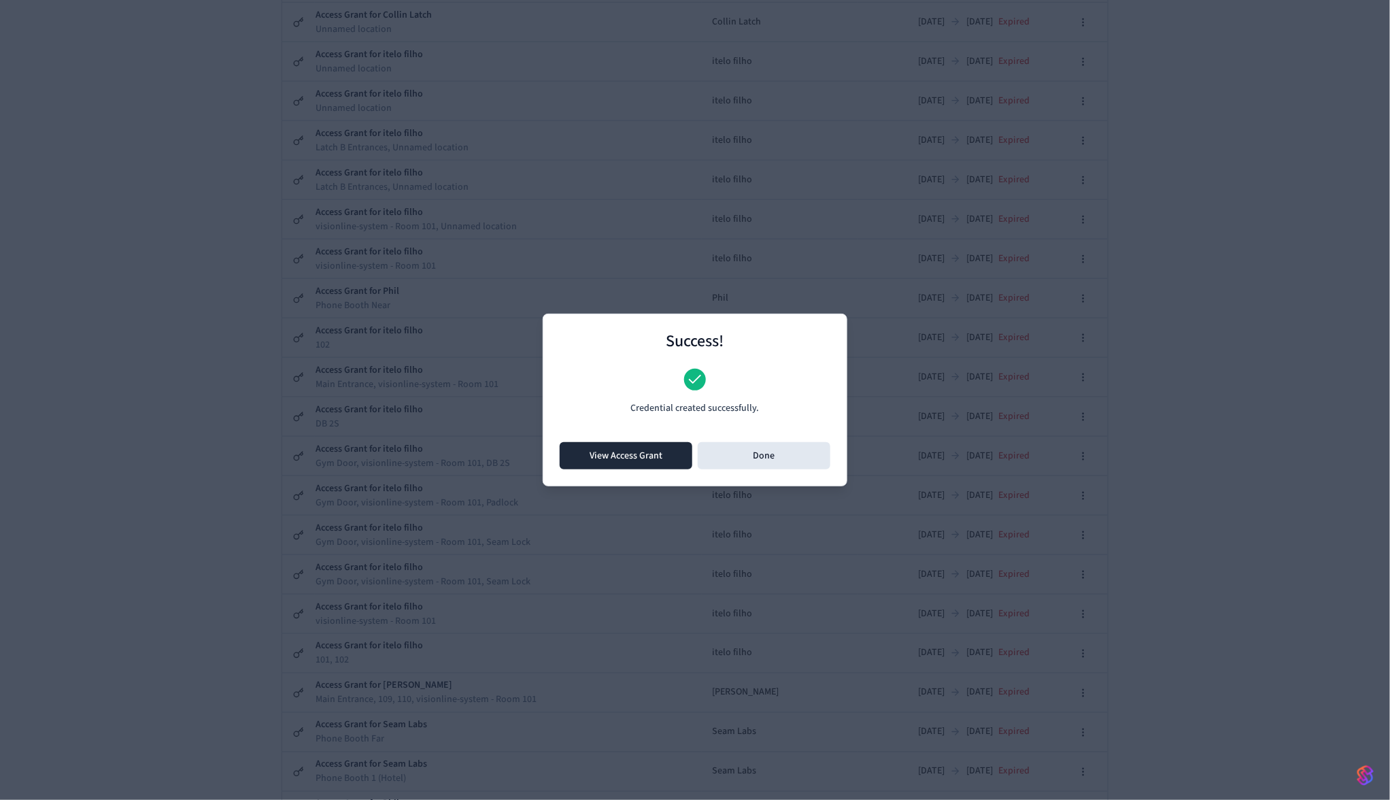
click at [633, 463] on button "View Access Grant" at bounding box center [626, 455] width 133 height 27
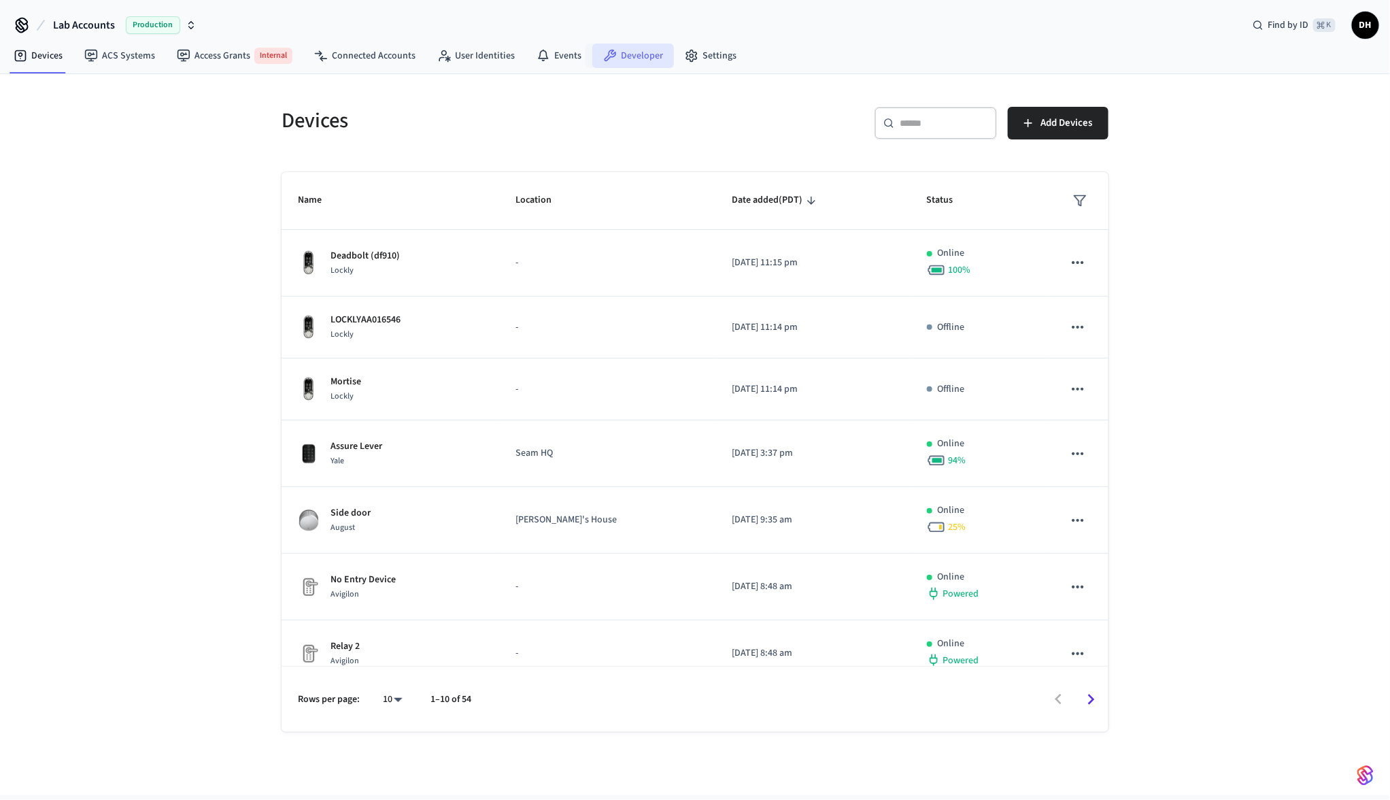
click at [623, 51] on link "Developer" at bounding box center [633, 56] width 82 height 24
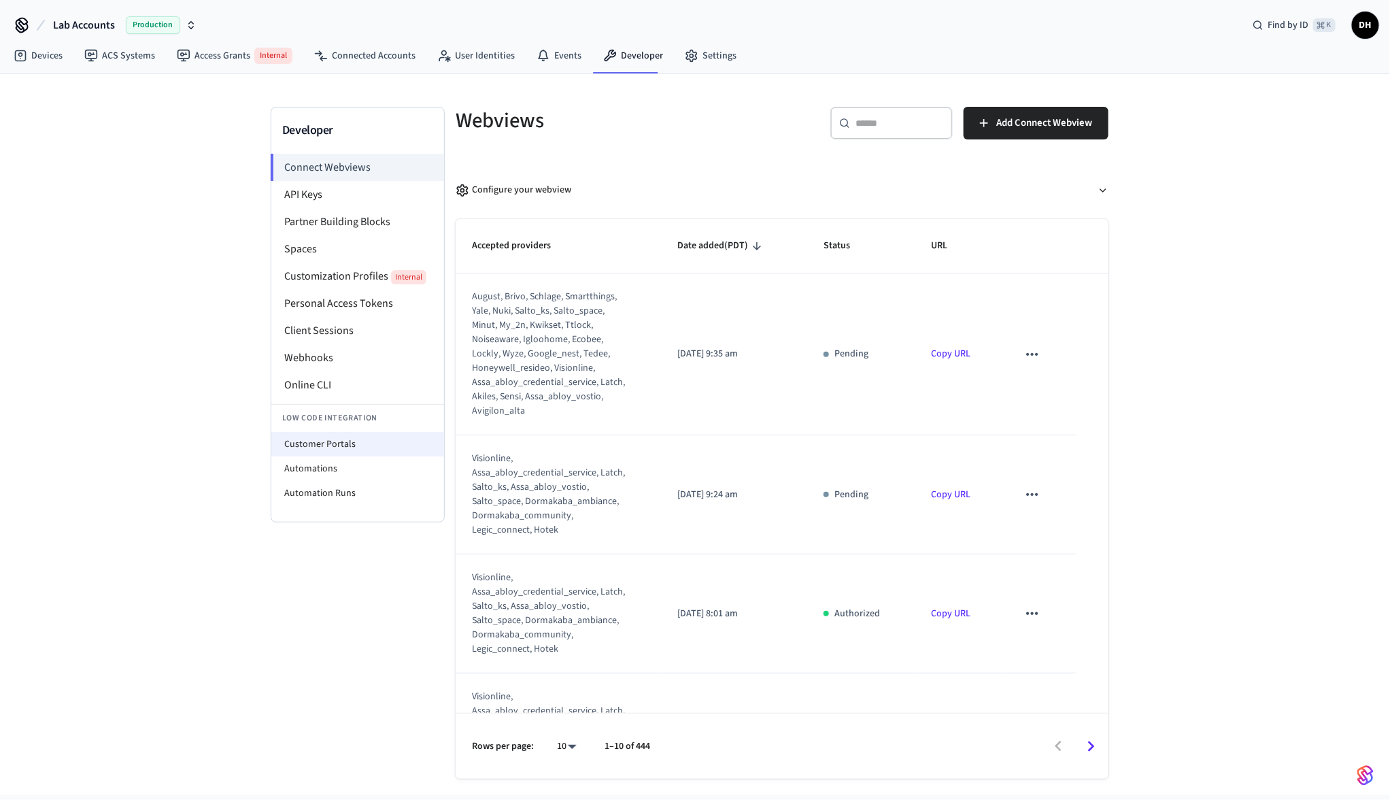
click at [341, 441] on li "Customer Portals" at bounding box center [357, 444] width 173 height 24
select select "**********"
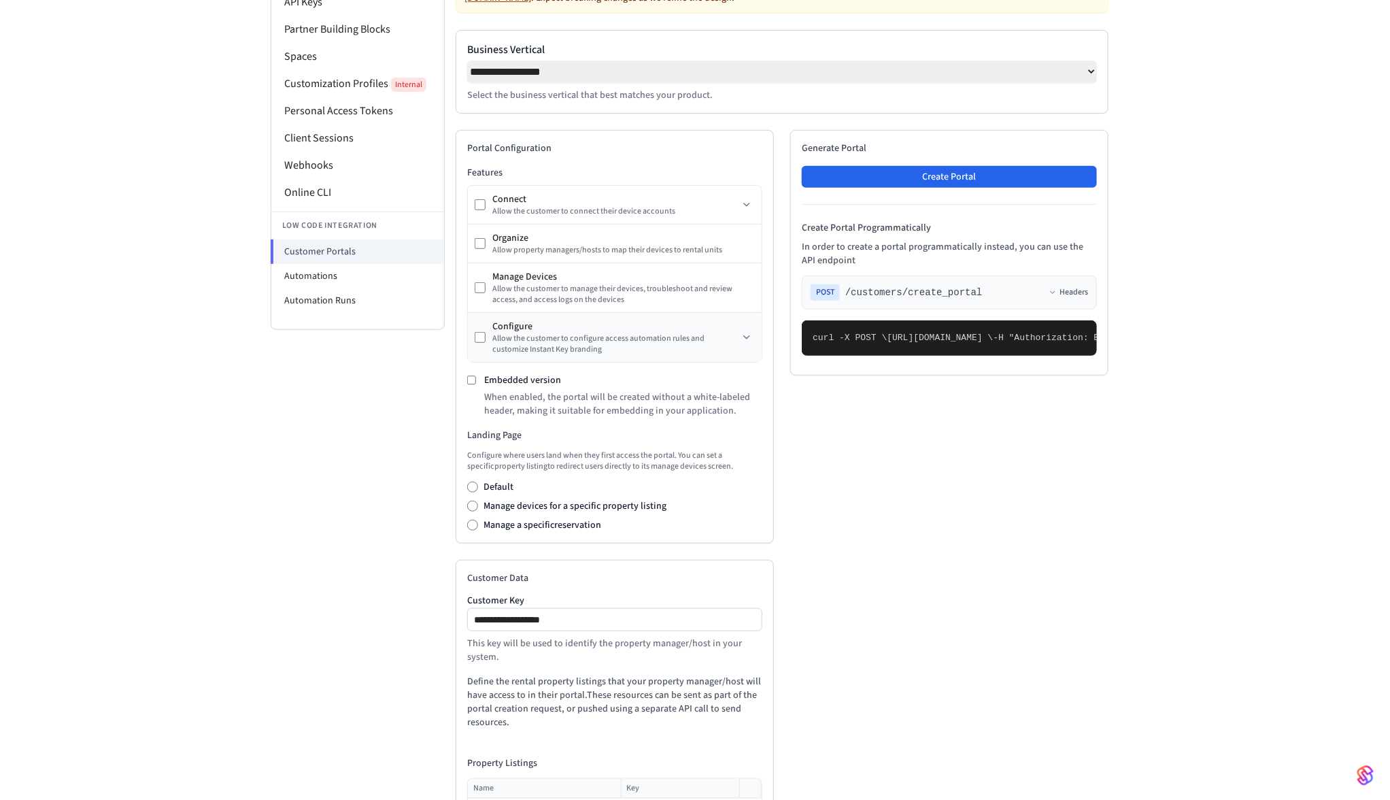
scroll to position [196, 0]
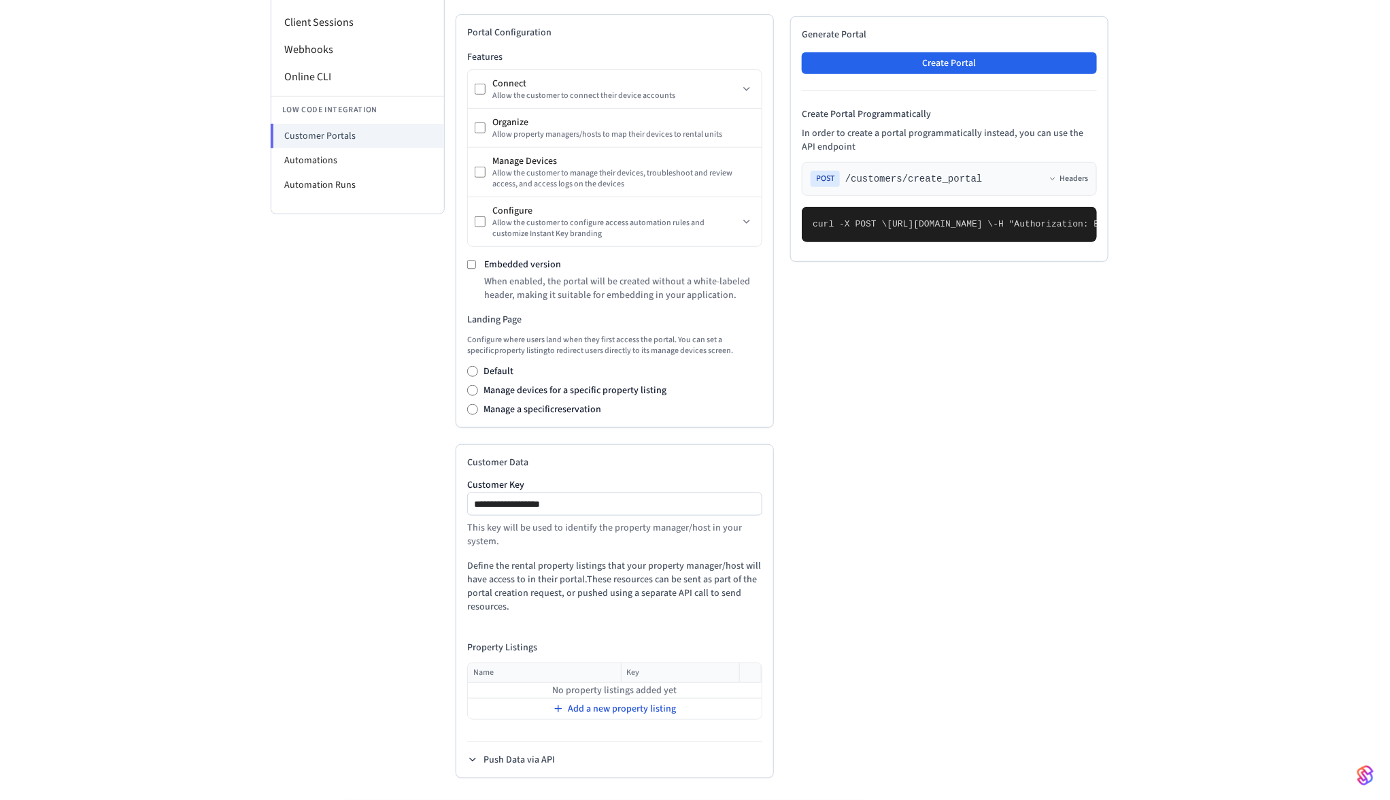
click at [564, 707] on icon at bounding box center [558, 708] width 11 height 11
click at [548, 686] on input "text" at bounding box center [536, 688] width 134 height 16
click at [673, 687] on input "text" at bounding box center [672, 688] width 134 height 16
type input "*"
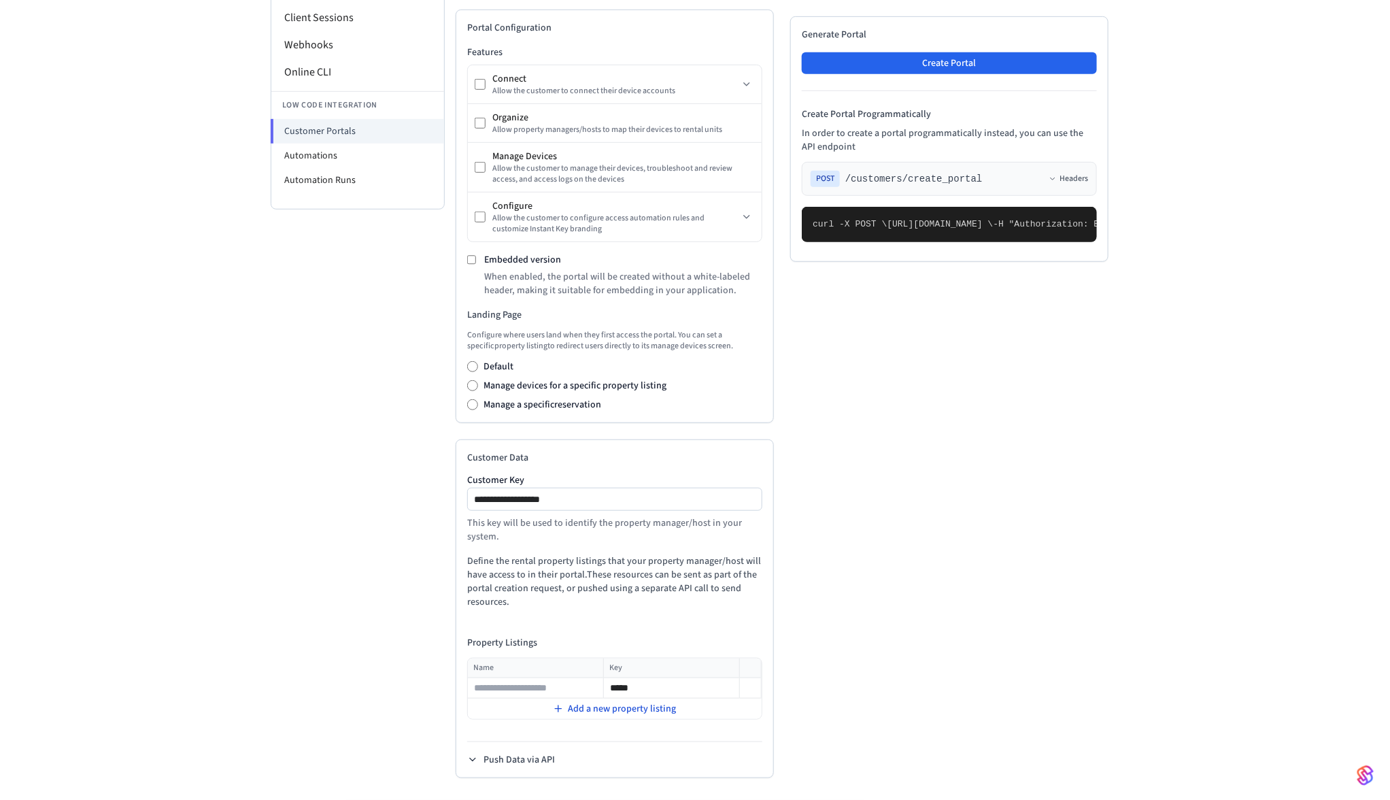
type input "*****"
click at [648, 711] on span "Add a new property listing" at bounding box center [622, 709] width 108 height 14
click at [641, 704] on input "text" at bounding box center [672, 706] width 134 height 16
type input "*****"
click at [634, 724] on span "Add a new property listing" at bounding box center [622, 727] width 108 height 14
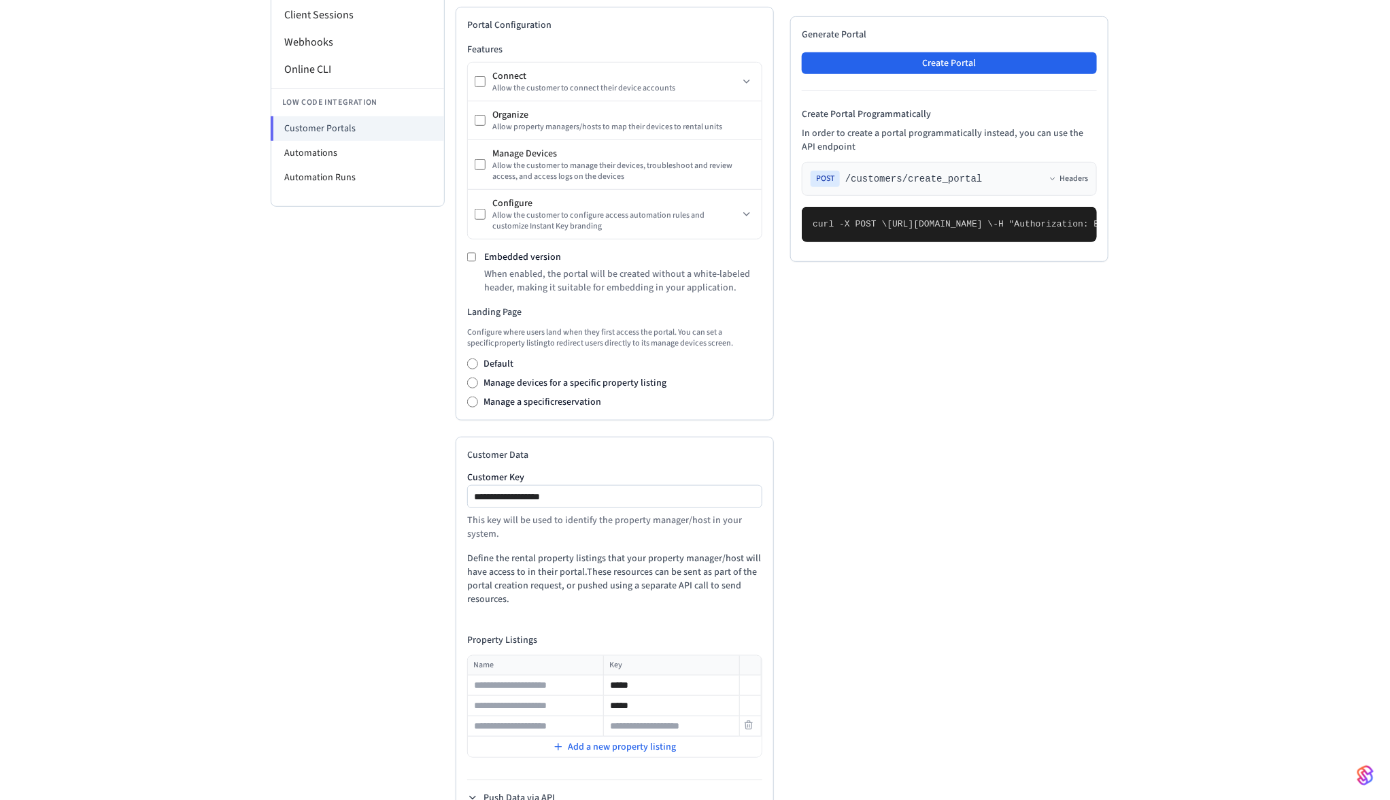
click at [635, 720] on input "text" at bounding box center [672, 726] width 134 height 16
type input "*****"
click at [514, 687] on input "text" at bounding box center [536, 685] width 134 height 16
type input "******"
click at [516, 705] on input "text" at bounding box center [536, 706] width 134 height 16
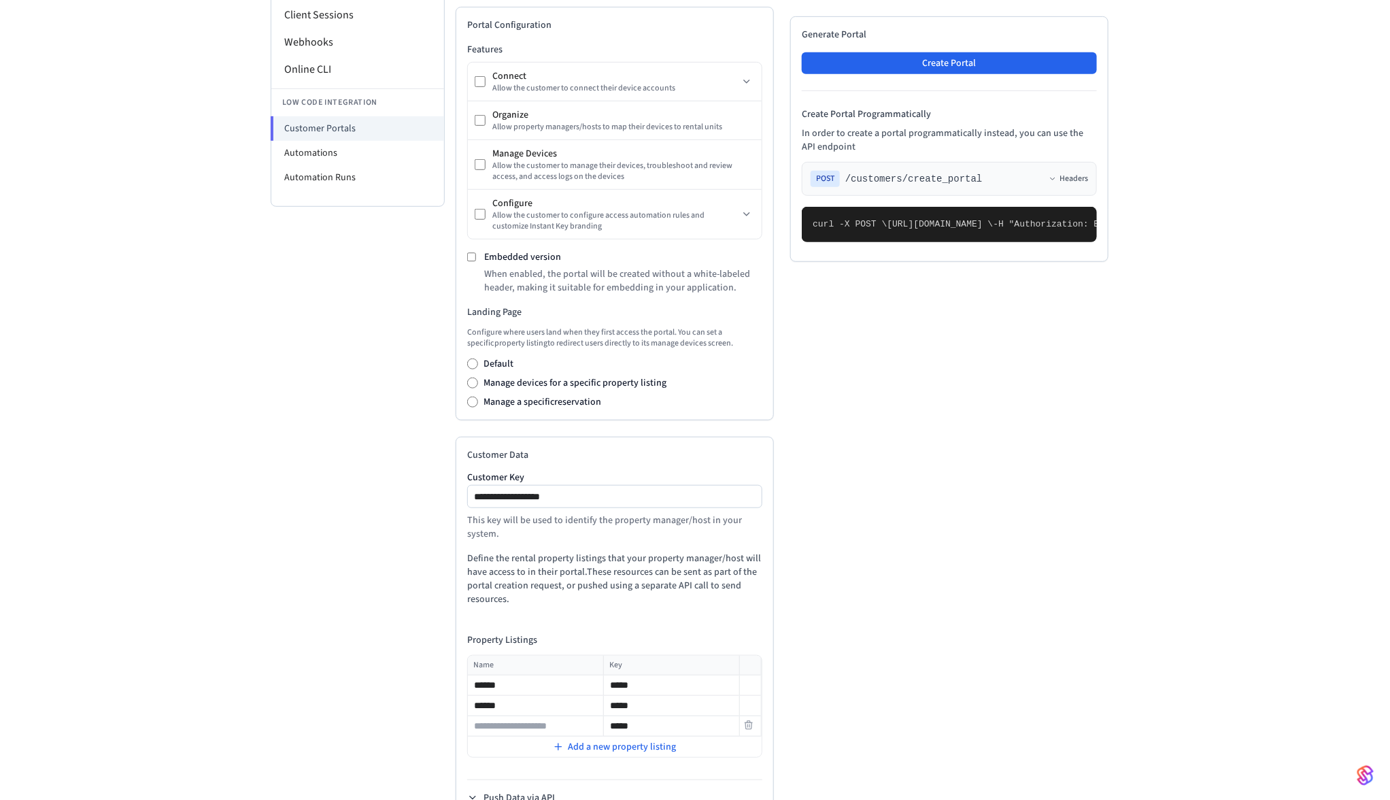
type input "******"
click at [517, 727] on input "text" at bounding box center [536, 726] width 134 height 16
type input "******"
drag, startPoint x: 634, startPoint y: 505, endPoint x: 428, endPoint y: 495, distance: 206.3
click at [428, 495] on div "**********" at bounding box center [695, 314] width 849 height 1047
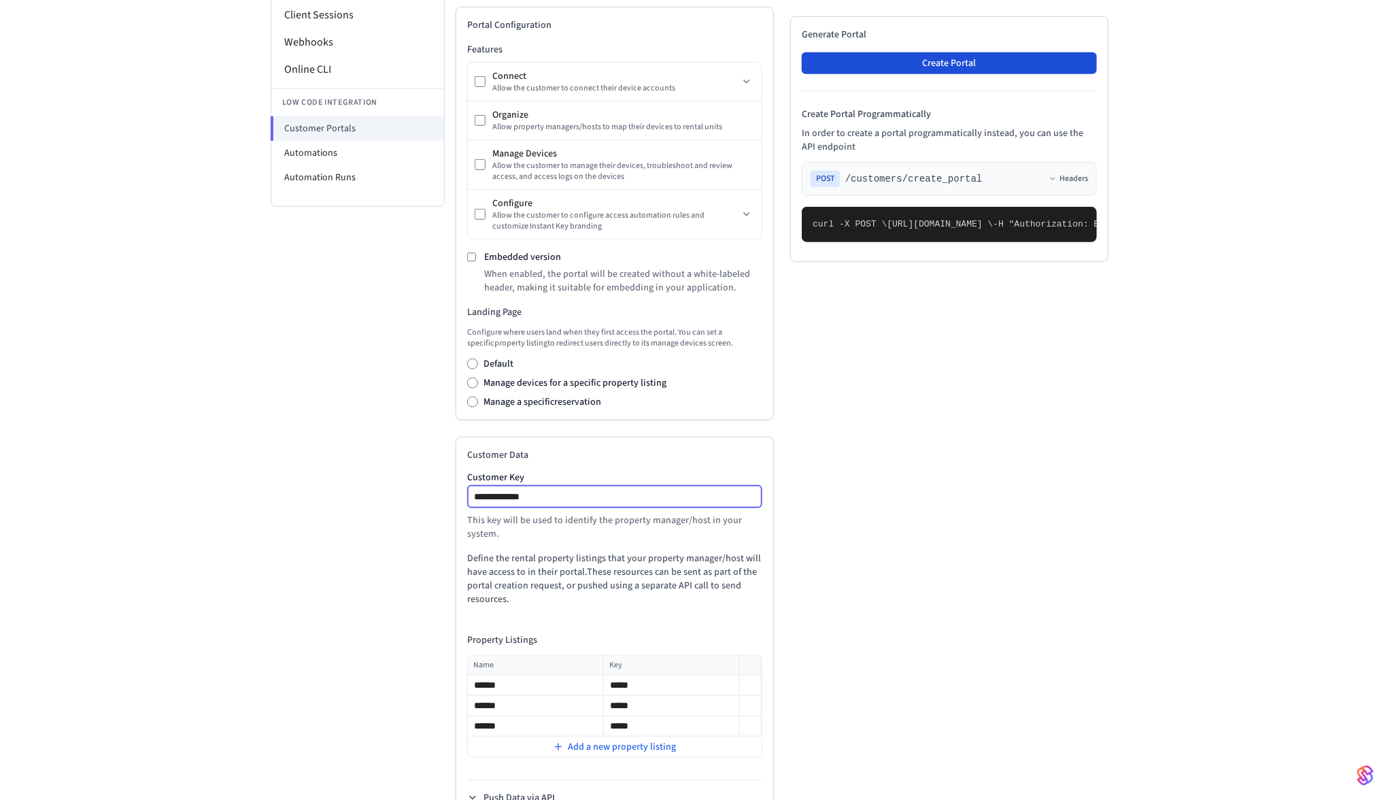
type input "**********"
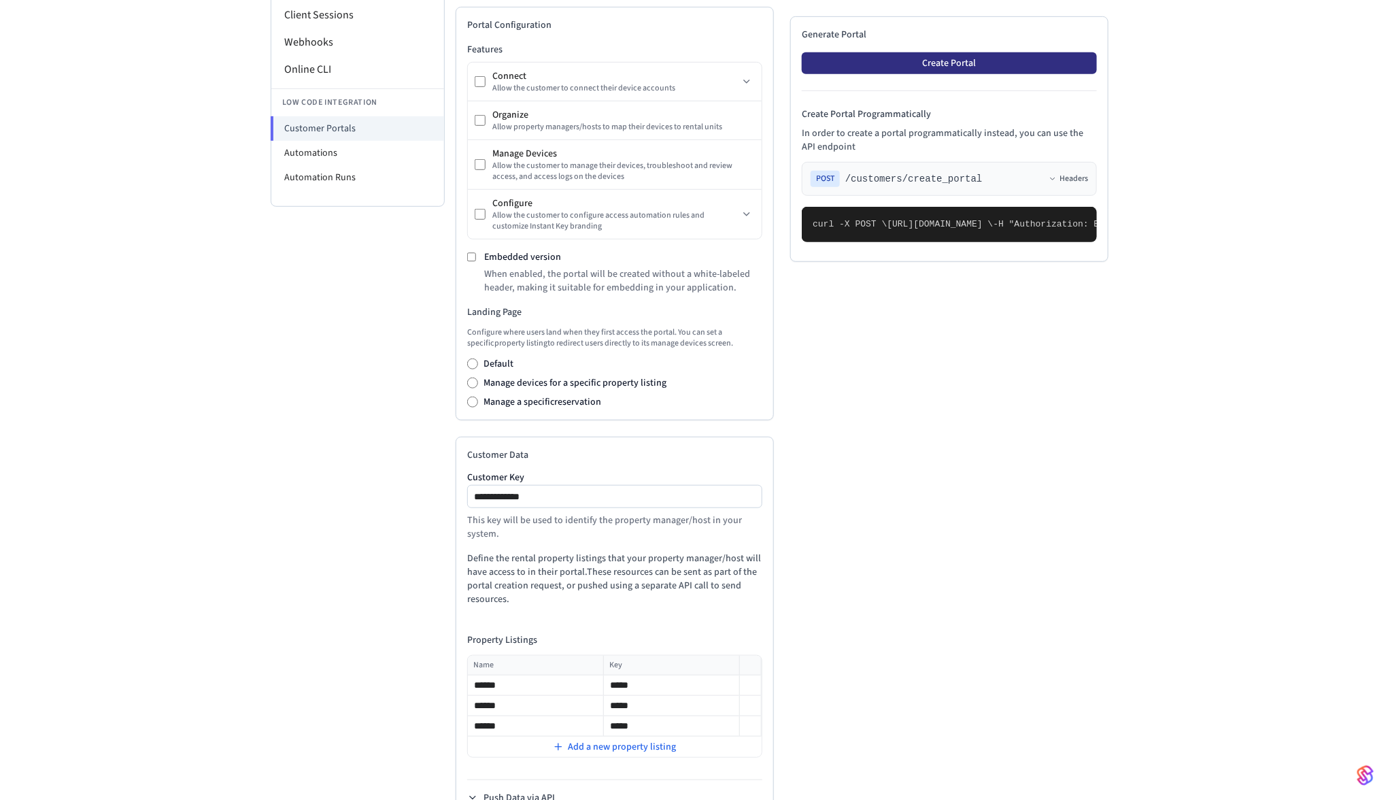
click at [1002, 64] on button "Create Portal" at bounding box center [949, 63] width 295 height 22
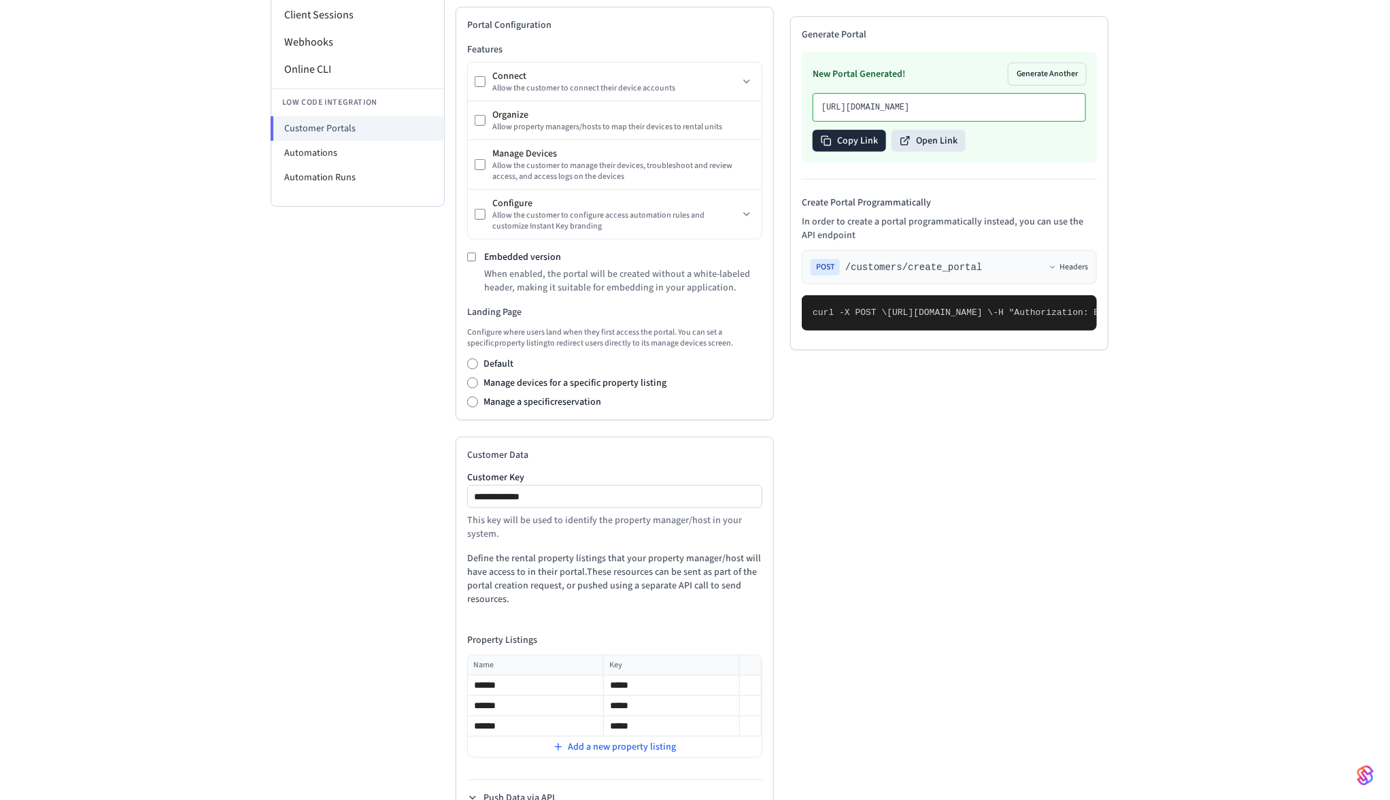
click at [865, 152] on button "Copy Link" at bounding box center [849, 141] width 73 height 22
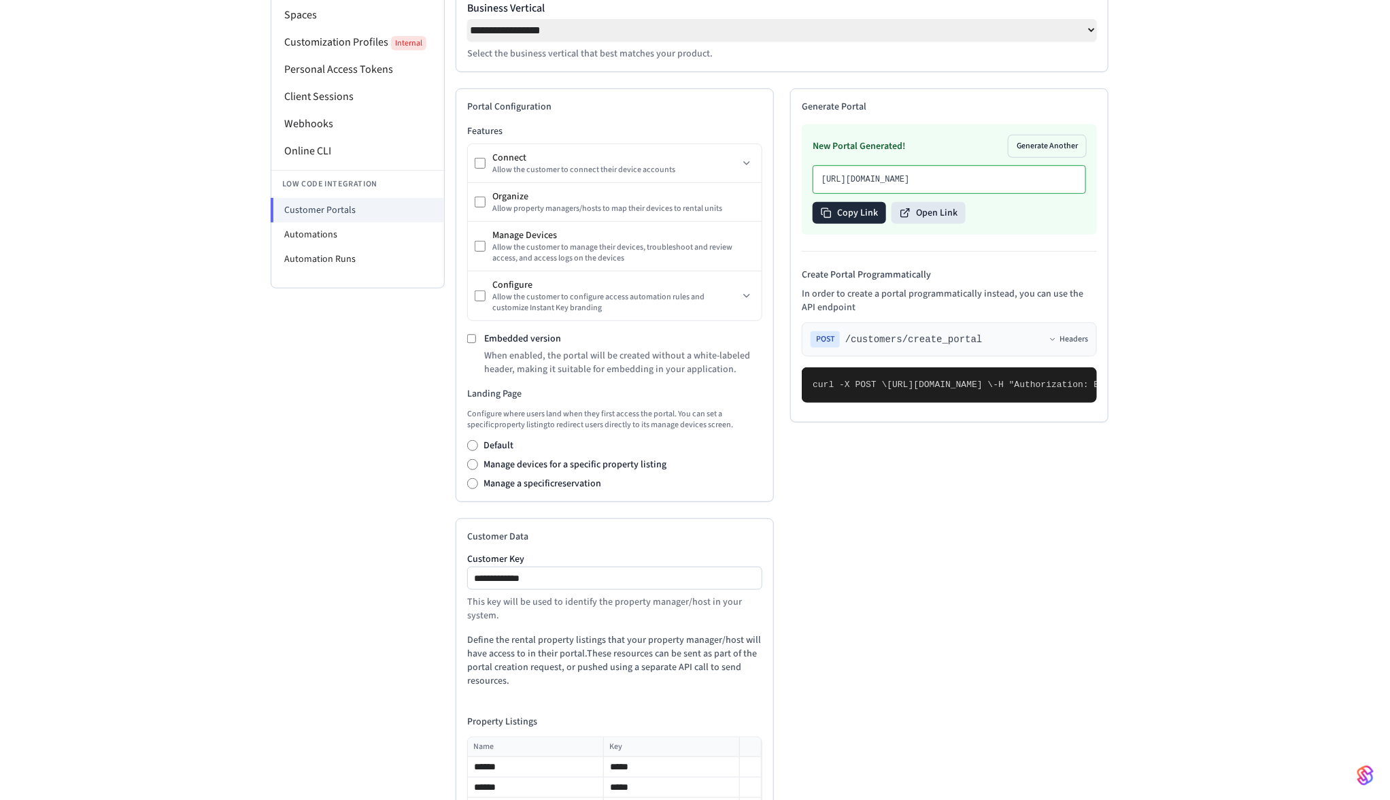
scroll to position [132, 0]
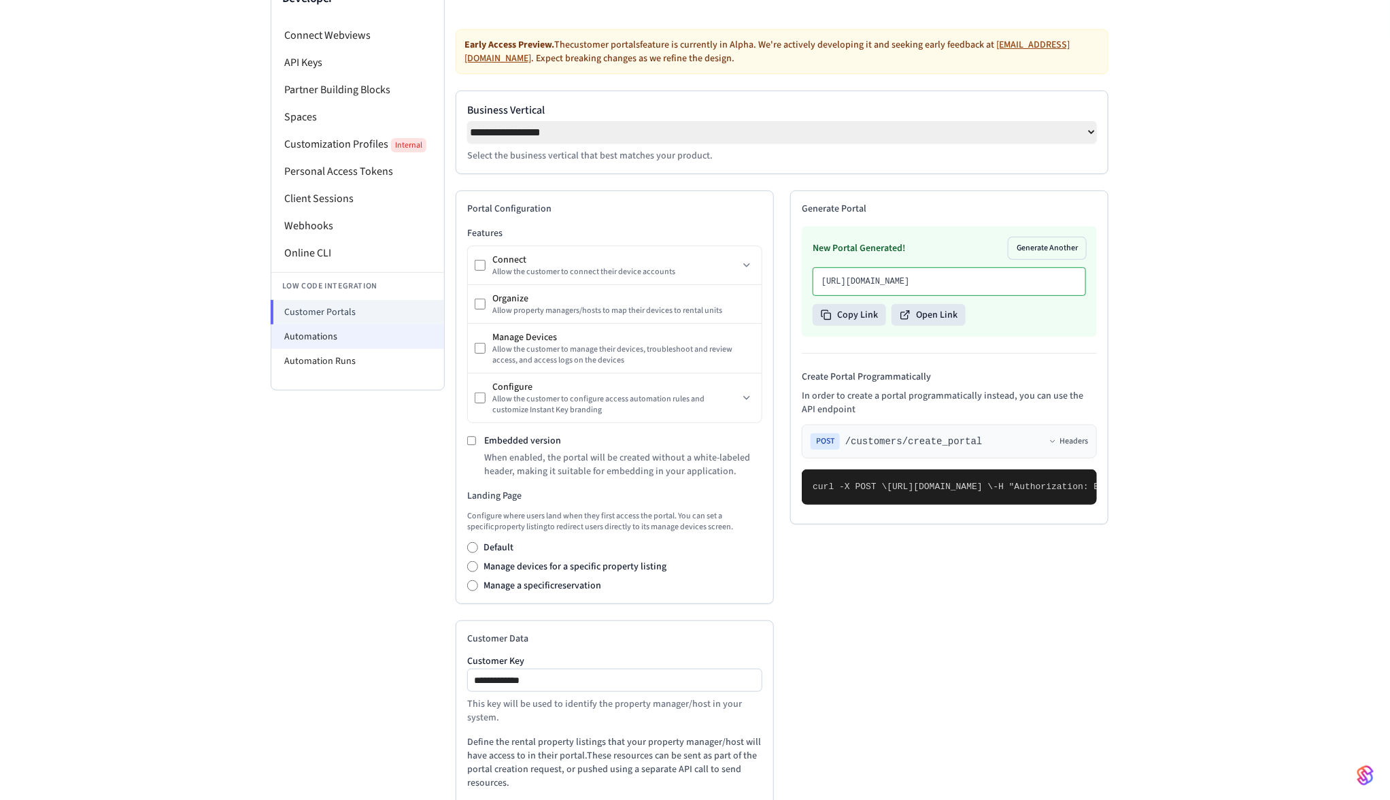
click at [343, 339] on li "Automations" at bounding box center [357, 336] width 173 height 24
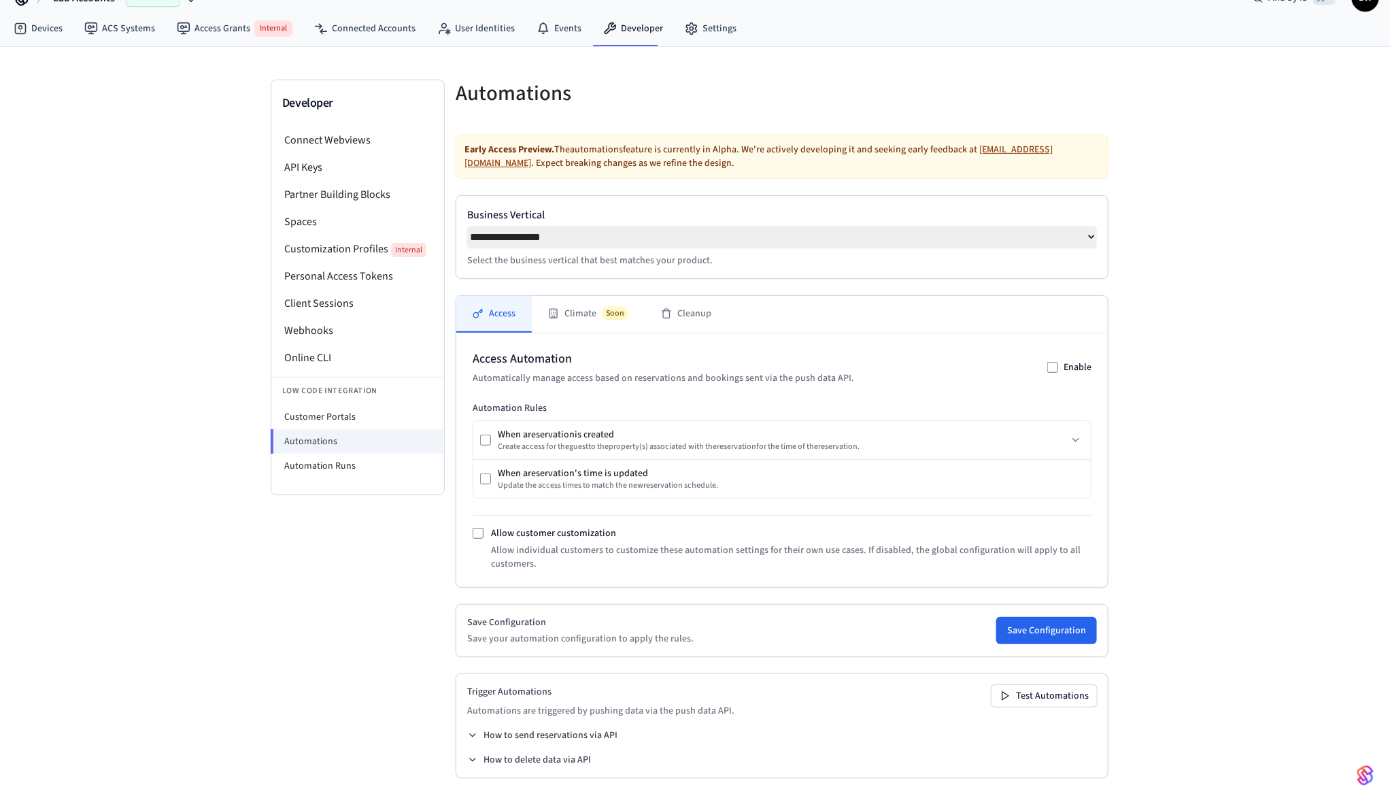
scroll to position [31, 0]
click at [582, 323] on button "Climate Soon" at bounding box center [588, 314] width 113 height 37
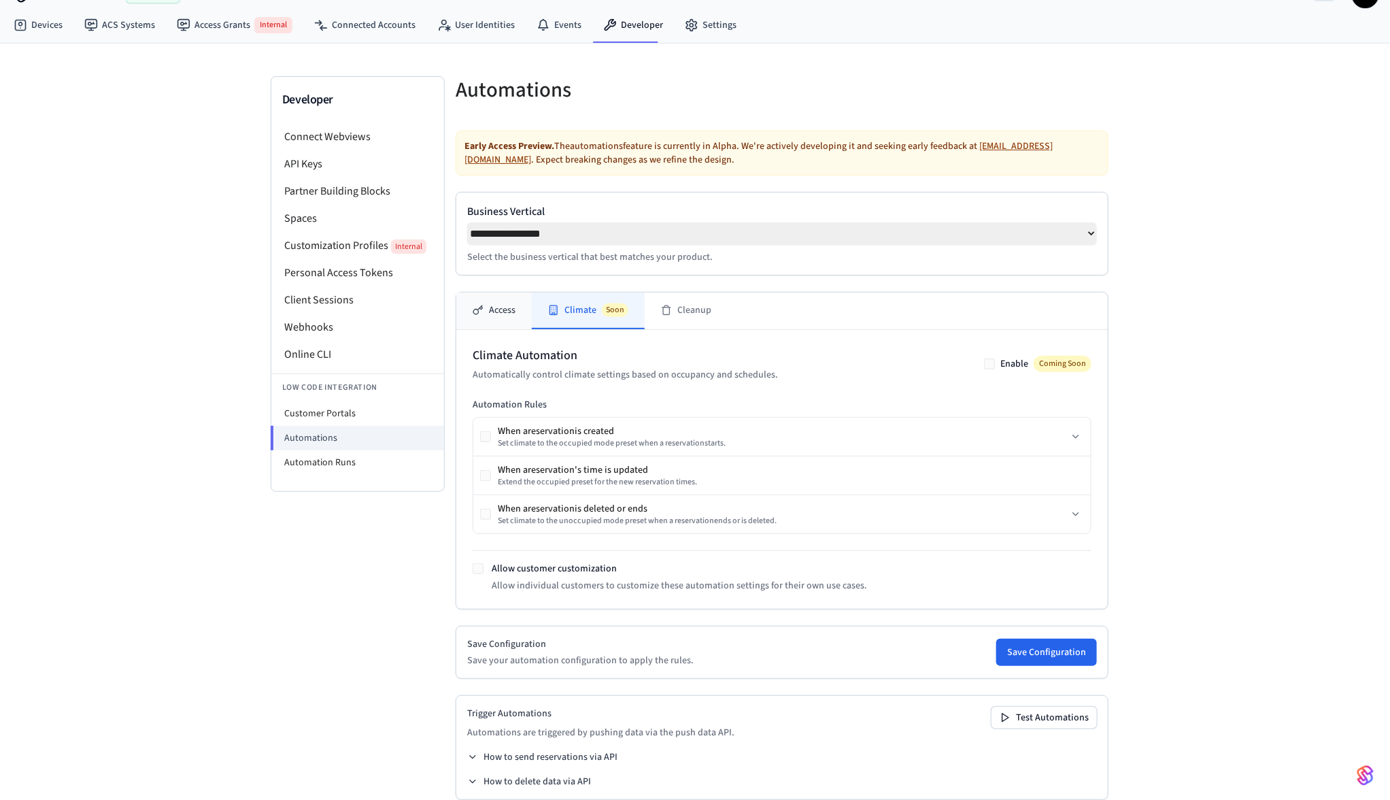
click at [490, 316] on button "Access" at bounding box center [493, 310] width 75 height 37
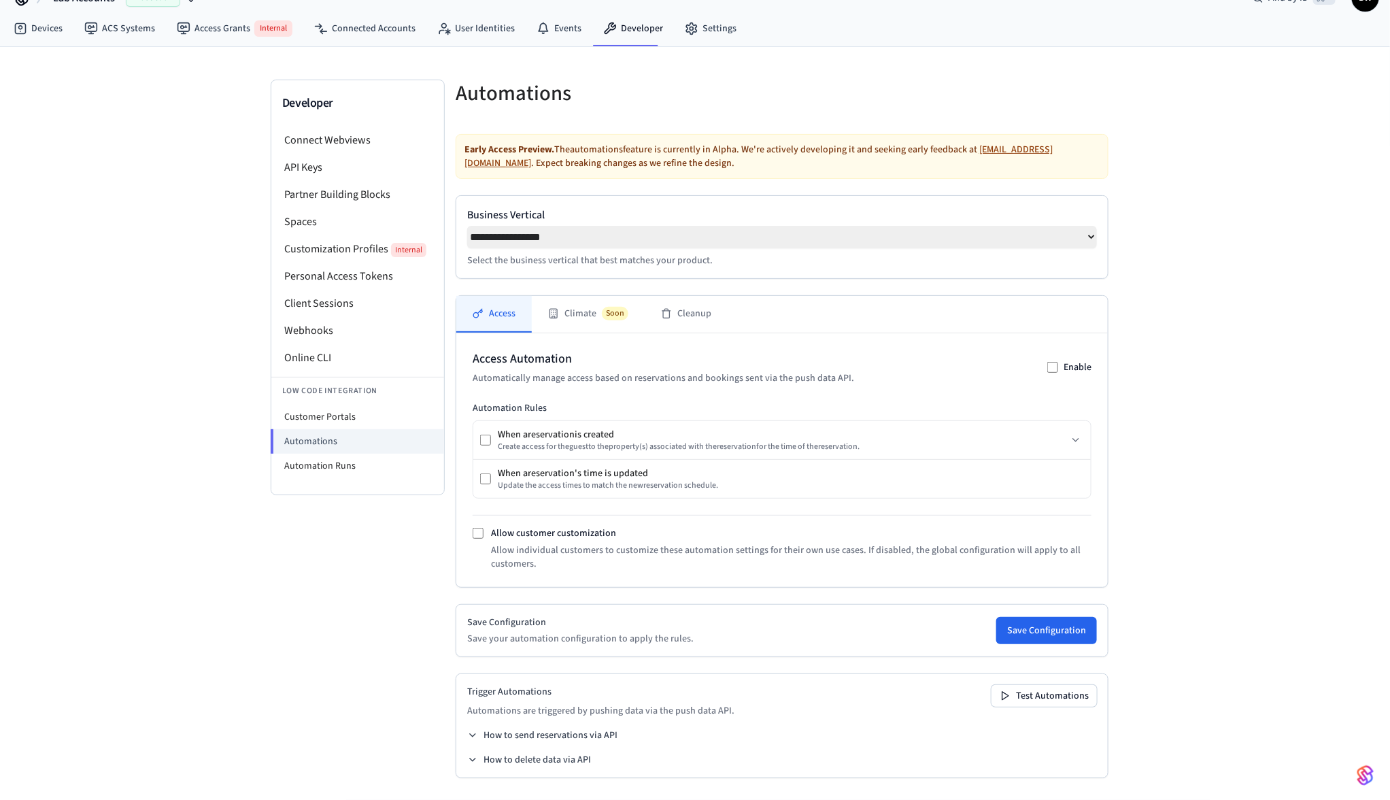
click at [1291, 275] on div "**********" at bounding box center [695, 423] width 1390 height 753
click at [782, 233] on select "**********" at bounding box center [782, 237] width 630 height 22
select select "**********"
click at [467, 226] on select "**********" at bounding box center [782, 237] width 630 height 22
click at [1005, 80] on div at bounding box center [949, 102] width 318 height 44
